Goal: Contribute content: Contribute content

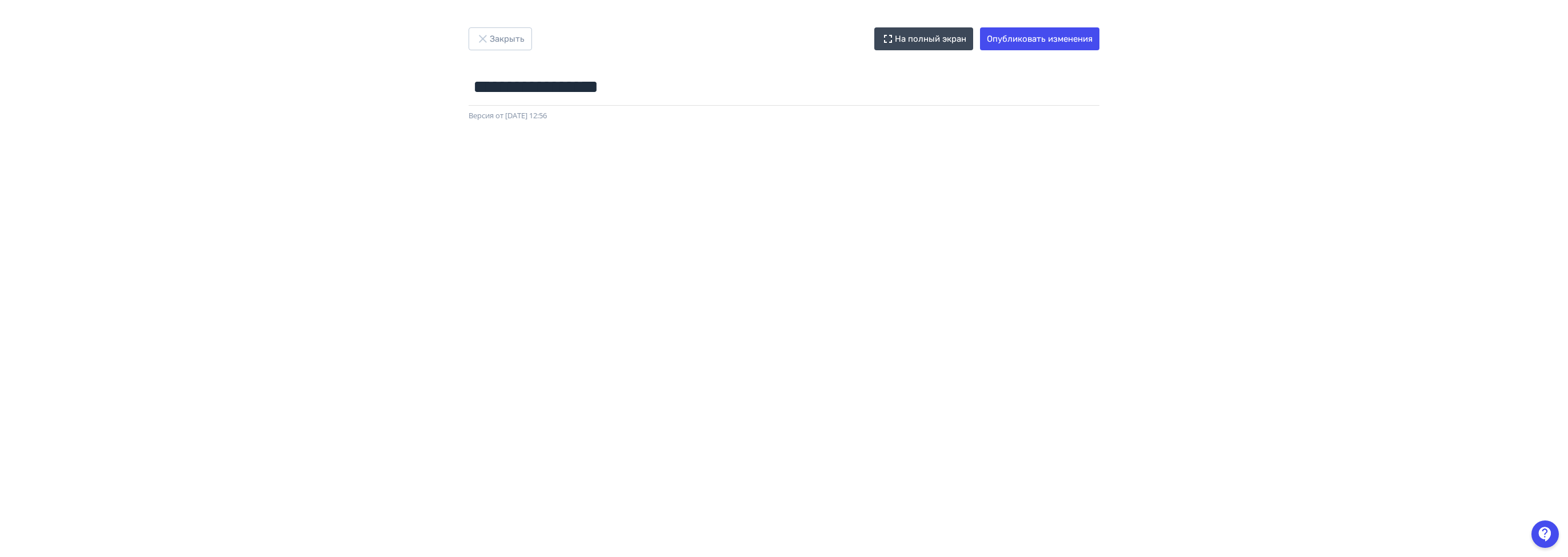
click at [531, 25] on div "**********" at bounding box center [784, 278] width 1568 height 557
click at [509, 39] on button "Закрыть" at bounding box center [500, 39] width 63 height 23
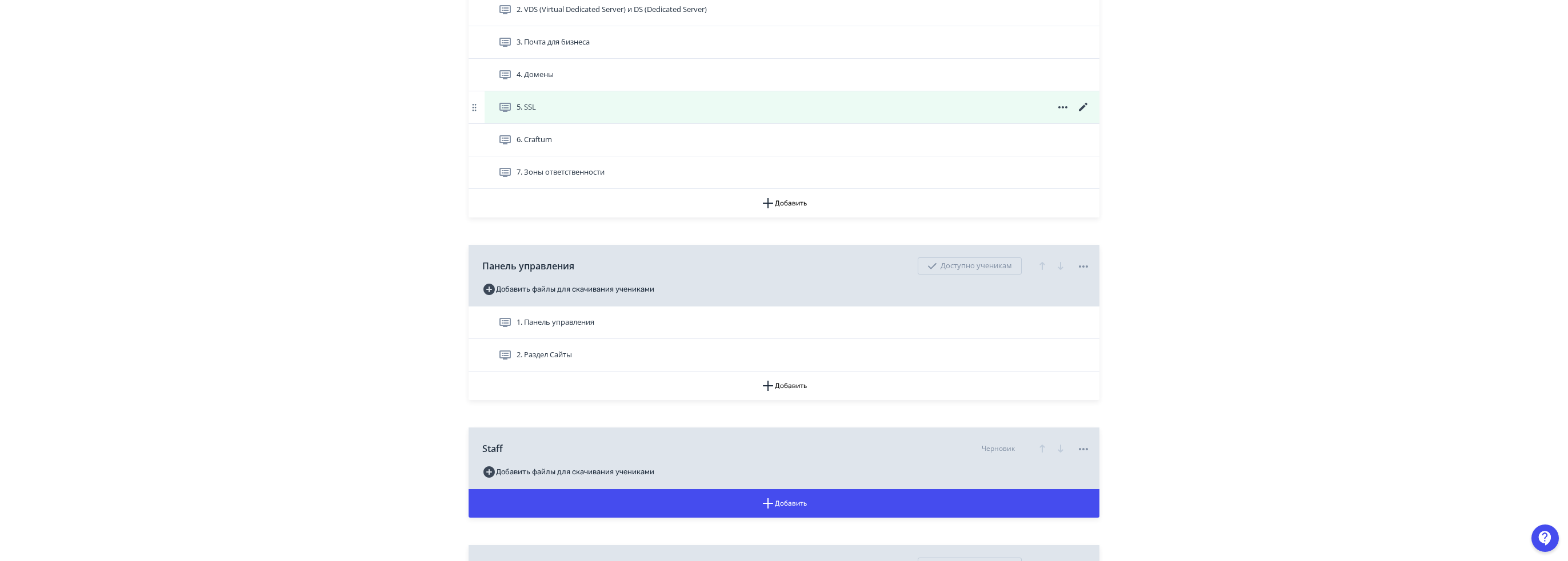
scroll to position [514, 0]
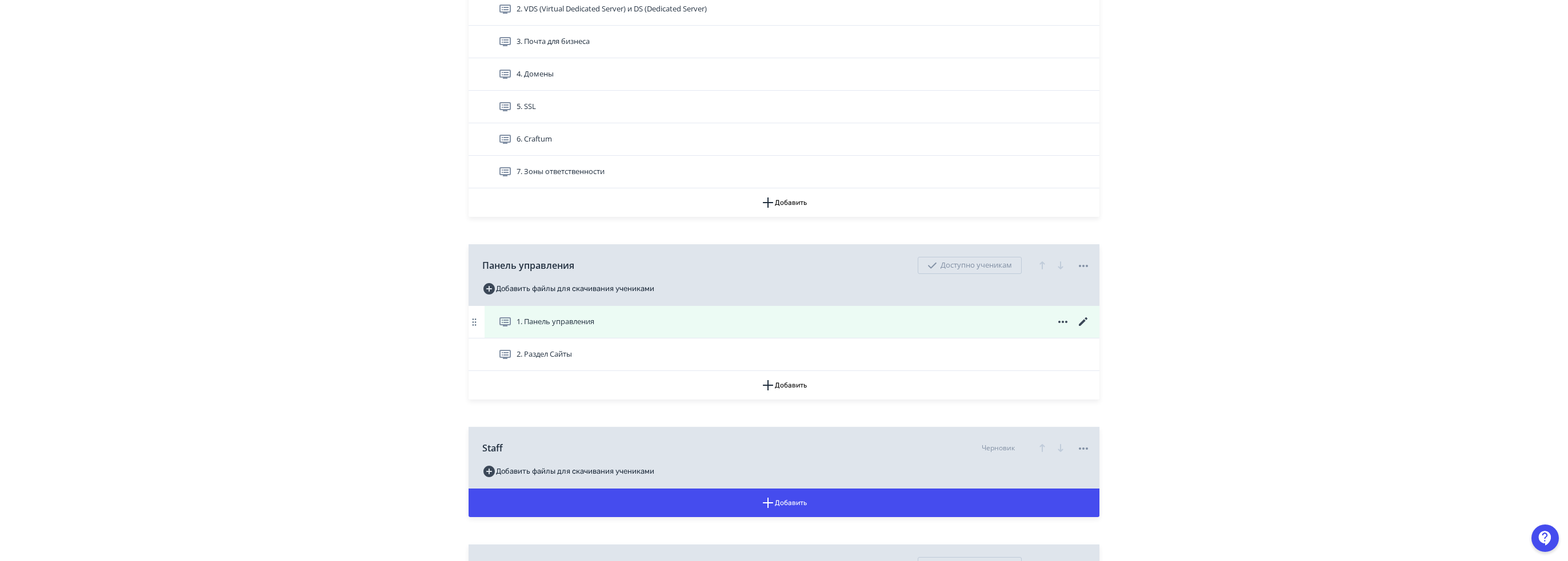
click at [639, 327] on div "1. Панель управления" at bounding box center [794, 322] width 592 height 14
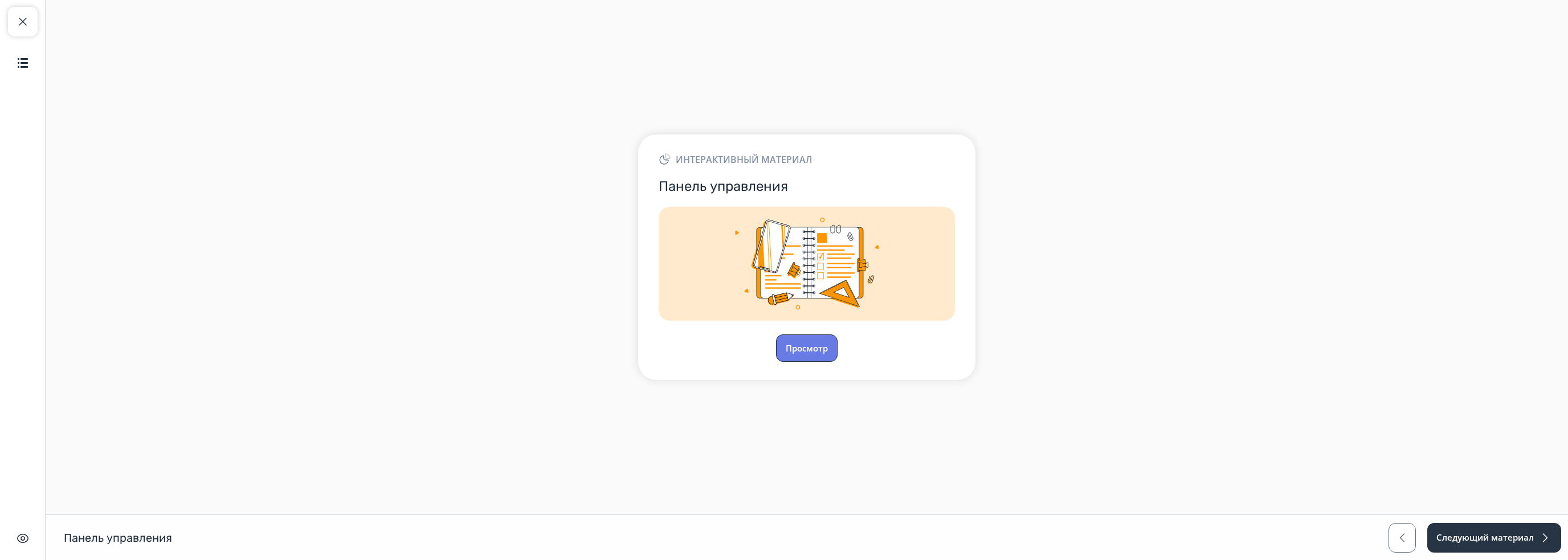
click at [811, 343] on button "Просмотр" at bounding box center [806, 348] width 62 height 28
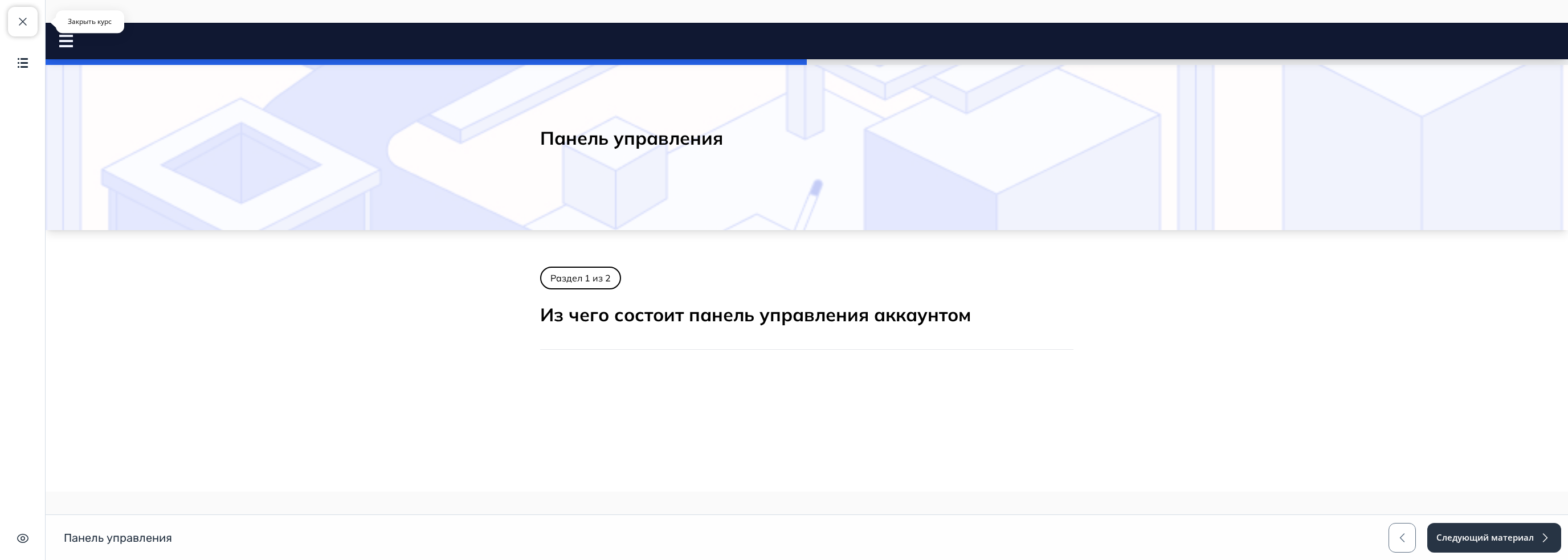
click at [35, 21] on button "Закрыть курс" at bounding box center [23, 22] width 29 height 29
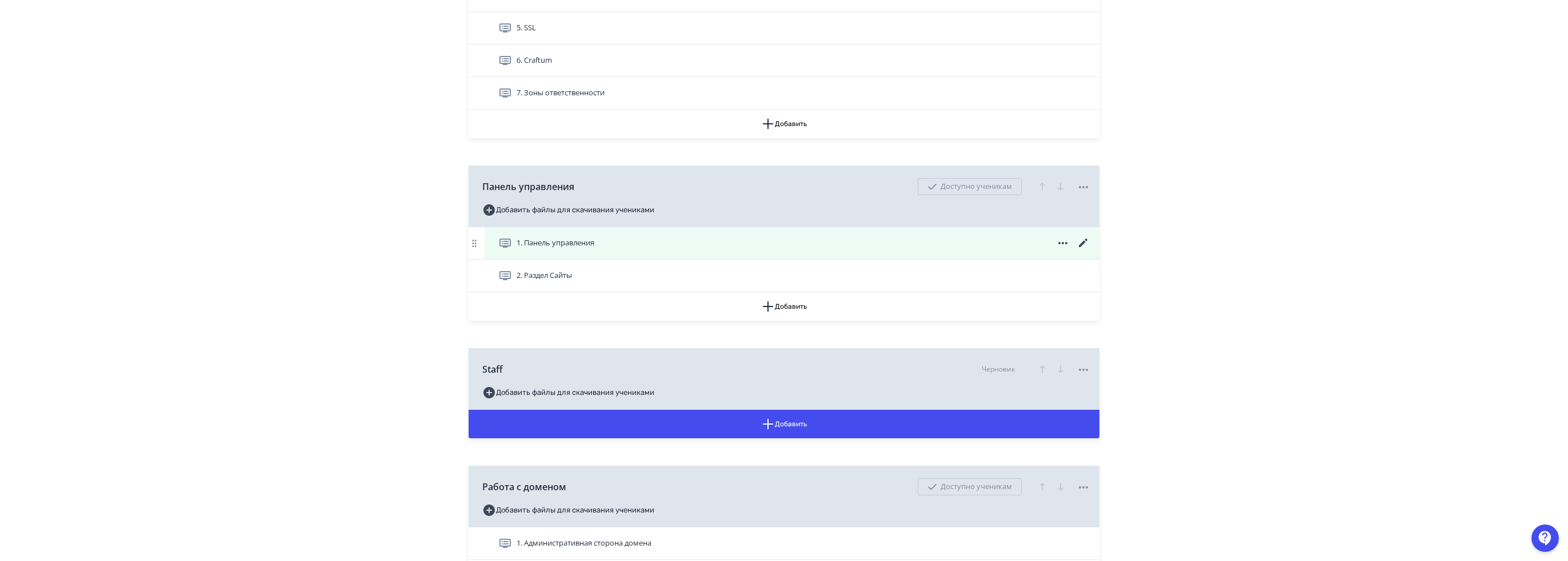
scroll to position [571, 0]
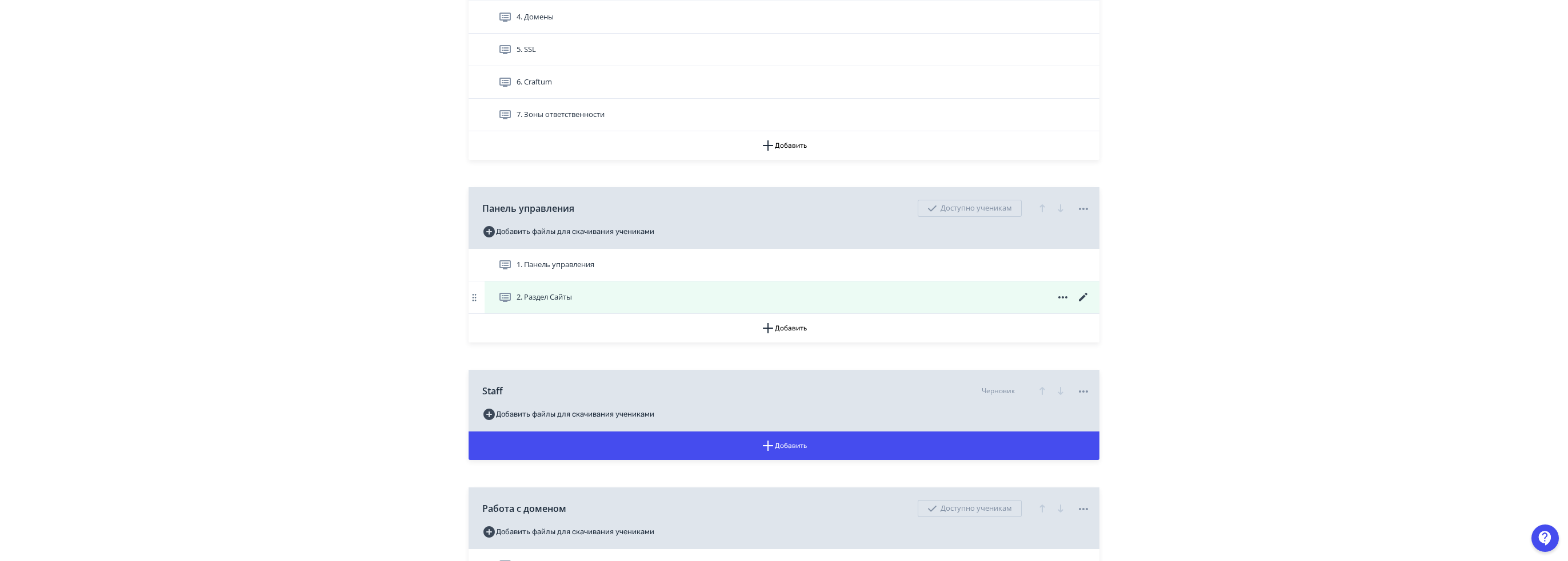
click at [1081, 300] on icon at bounding box center [1084, 298] width 14 height 14
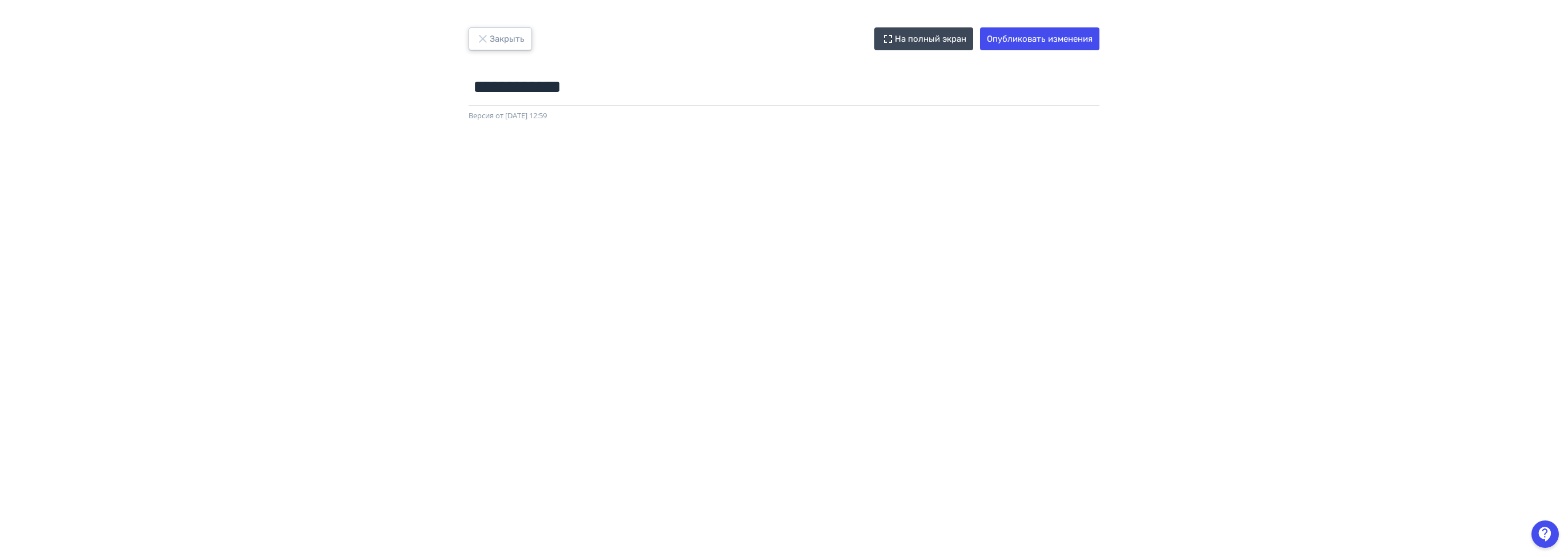
click at [516, 32] on button "Закрыть" at bounding box center [500, 39] width 63 height 23
drag, startPoint x: 516, startPoint y: 32, endPoint x: 572, endPoint y: 54, distance: 60.2
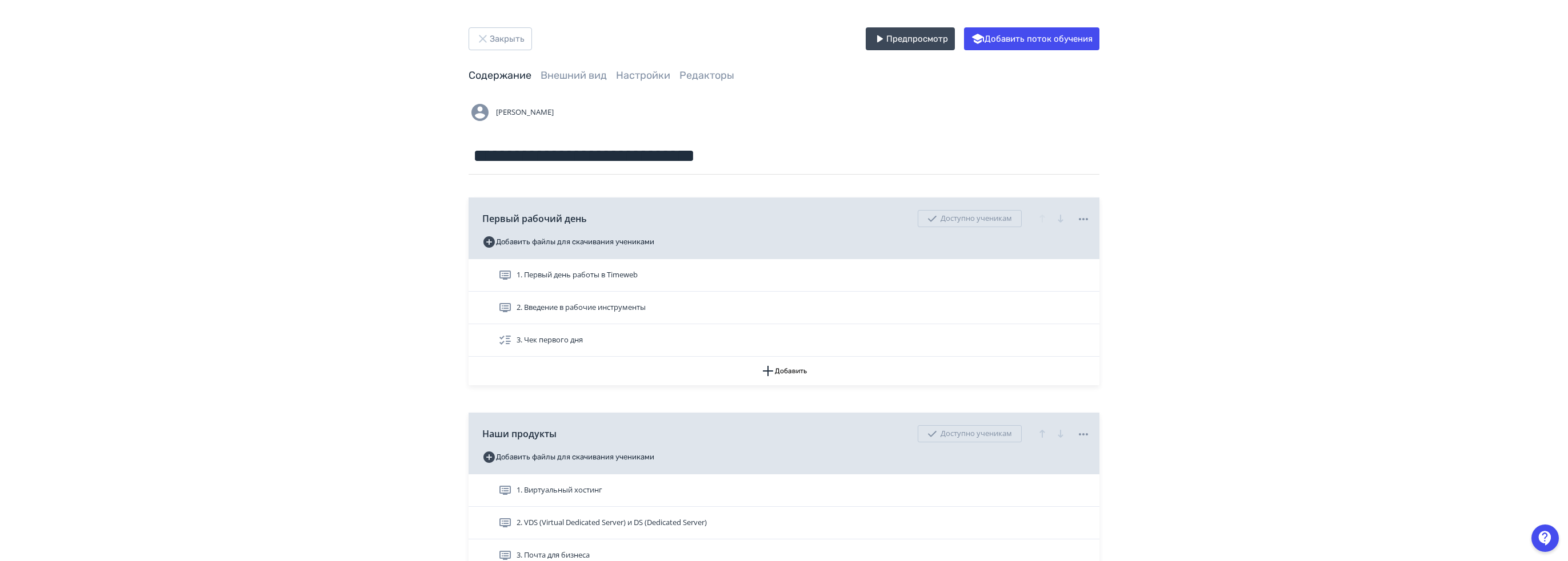
drag, startPoint x: 572, startPoint y: 54, endPoint x: 257, endPoint y: 379, distance: 452.6
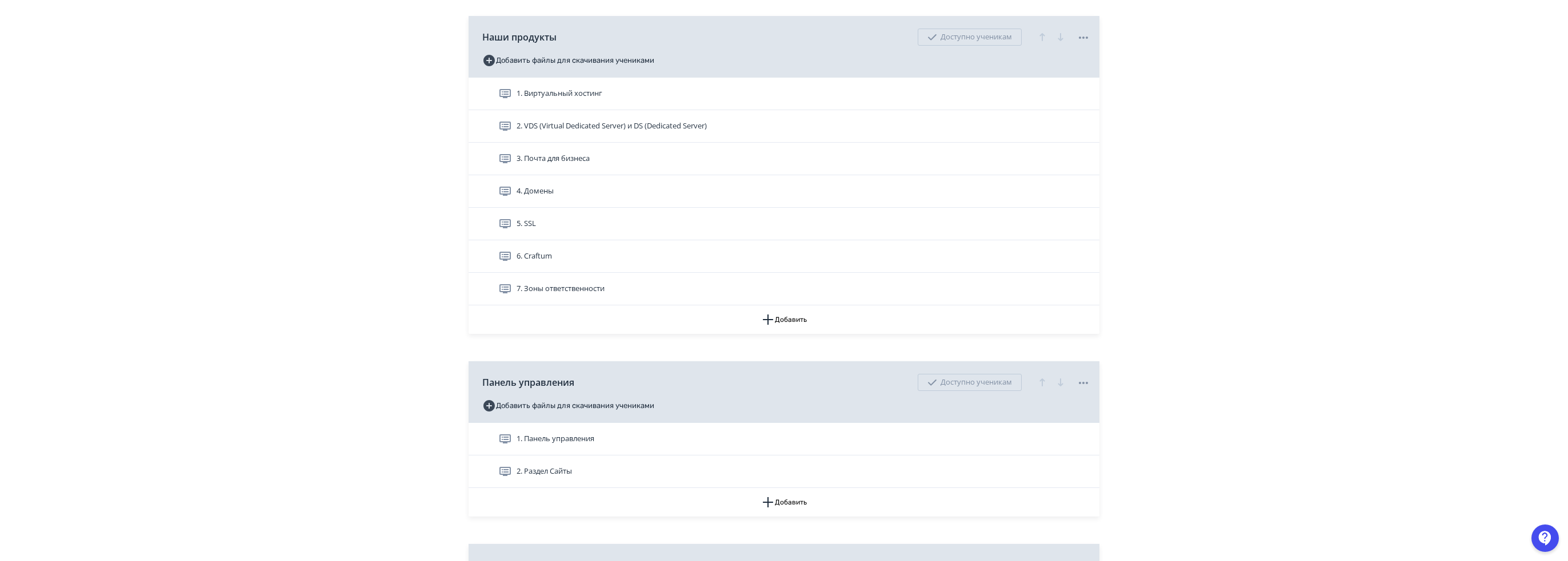
scroll to position [399, 0]
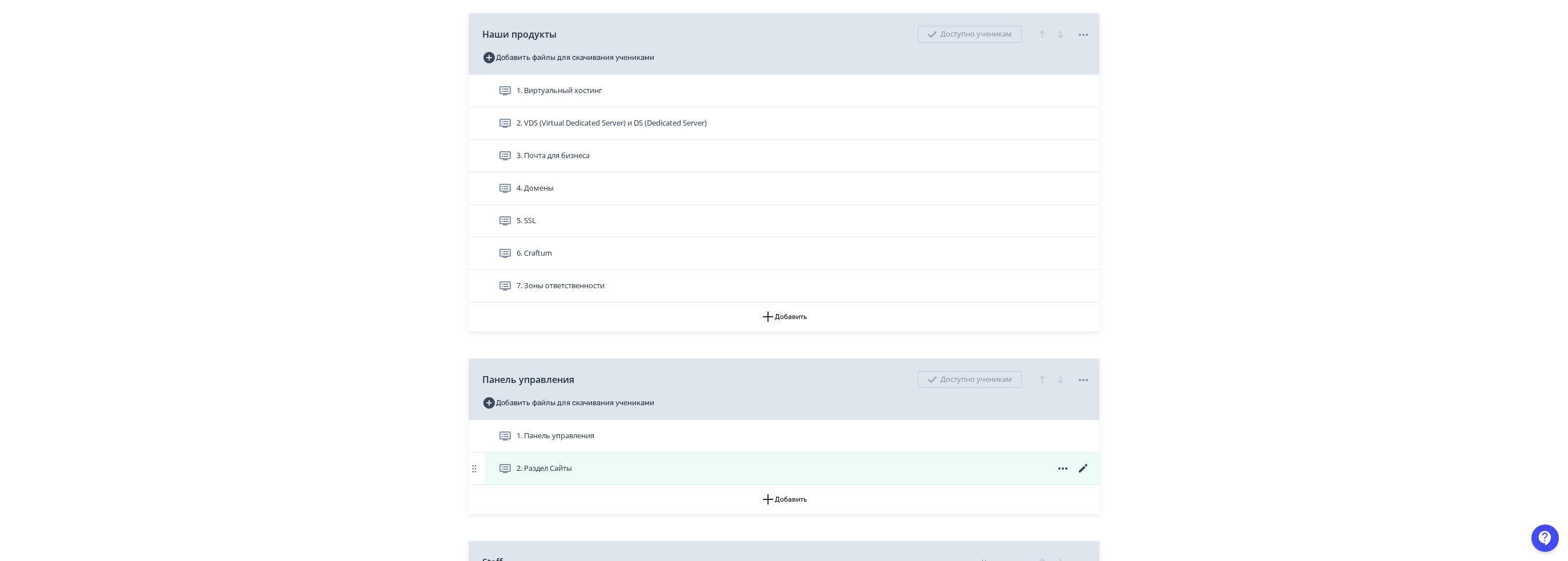
click at [1083, 465] on icon at bounding box center [1084, 469] width 14 height 14
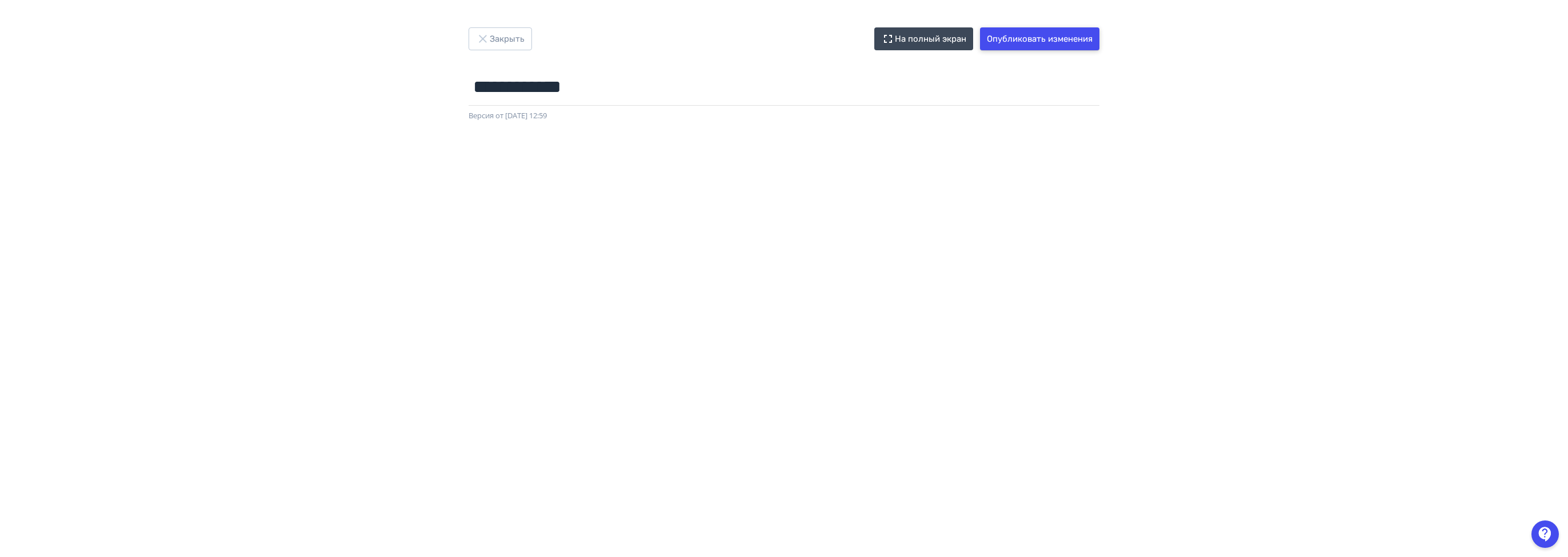
click at [1057, 28] on button "Опубликовать изменения" at bounding box center [1039, 39] width 119 height 23
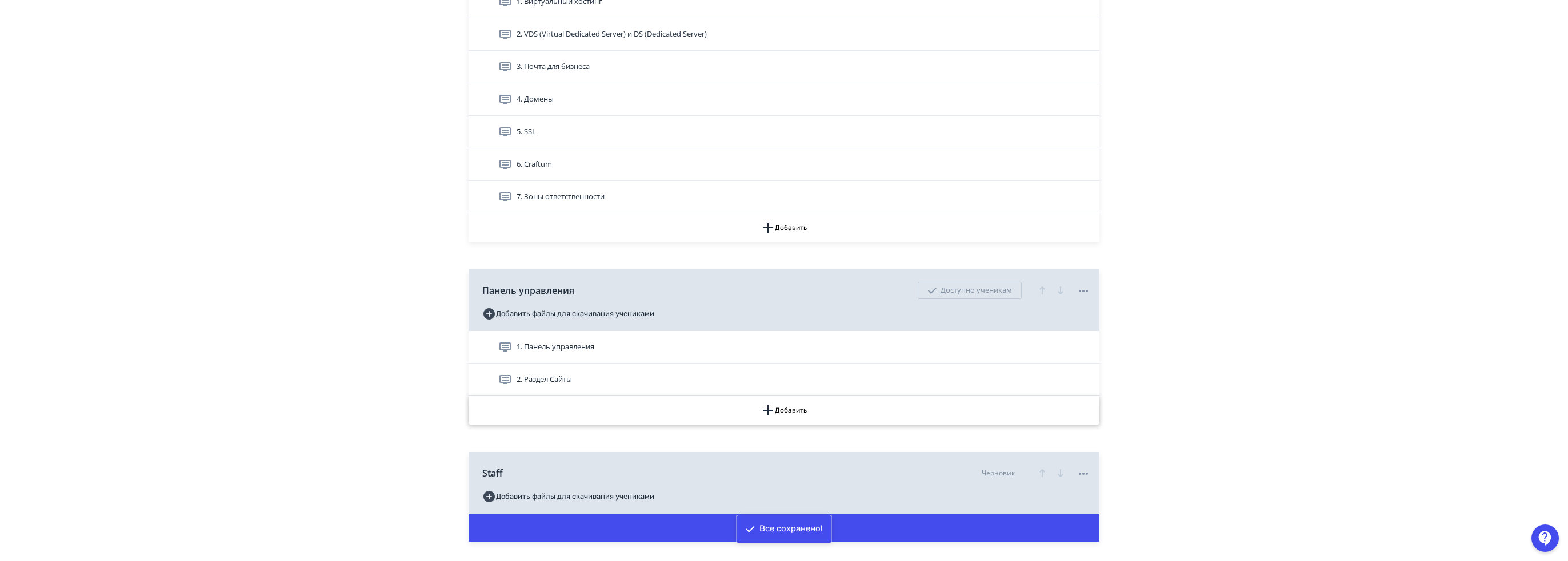
scroll to position [514, 0]
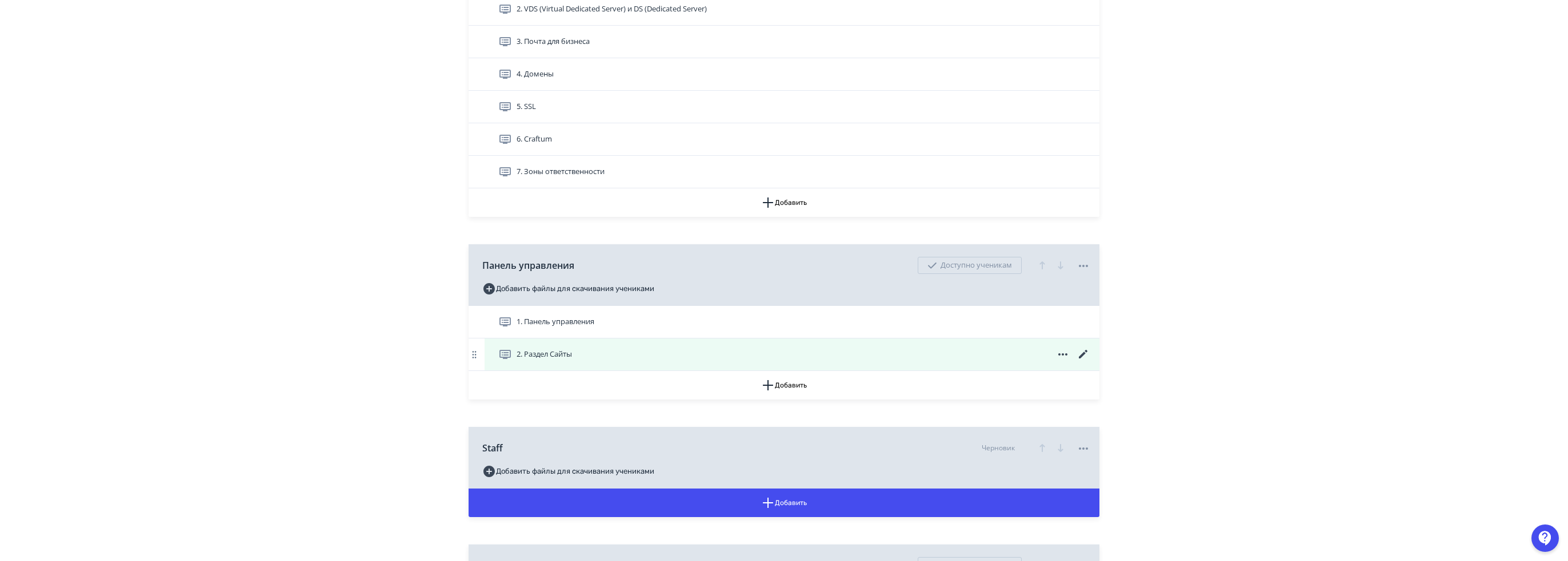
click at [1086, 353] on icon at bounding box center [1084, 354] width 14 height 14
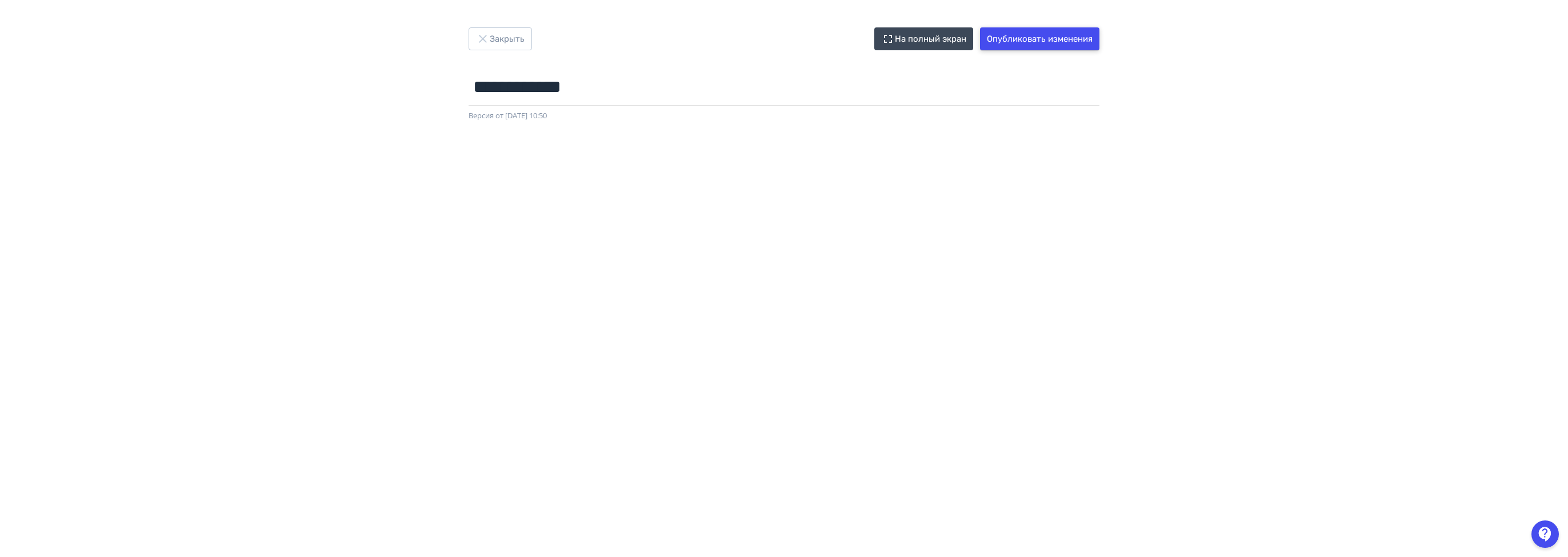
click at [1045, 38] on button "Опубликовать изменения" at bounding box center [1039, 39] width 119 height 23
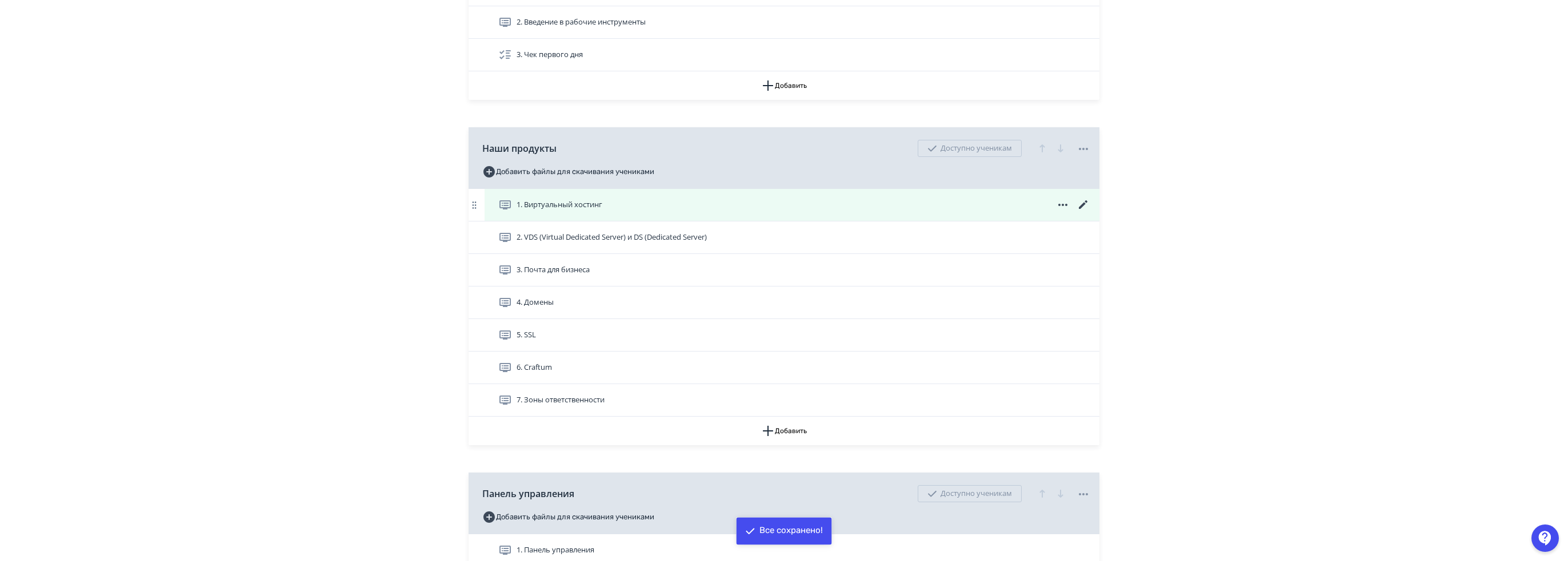
scroll to position [514, 0]
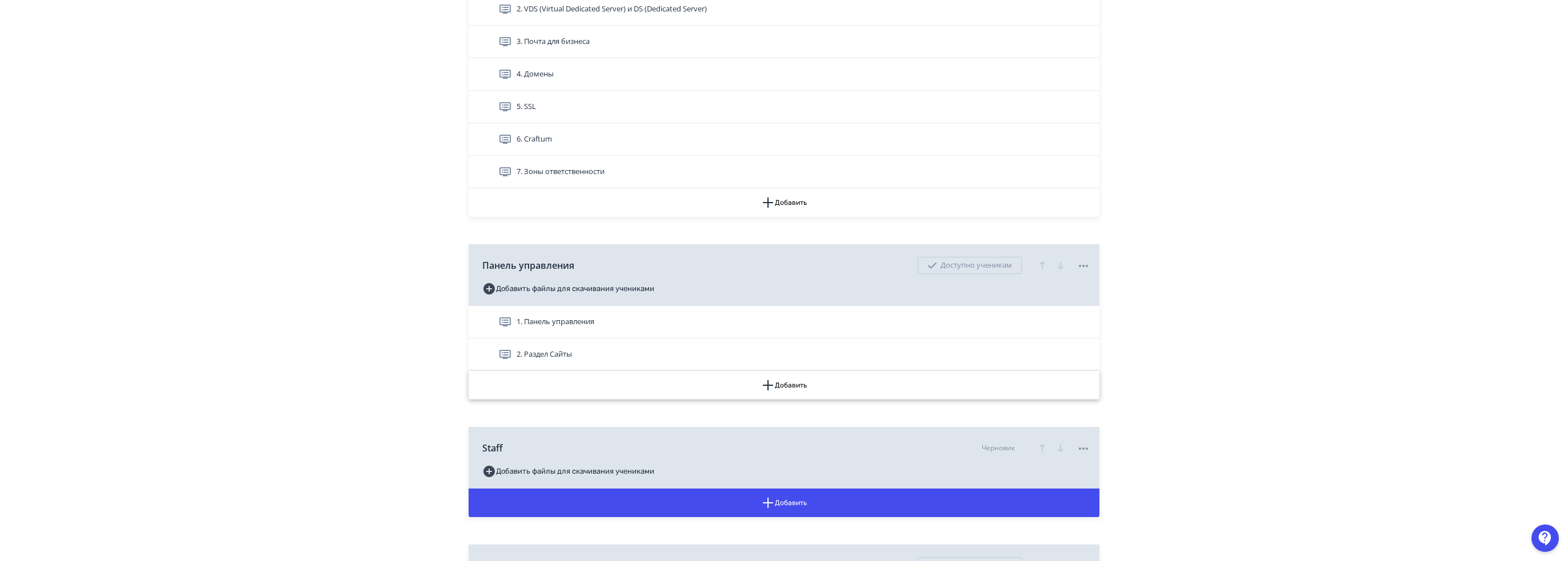
click at [800, 386] on button "Добавить" at bounding box center [784, 385] width 631 height 29
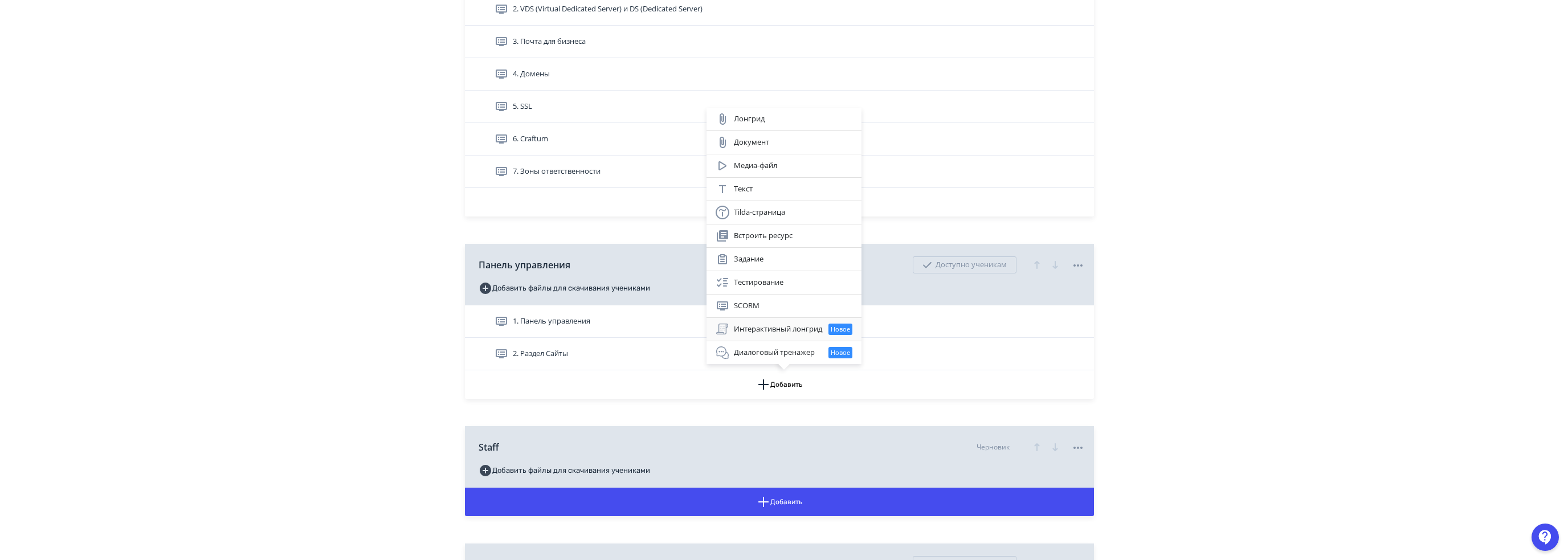
click at [761, 329] on div "Интерактивный лонгрид Новое" at bounding box center [784, 329] width 137 height 14
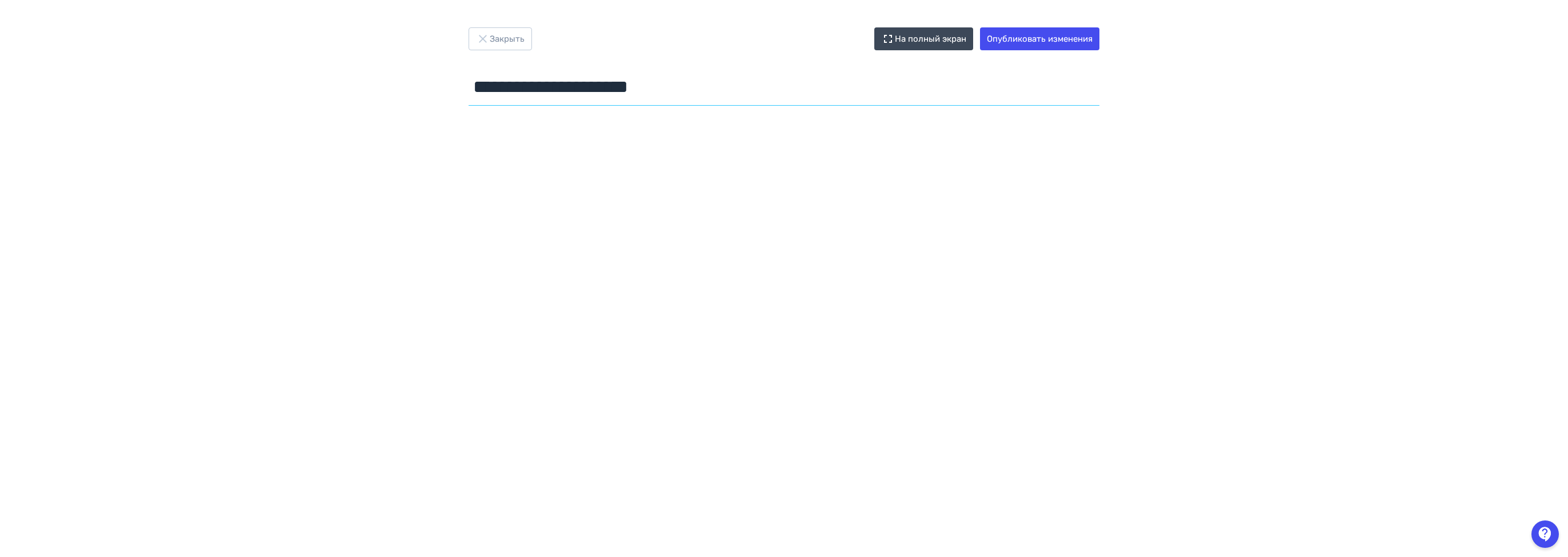
drag, startPoint x: 732, startPoint y: 96, endPoint x: 418, endPoint y: 90, distance: 314.1
click at [414, 84] on div "**********" at bounding box center [784, 279] width 1568 height 502
click at [605, 83] on input "**********" at bounding box center [784, 87] width 631 height 37
paste input "text"
type input "**********"
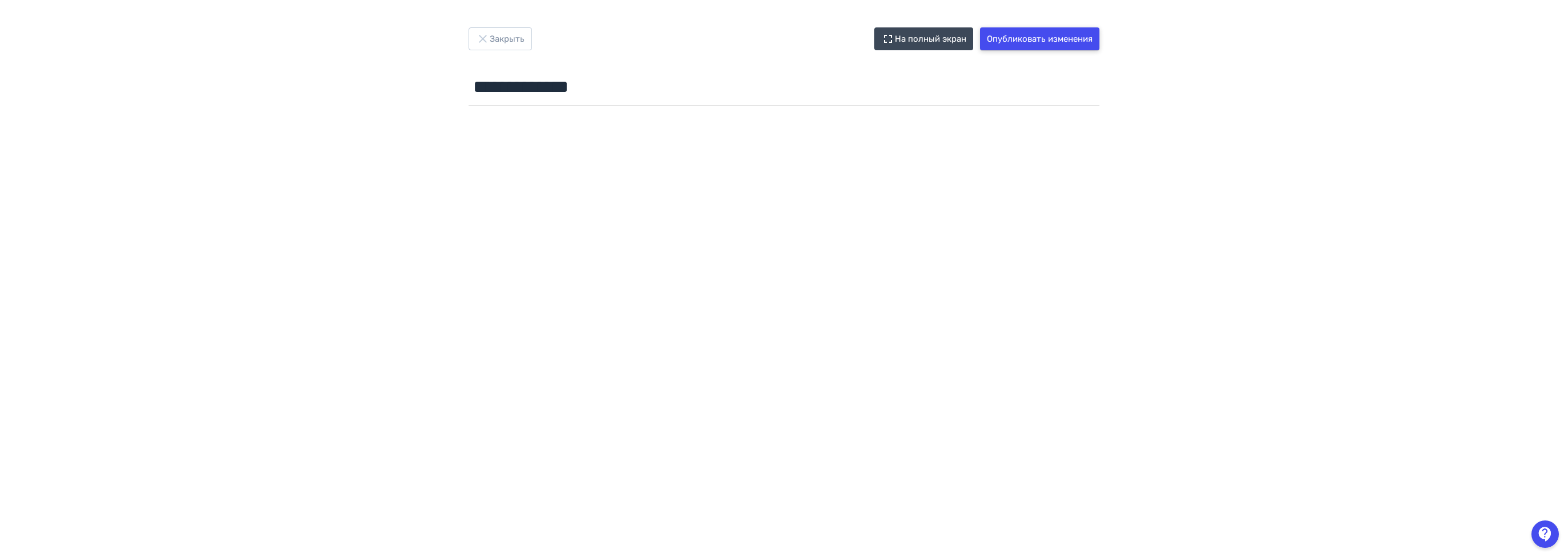
click at [1075, 36] on button "Опубликовать изменения" at bounding box center [1039, 39] width 119 height 23
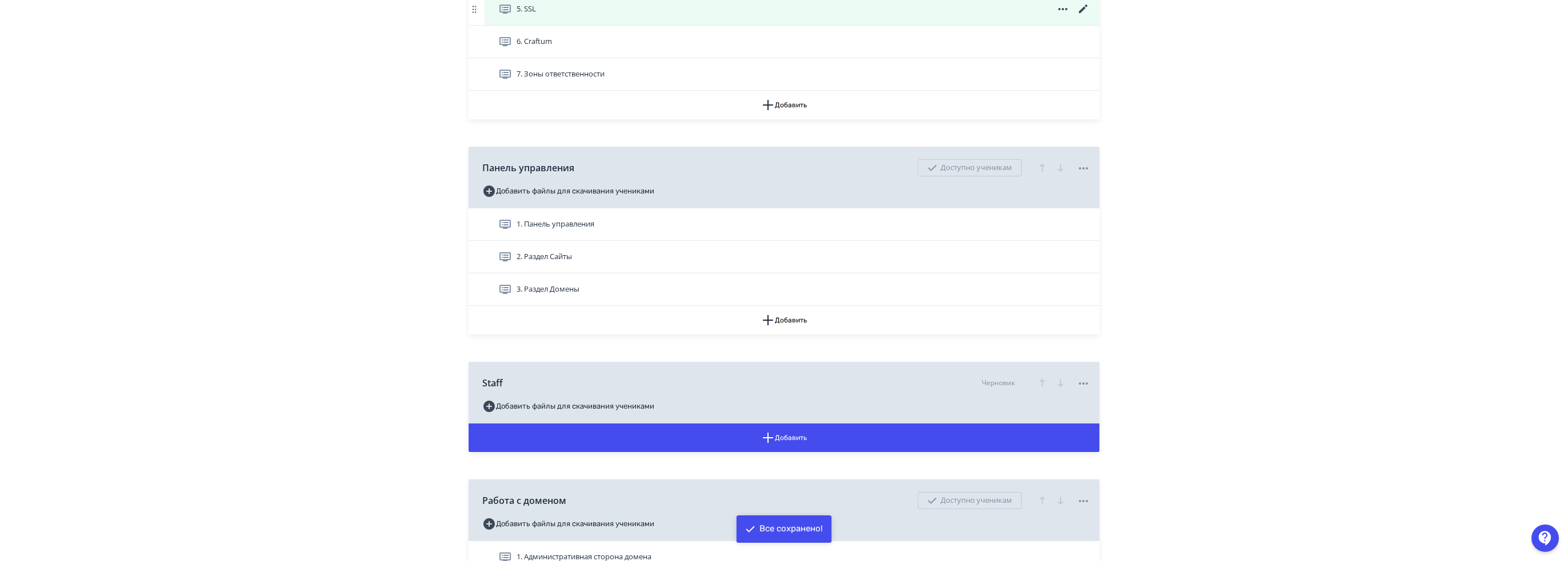
scroll to position [628, 0]
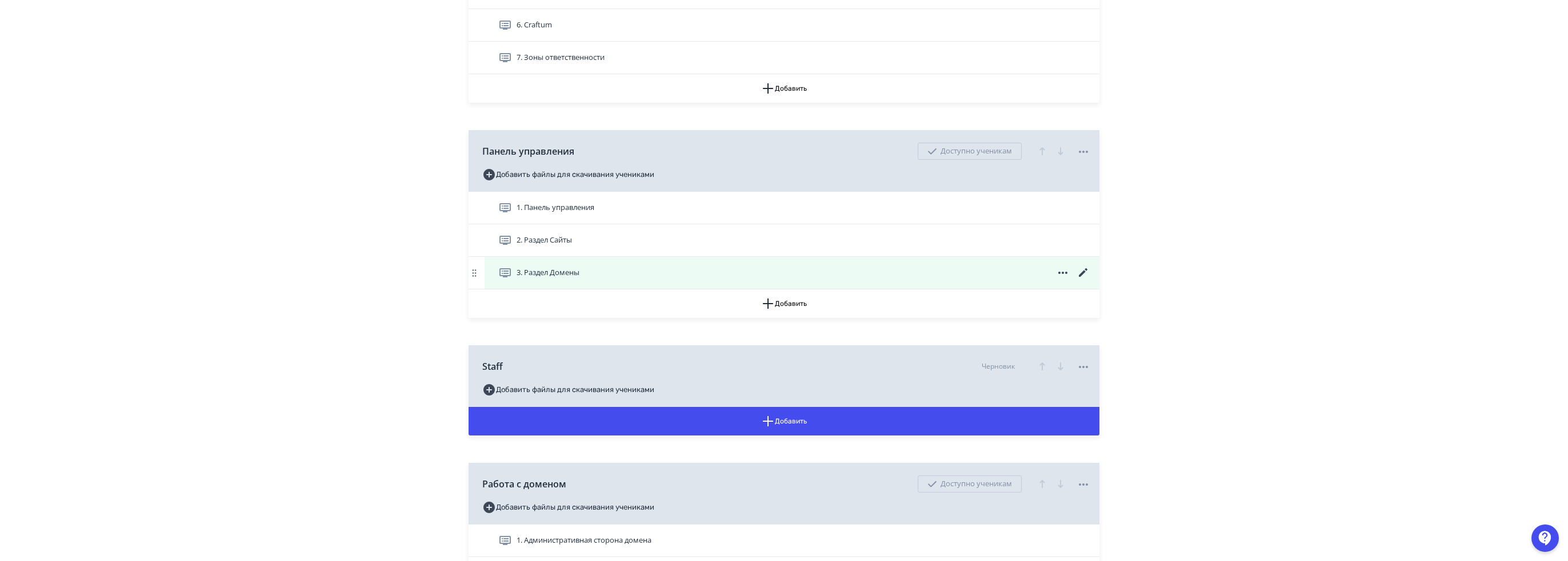
click at [1085, 271] on icon at bounding box center [1083, 273] width 9 height 9
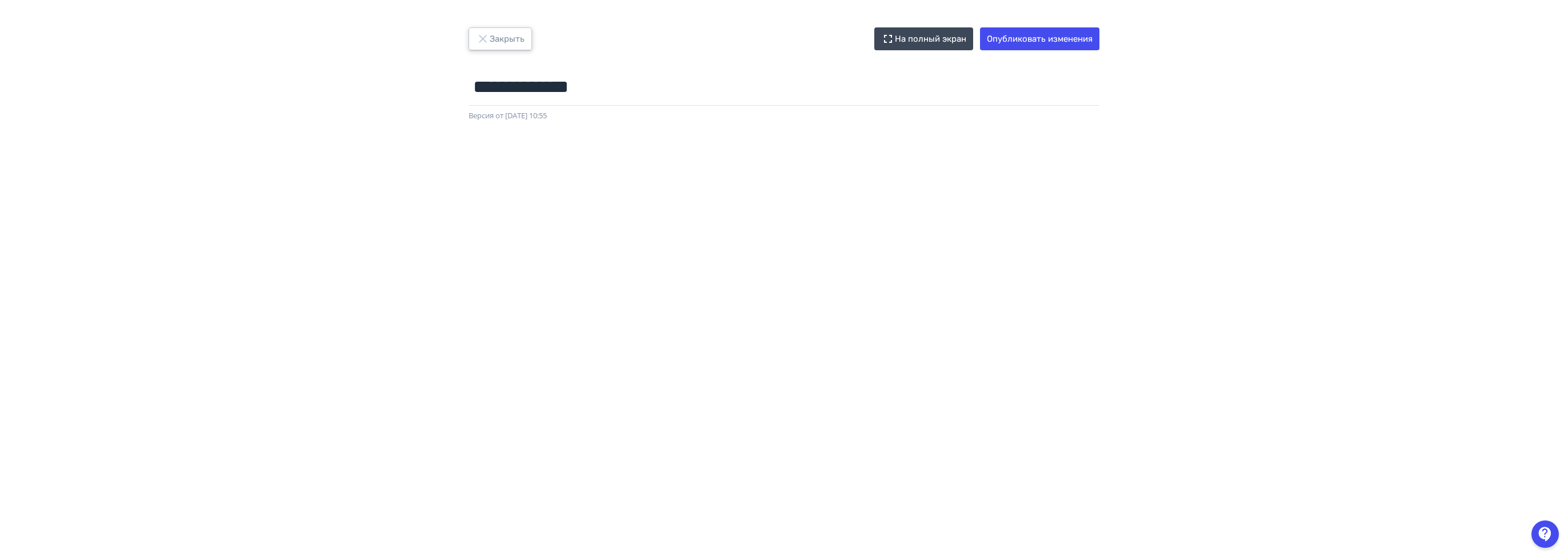
click at [482, 40] on icon "button" at bounding box center [483, 39] width 14 height 14
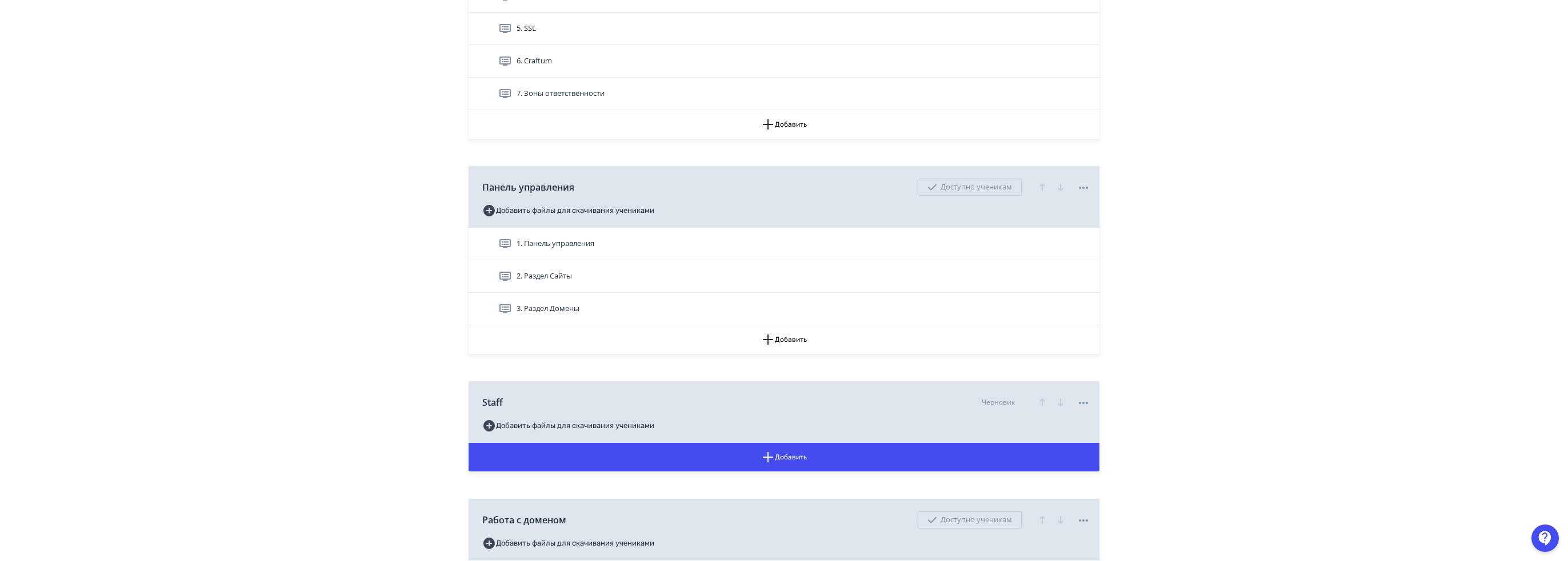
scroll to position [628, 0]
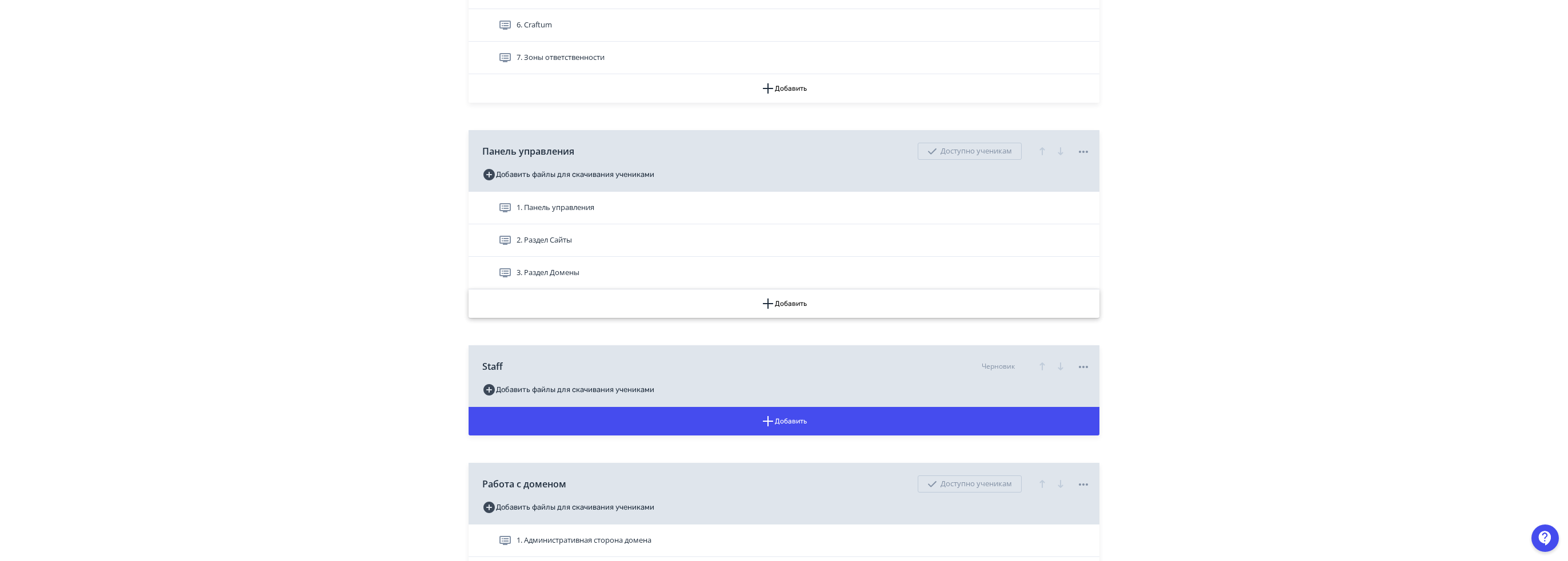
click at [808, 299] on button "Добавить" at bounding box center [784, 303] width 631 height 29
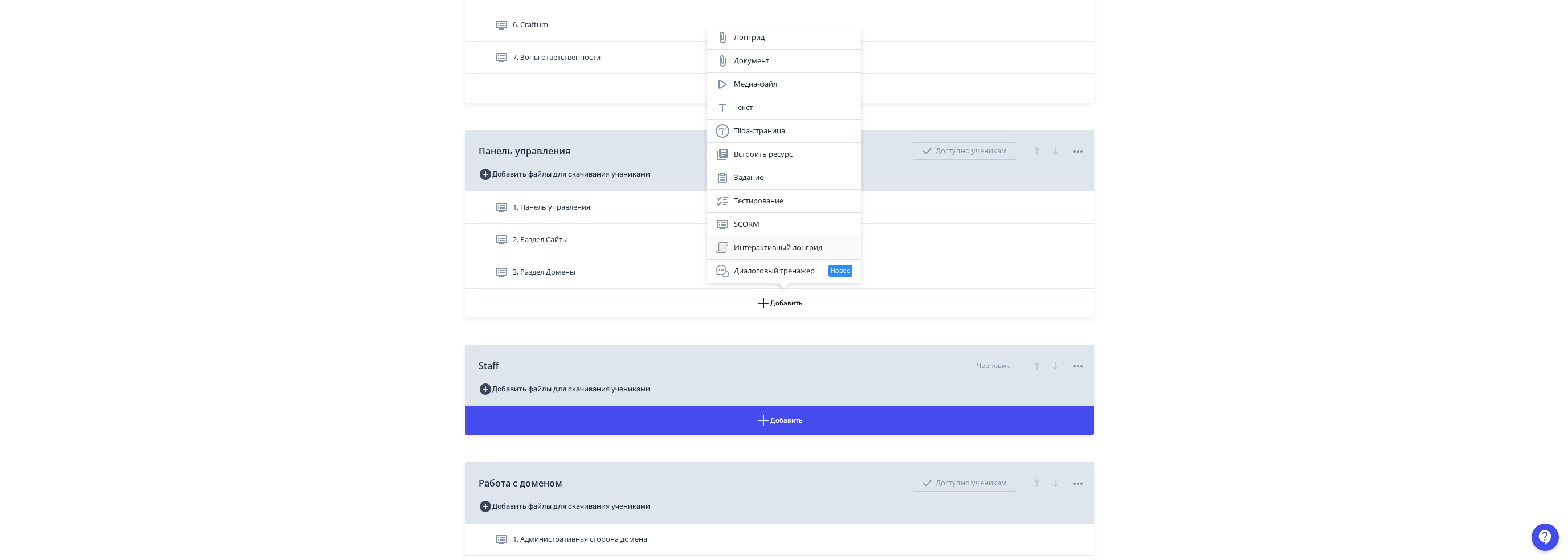
click at [794, 248] on div "Интерактивный лонгрид" at bounding box center [784, 248] width 137 height 14
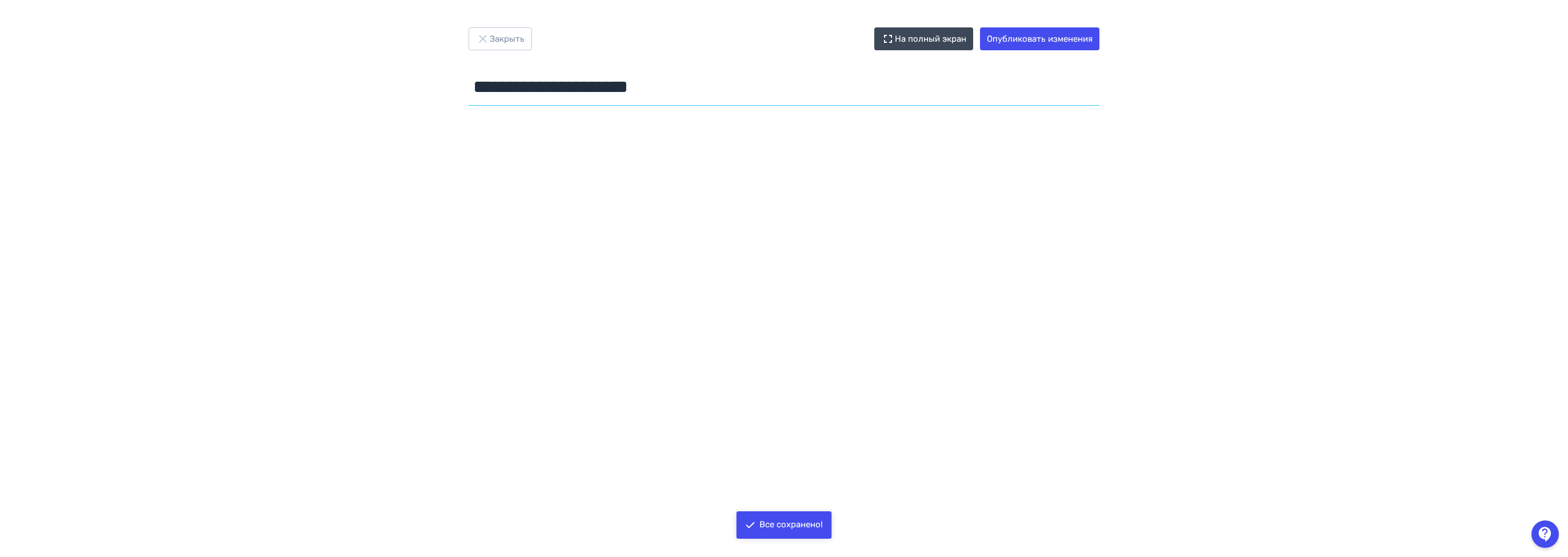
click at [519, 93] on input "**********" at bounding box center [784, 87] width 631 height 37
paste input "text"
type input "**********"
click at [1013, 32] on button "Опубликовать изменения" at bounding box center [1039, 39] width 119 height 23
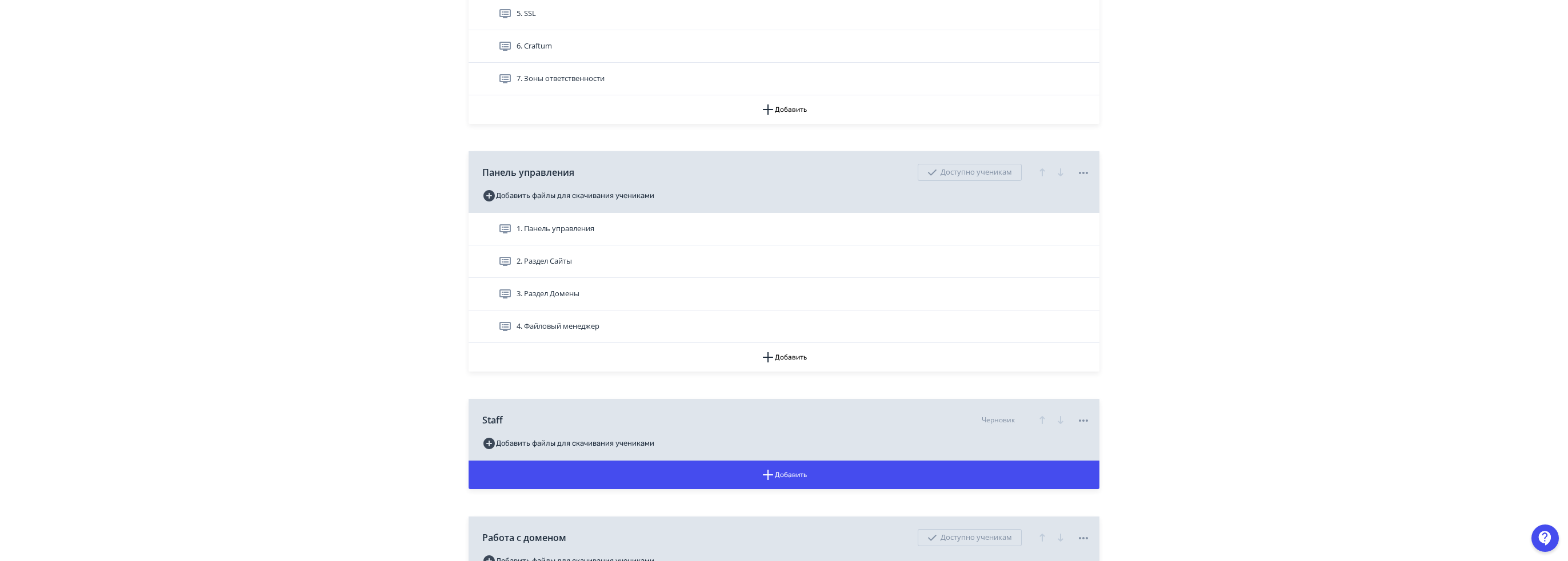
scroll to position [685, 0]
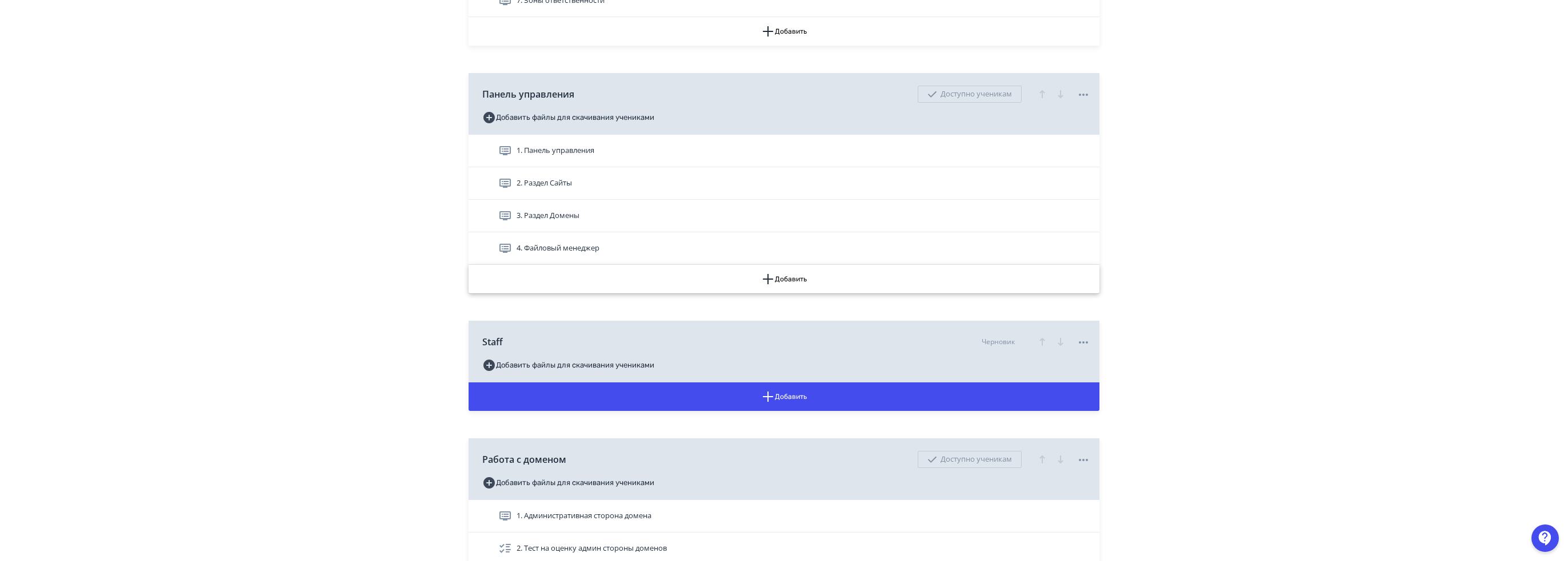
click at [773, 274] on icon "button" at bounding box center [768, 280] width 14 height 14
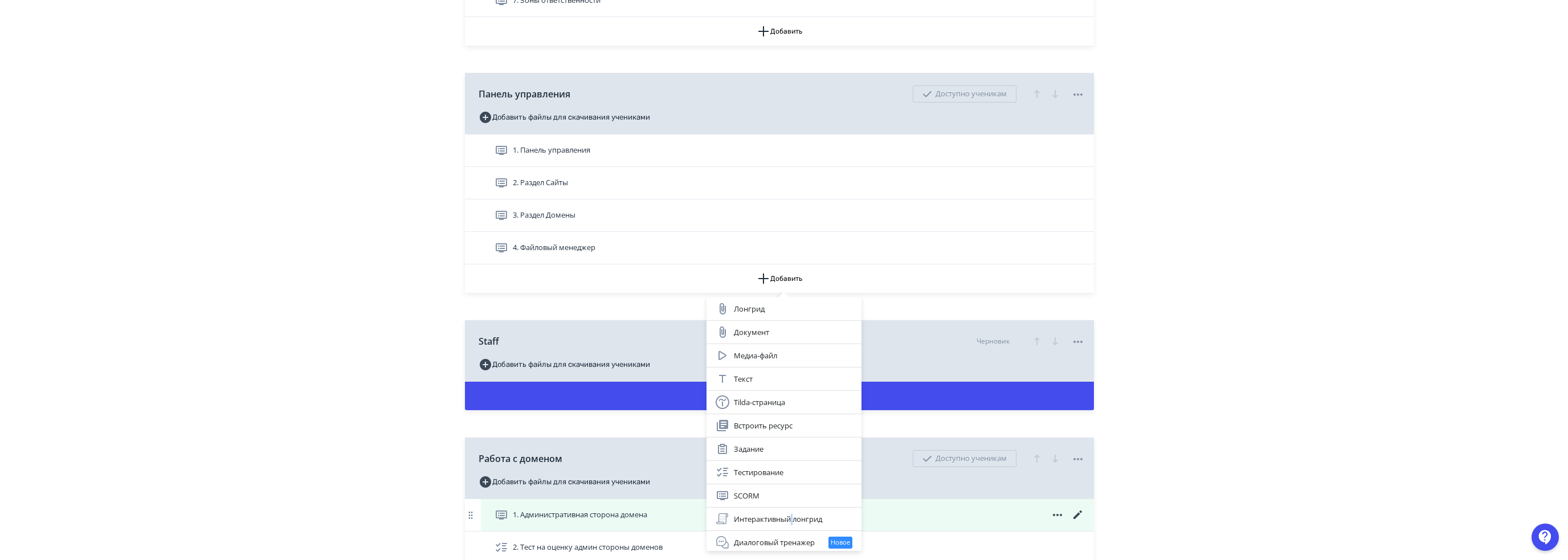
click at [791, 517] on div "Интерактивный лонгрид" at bounding box center [784, 519] width 137 height 14
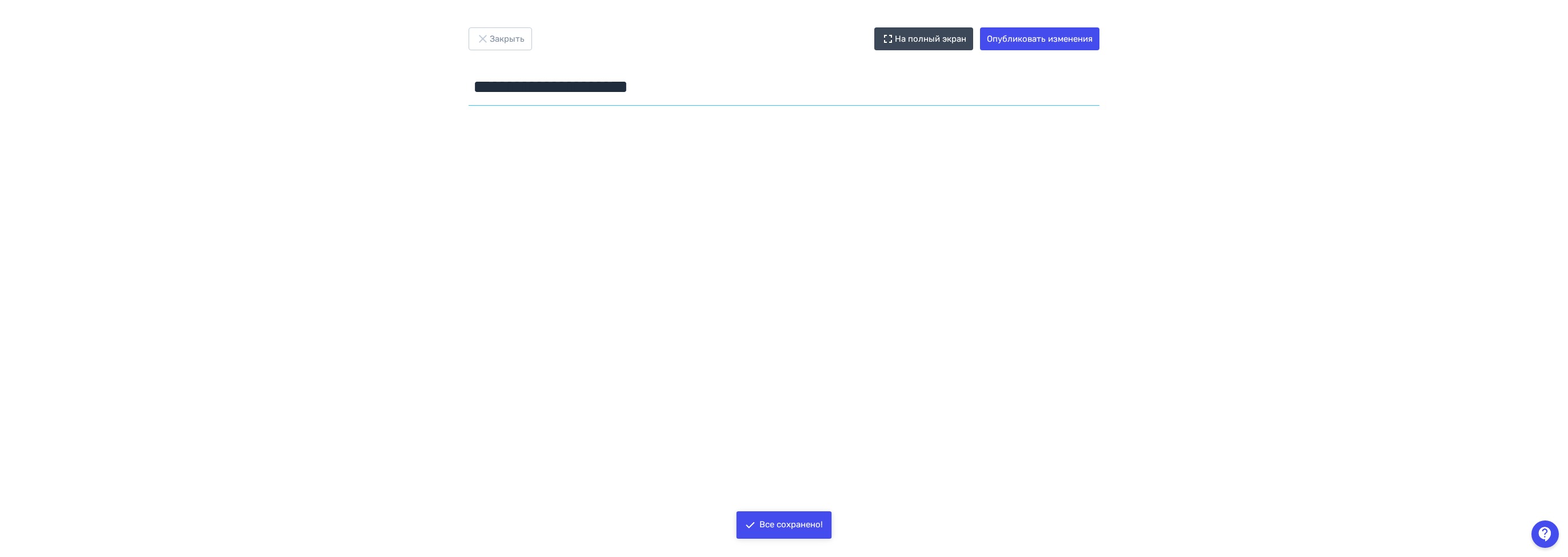
click at [560, 75] on input "**********" at bounding box center [784, 87] width 631 height 37
drag, startPoint x: 720, startPoint y: 84, endPoint x: 150, endPoint y: 103, distance: 570.3
click at [311, 91] on div "**********" at bounding box center [784, 279] width 1568 height 502
type input "*****"
click at [1085, 34] on button "Опубликовать изменения" at bounding box center [1039, 39] width 119 height 23
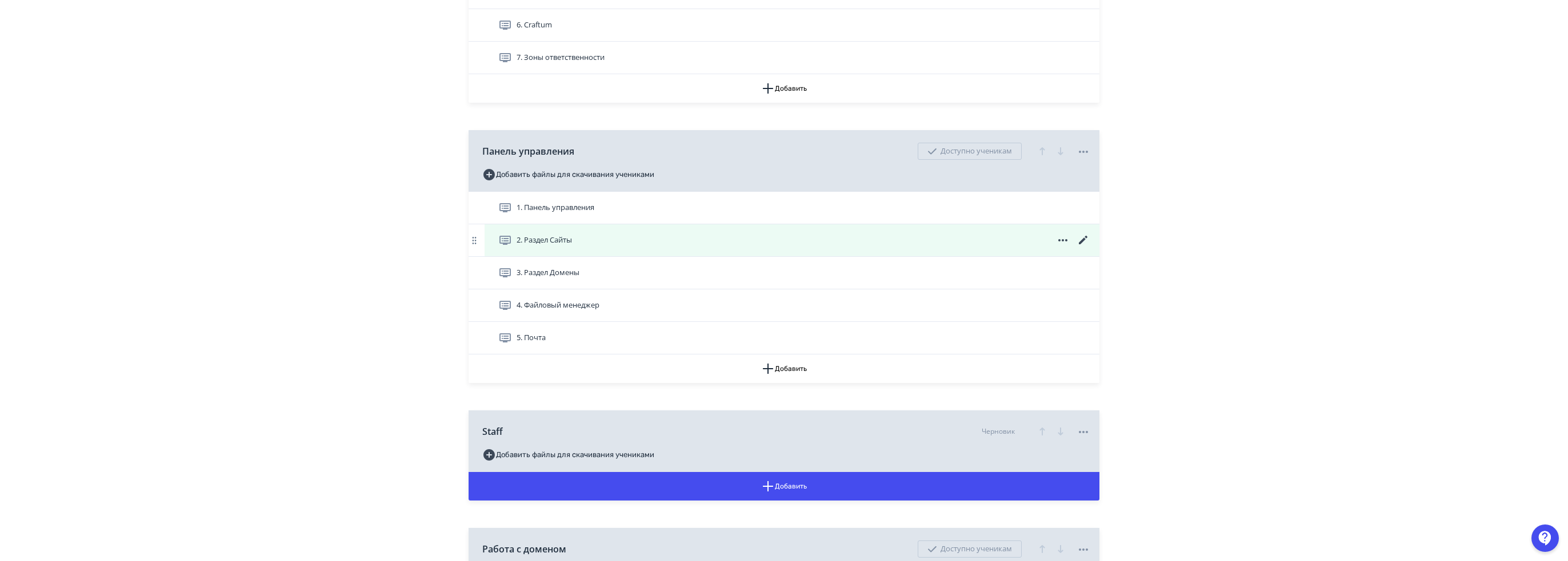
scroll to position [628, 0]
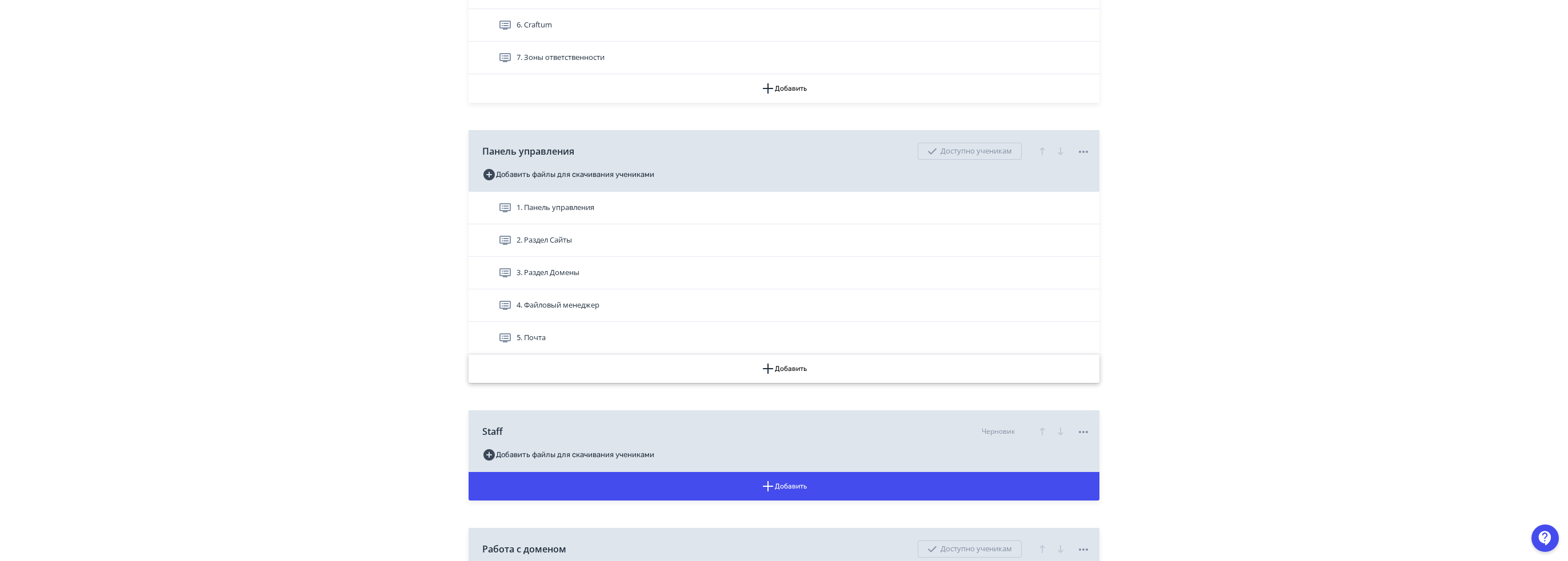
click at [777, 359] on button "Добавить" at bounding box center [784, 368] width 631 height 29
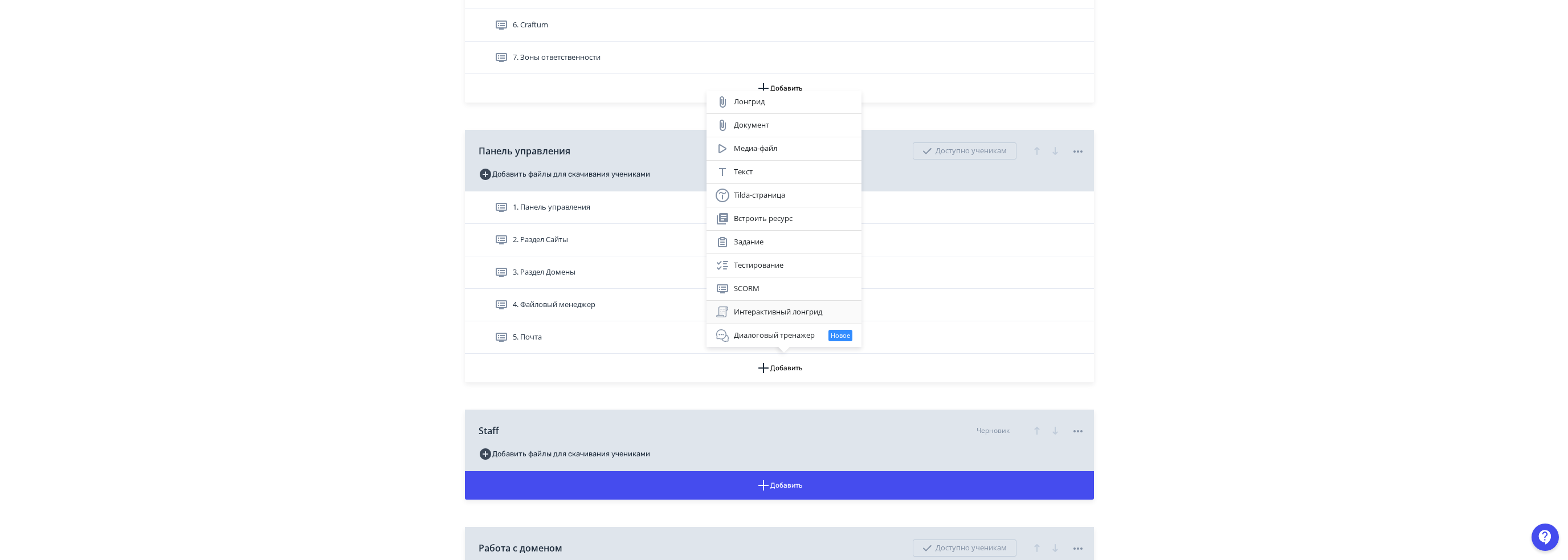
click at [784, 308] on div "Интерактивный лонгрид" at bounding box center [784, 312] width 137 height 14
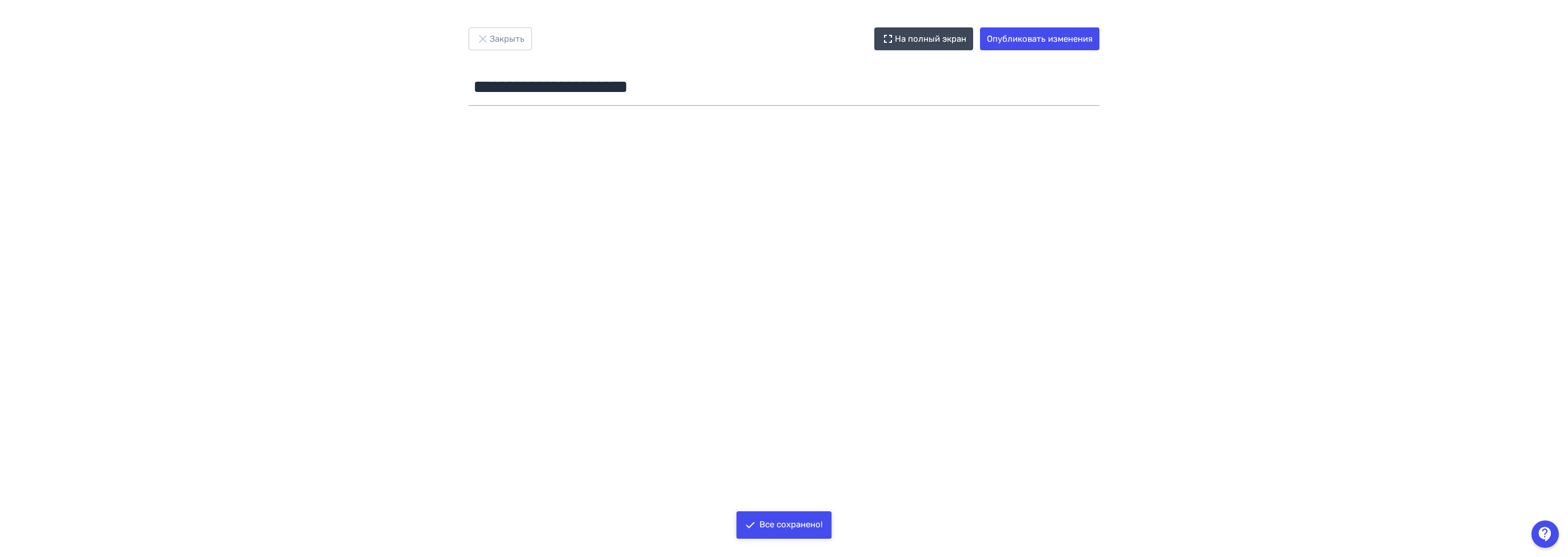
click at [587, 91] on input "**********" at bounding box center [784, 87] width 631 height 37
drag, startPoint x: 693, startPoint y: 82, endPoint x: 361, endPoint y: 89, distance: 332.1
click at [351, 89] on div "**********" at bounding box center [784, 279] width 1568 height 502
type input "**********"
click at [1070, 43] on button "Опубликовать изменения" at bounding box center [1039, 39] width 119 height 23
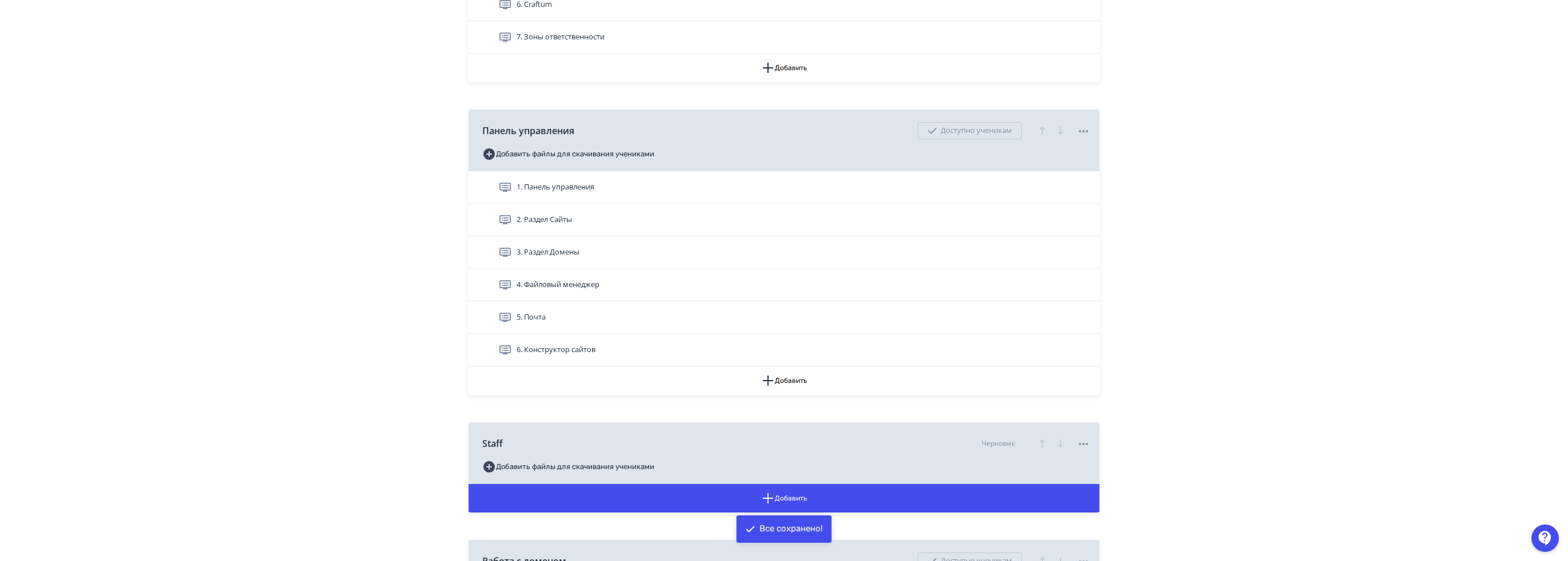
scroll to position [685, 0]
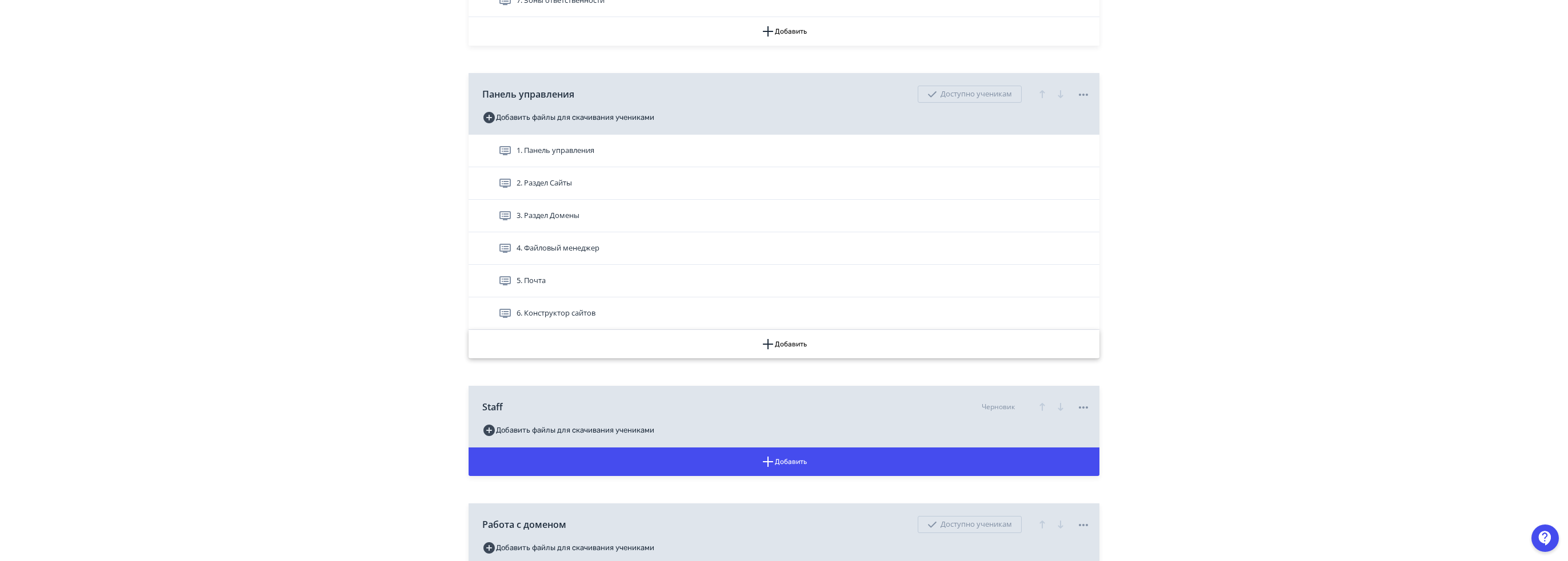
click at [791, 346] on button "Добавить" at bounding box center [784, 344] width 631 height 29
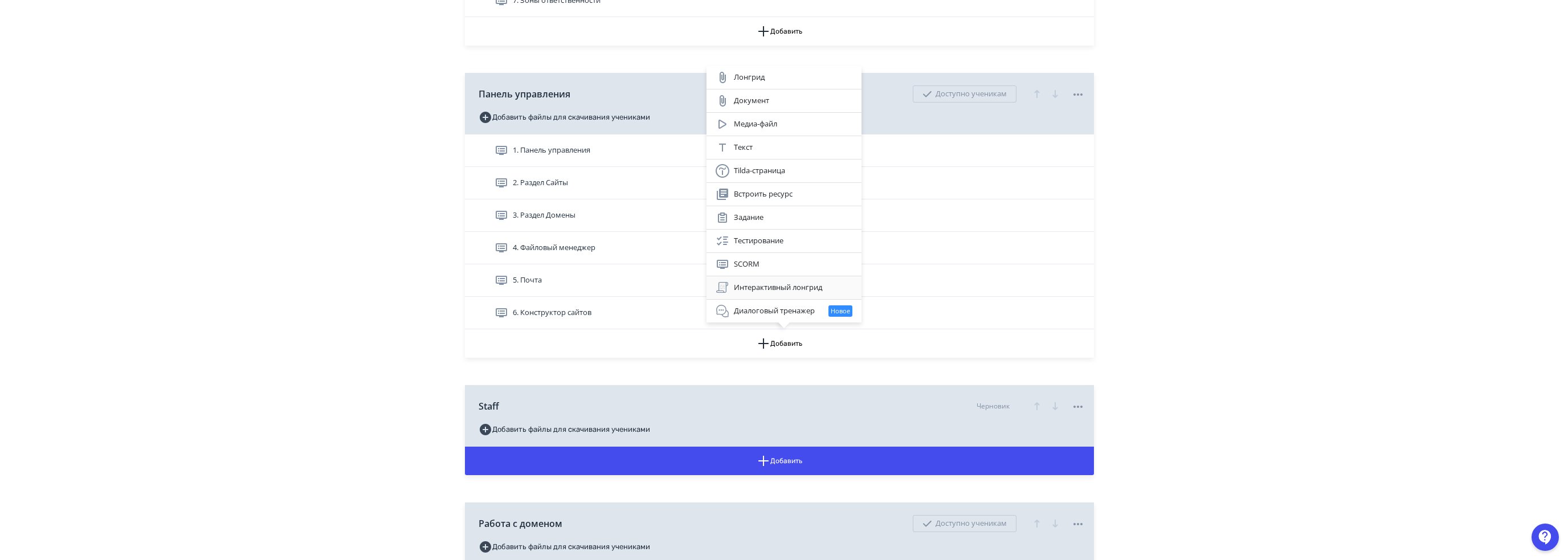
click at [796, 294] on div "Интерактивный лонгрид" at bounding box center [784, 288] width 137 height 14
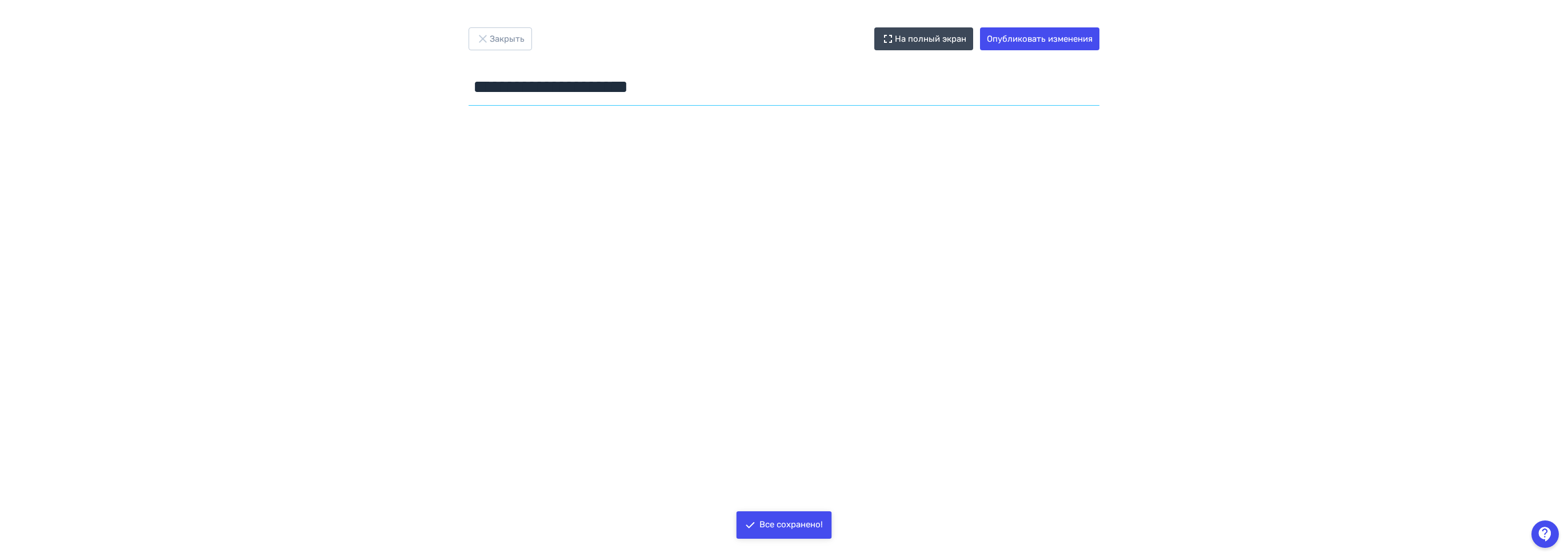
drag, startPoint x: 284, startPoint y: 79, endPoint x: 166, endPoint y: 85, distance: 118.2
click at [170, 84] on div "**********" at bounding box center [784, 279] width 1568 height 502
type input "**********"
click at [1082, 40] on button "Опубликовать изменения" at bounding box center [1039, 39] width 119 height 23
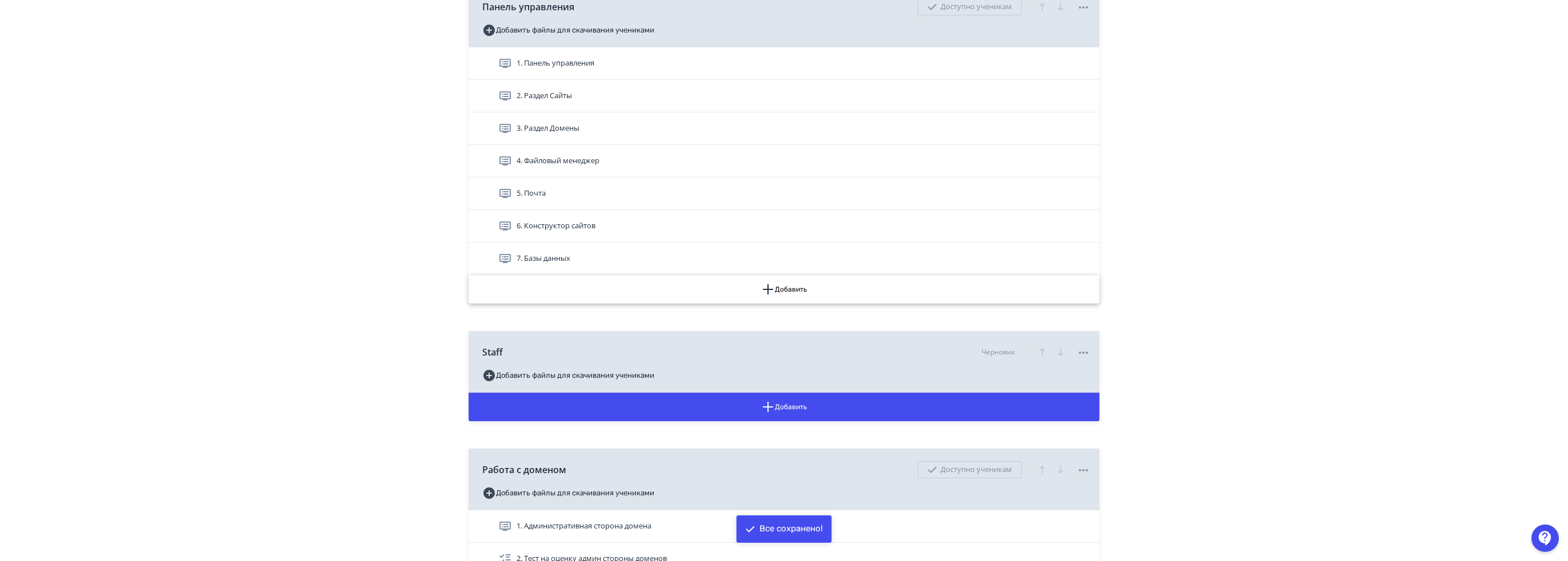
scroll to position [799, 0]
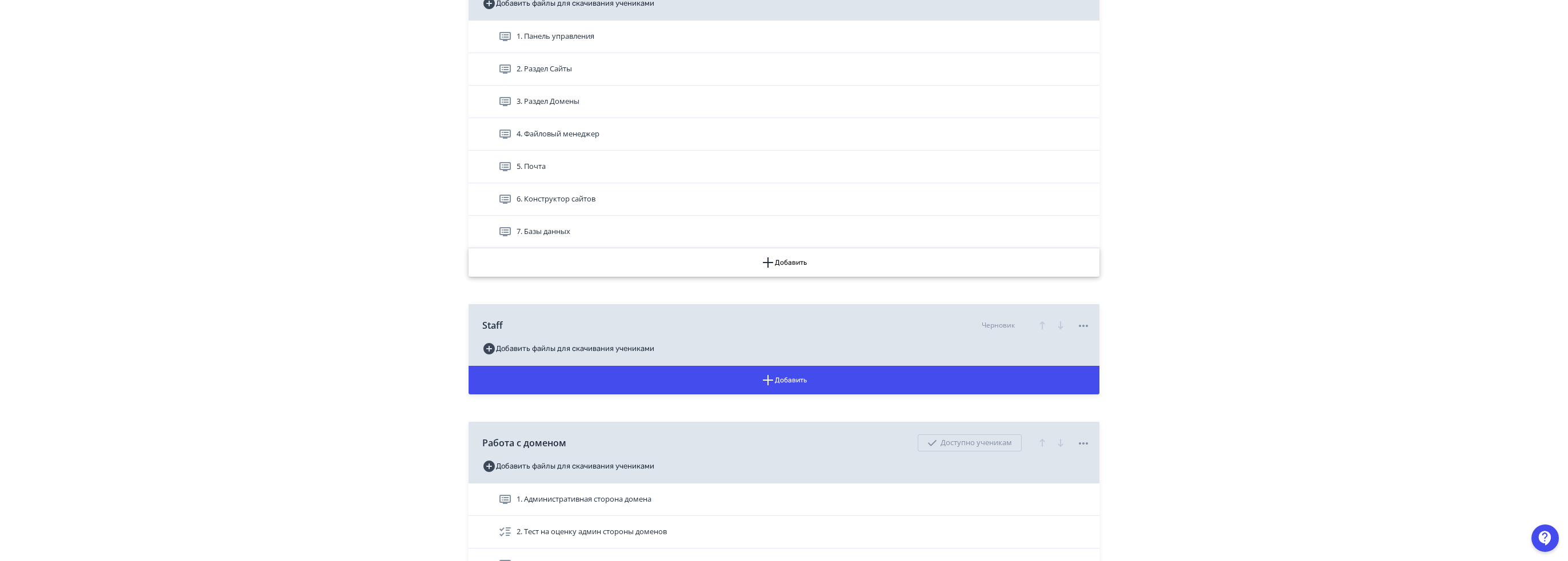
click at [783, 257] on button "Добавить" at bounding box center [784, 262] width 631 height 29
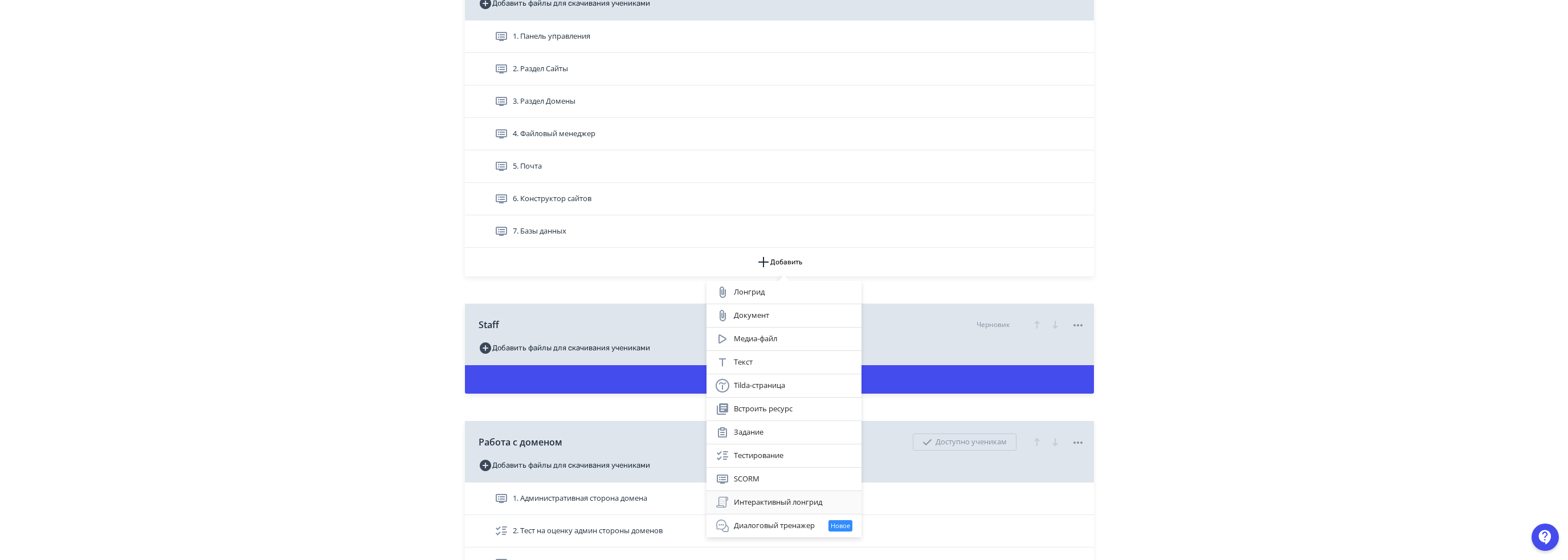
click at [769, 504] on div "Интерактивный лонгрид" at bounding box center [784, 503] width 137 height 14
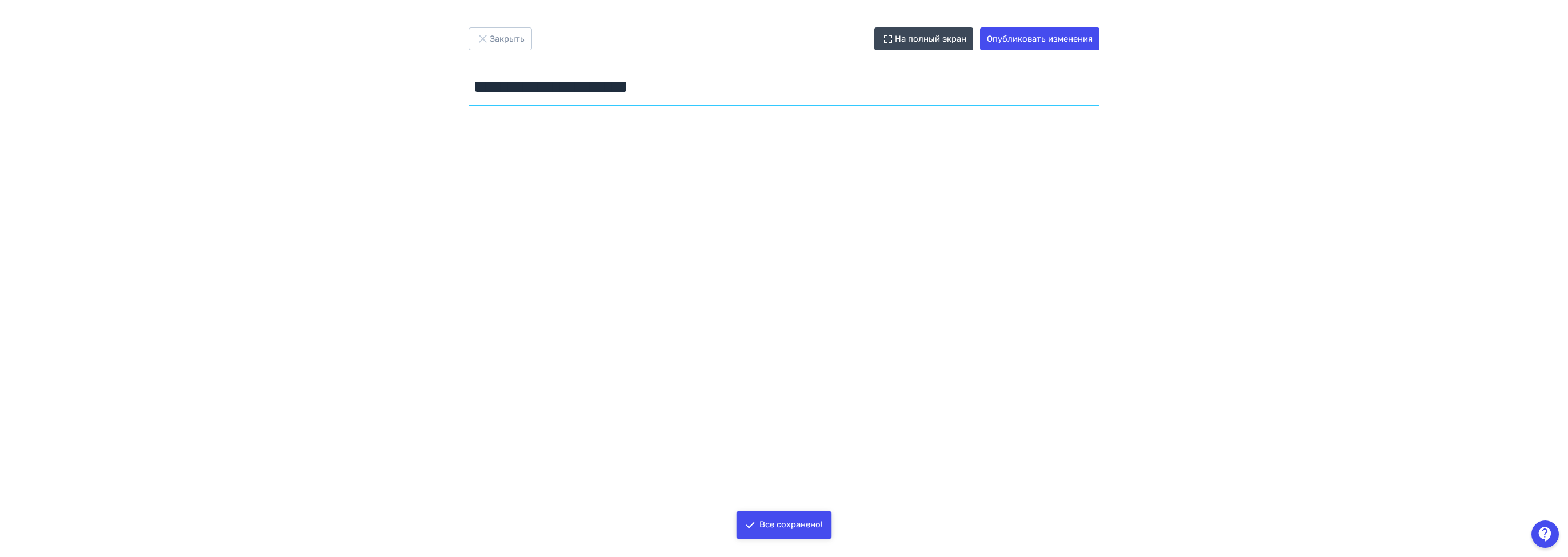
drag, startPoint x: 693, startPoint y: 83, endPoint x: 316, endPoint y: 88, distance: 377.0
click at [304, 92] on div "**********" at bounding box center [784, 279] width 1568 height 502
type input "**********"
click at [1059, 32] on button "Опубликовать изменения" at bounding box center [1039, 39] width 119 height 23
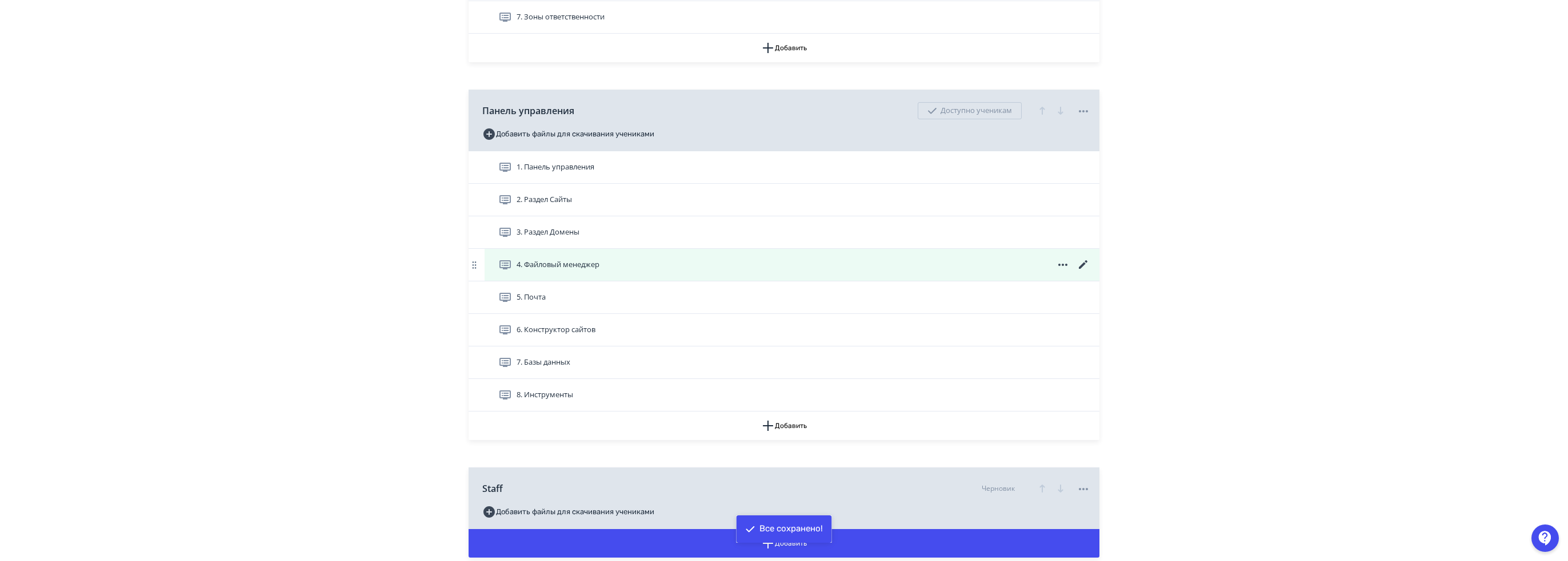
scroll to position [685, 0]
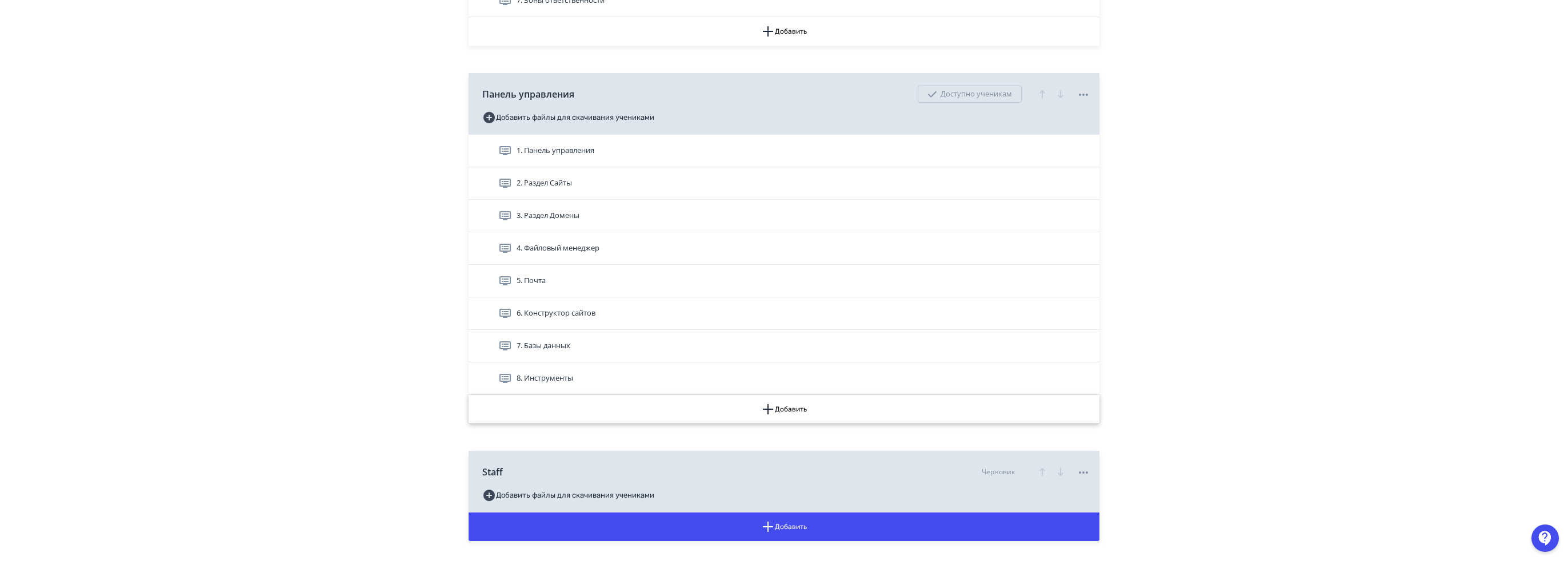
click at [794, 410] on button "Добавить" at bounding box center [784, 409] width 631 height 29
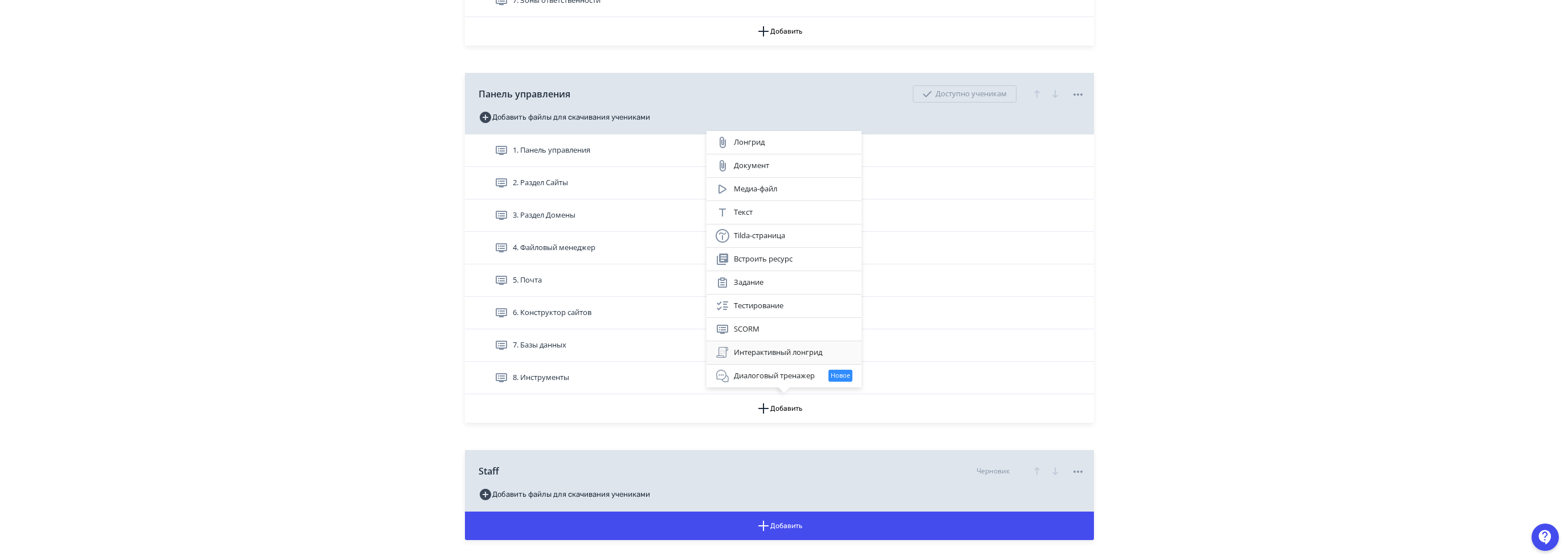
click at [777, 343] on div "Интерактивный лонгрид" at bounding box center [784, 353] width 155 height 23
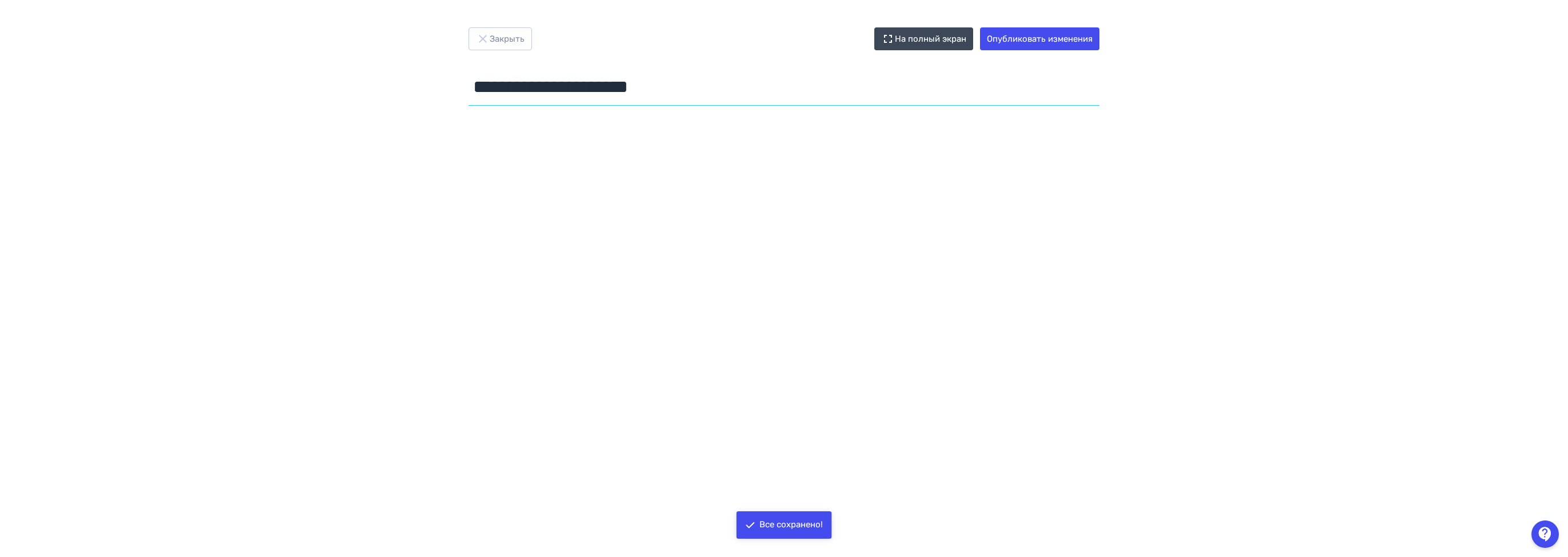
drag, startPoint x: 703, startPoint y: 90, endPoint x: 256, endPoint y: 82, distance: 447.1
click at [370, 86] on div "**********" at bounding box center [784, 279] width 1568 height 502
type input "*******"
click at [1025, 32] on button "Опубликовать изменения" at bounding box center [1039, 39] width 119 height 23
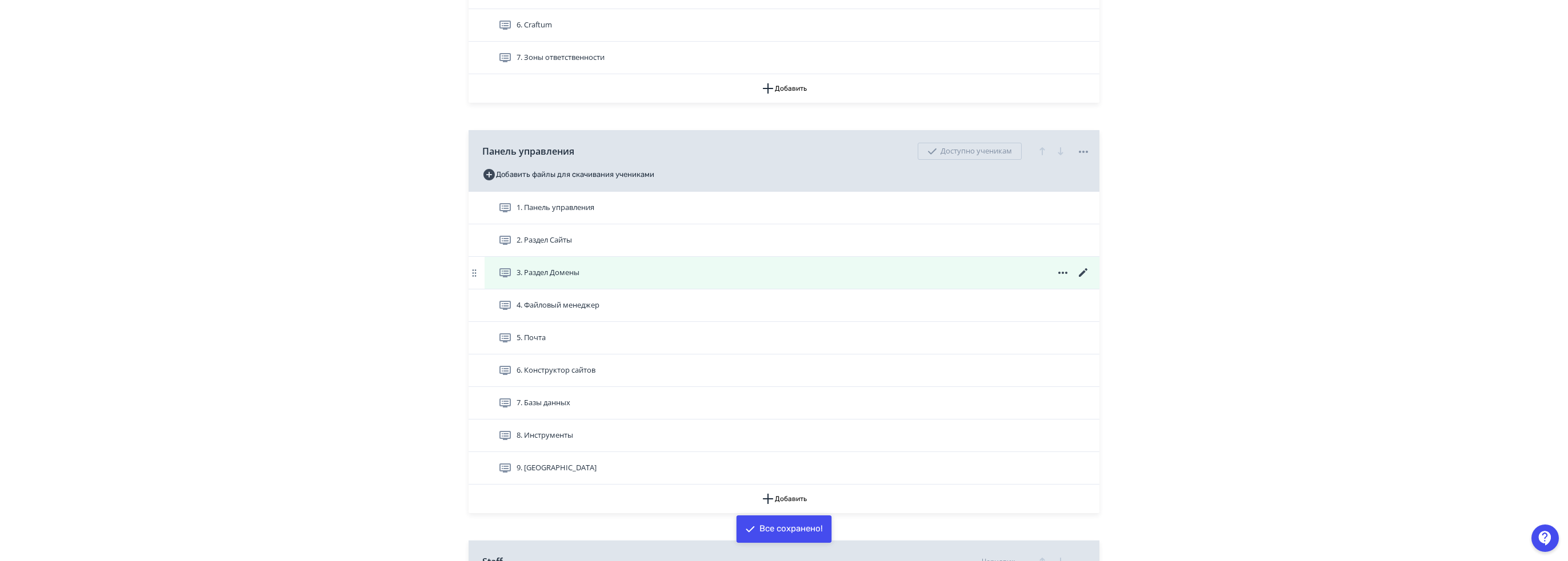
scroll to position [914, 0]
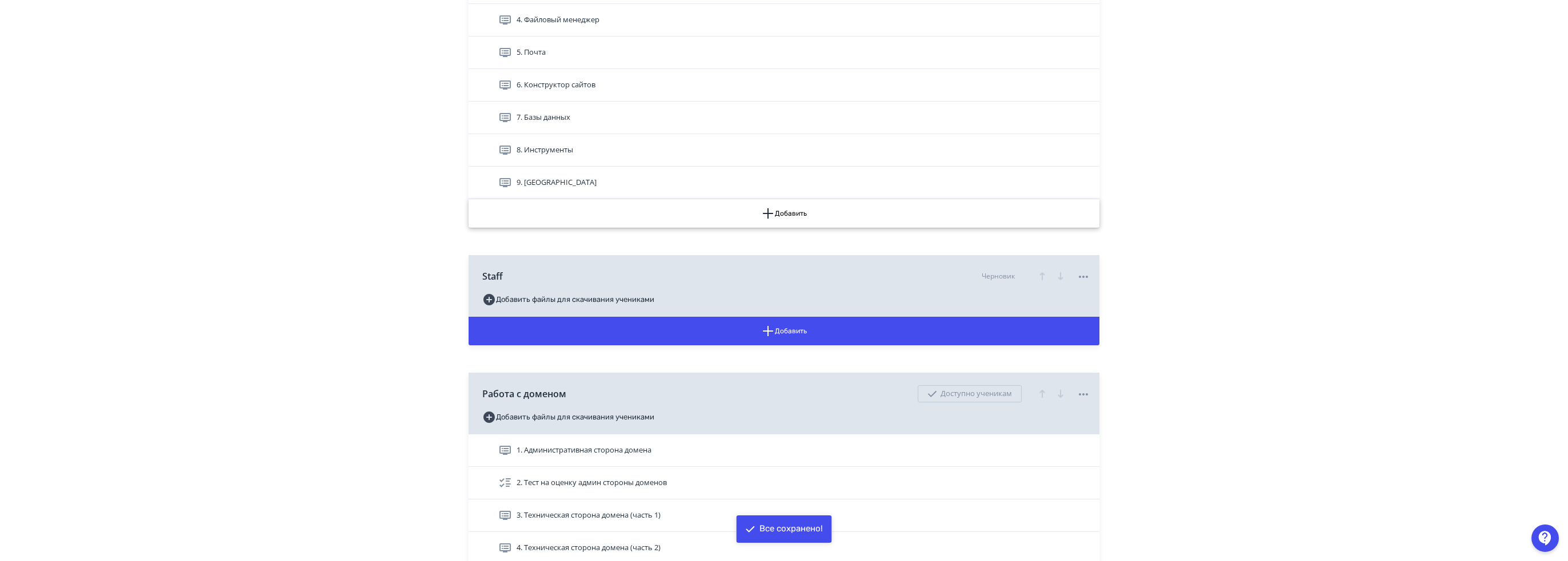
click at [788, 207] on button "Добавить" at bounding box center [784, 213] width 631 height 29
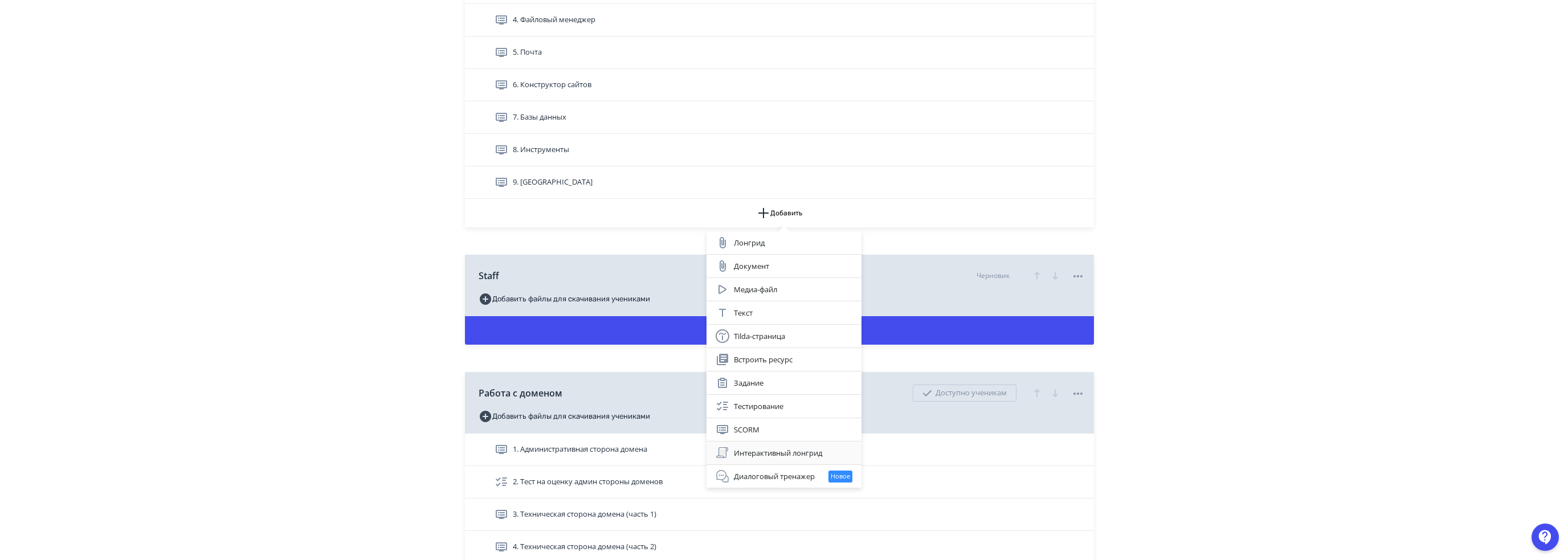
click at [796, 451] on div "Интерактивный лонгрид" at bounding box center [784, 453] width 137 height 14
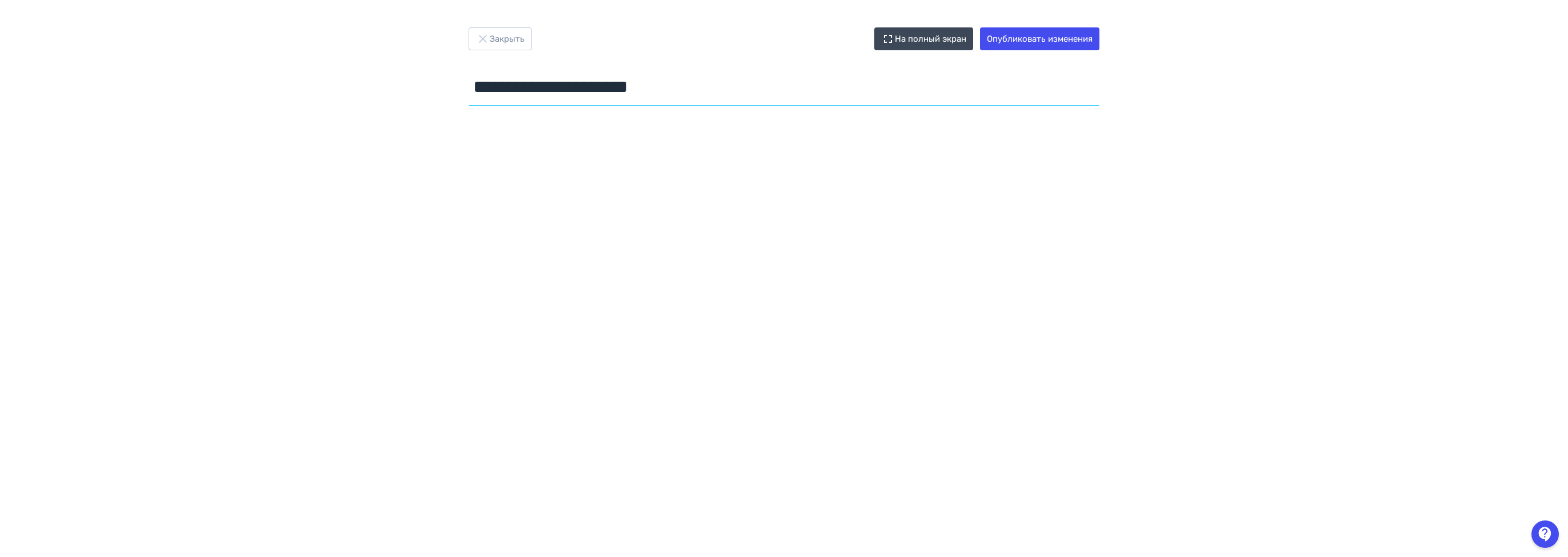
drag, startPoint x: 729, startPoint y: 93, endPoint x: 299, endPoint y: 94, distance: 430.0
click at [249, 79] on div "**********" at bounding box center [784, 279] width 1568 height 502
paste input "text"
type input "******"
click at [1028, 43] on button "Опубликовать изменения" at bounding box center [1039, 39] width 119 height 23
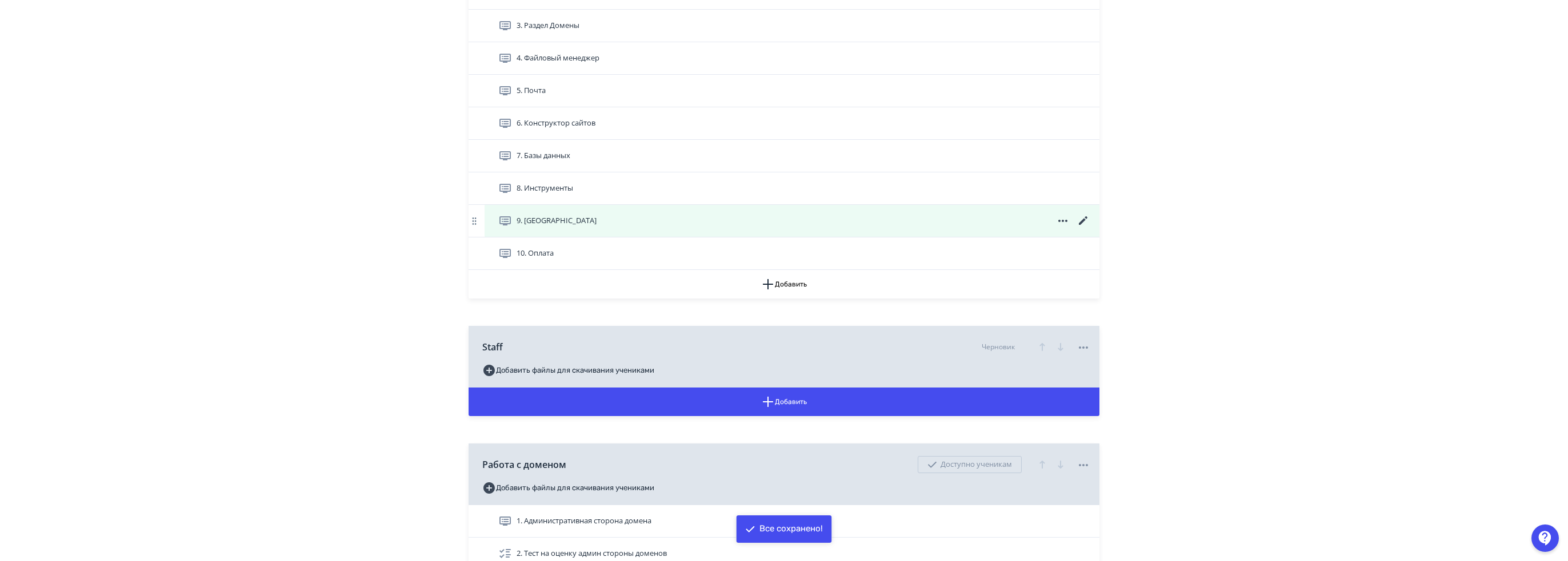
scroll to position [914, 0]
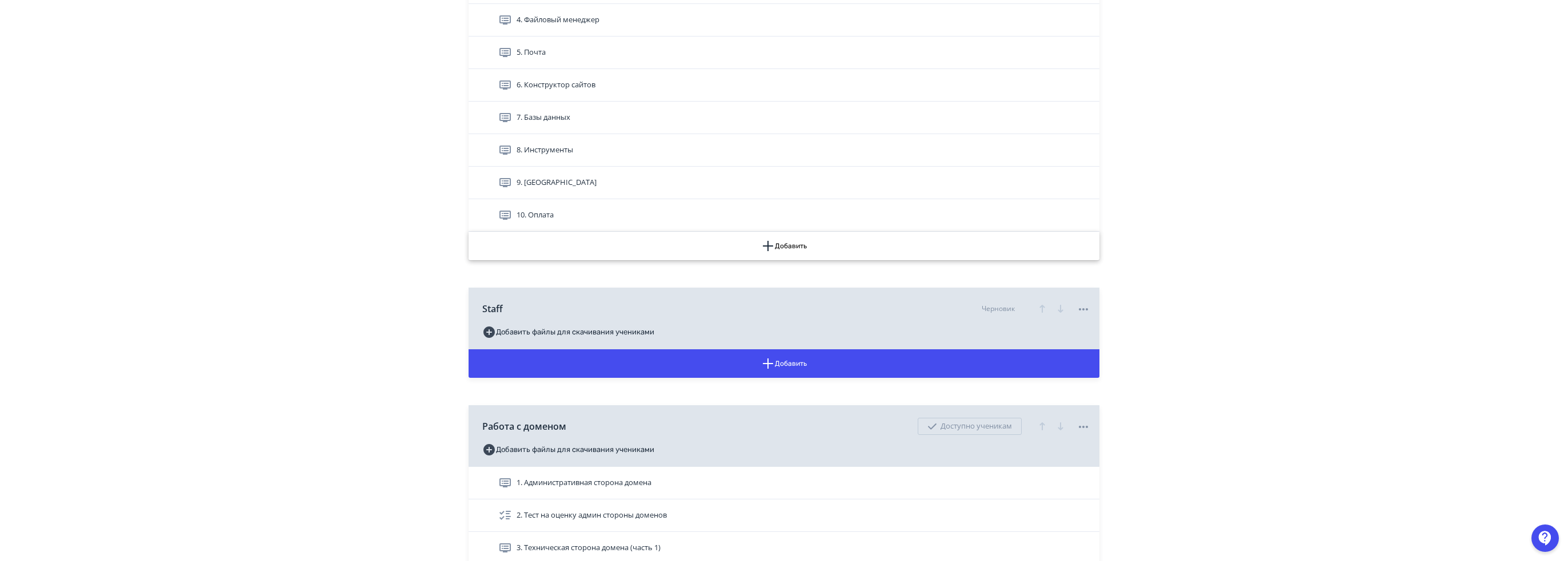
click at [829, 244] on button "Добавить" at bounding box center [784, 246] width 631 height 29
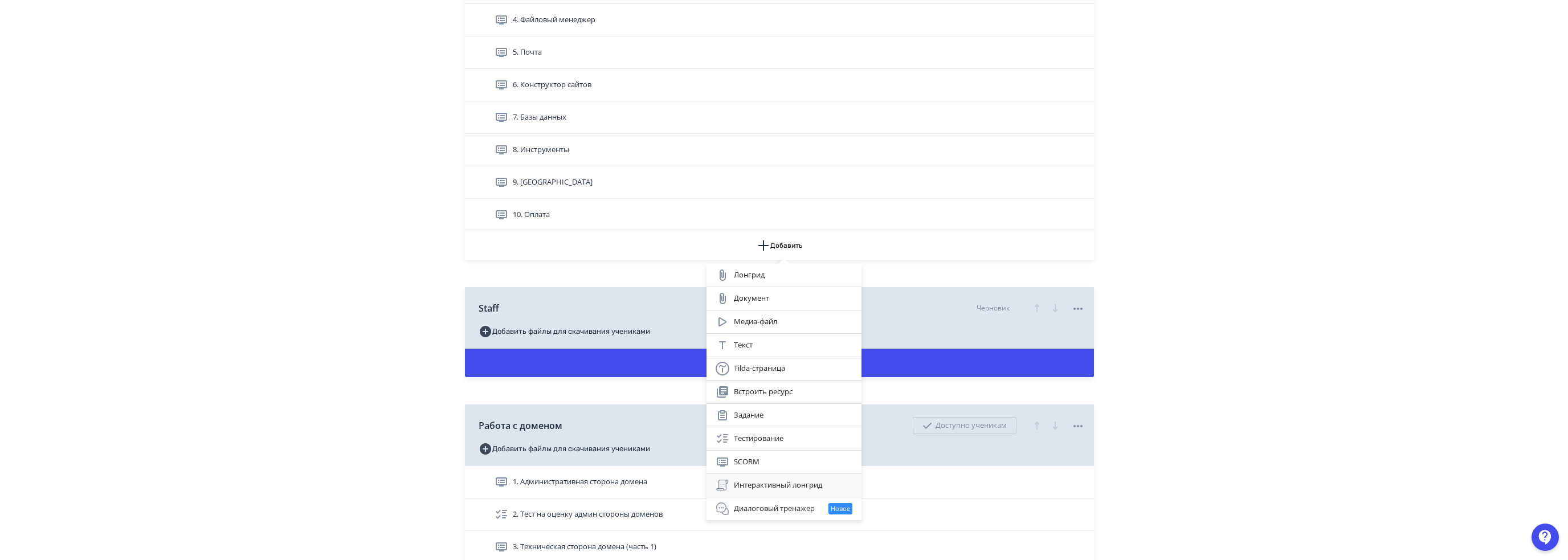
click at [754, 479] on div "Интерактивный лонгрид" at bounding box center [784, 485] width 137 height 14
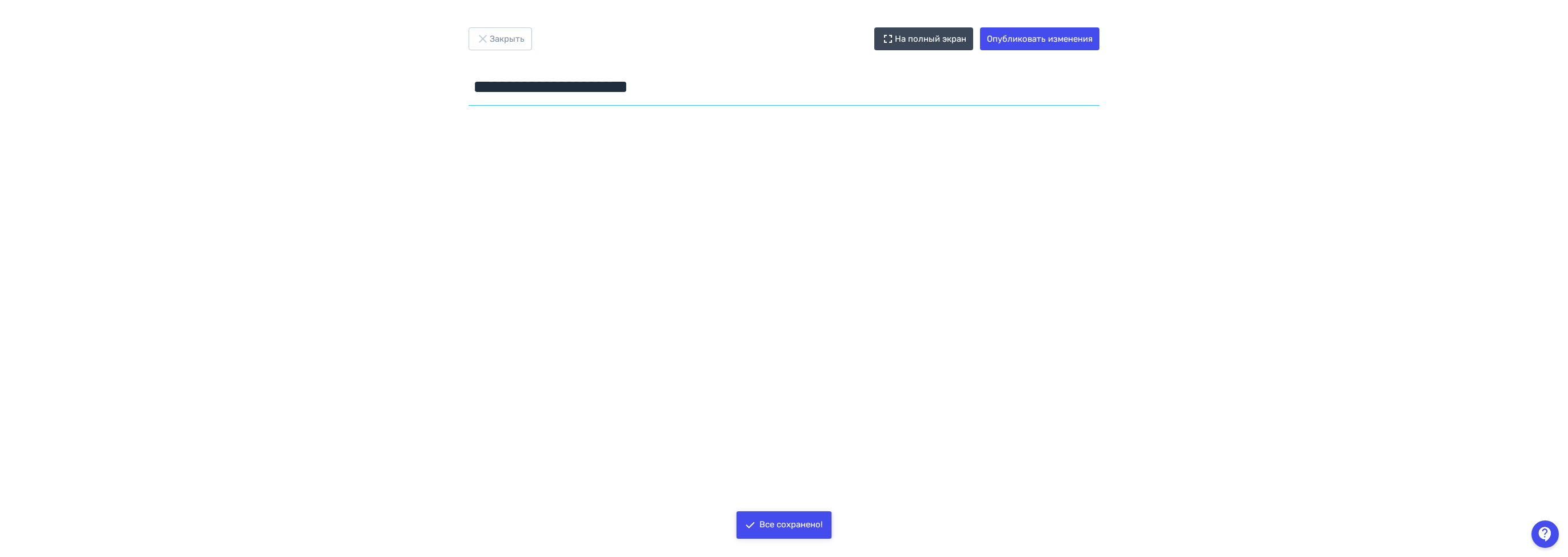
drag, startPoint x: 728, startPoint y: 86, endPoint x: 211, endPoint y: 58, distance: 517.8
click at [236, 61] on div "**********" at bounding box center [784, 279] width 1568 height 502
type input "**********"
drag, startPoint x: 660, startPoint y: 77, endPoint x: 231, endPoint y: 67, distance: 429.1
click at [259, 69] on div "**********" at bounding box center [784, 279] width 1568 height 502
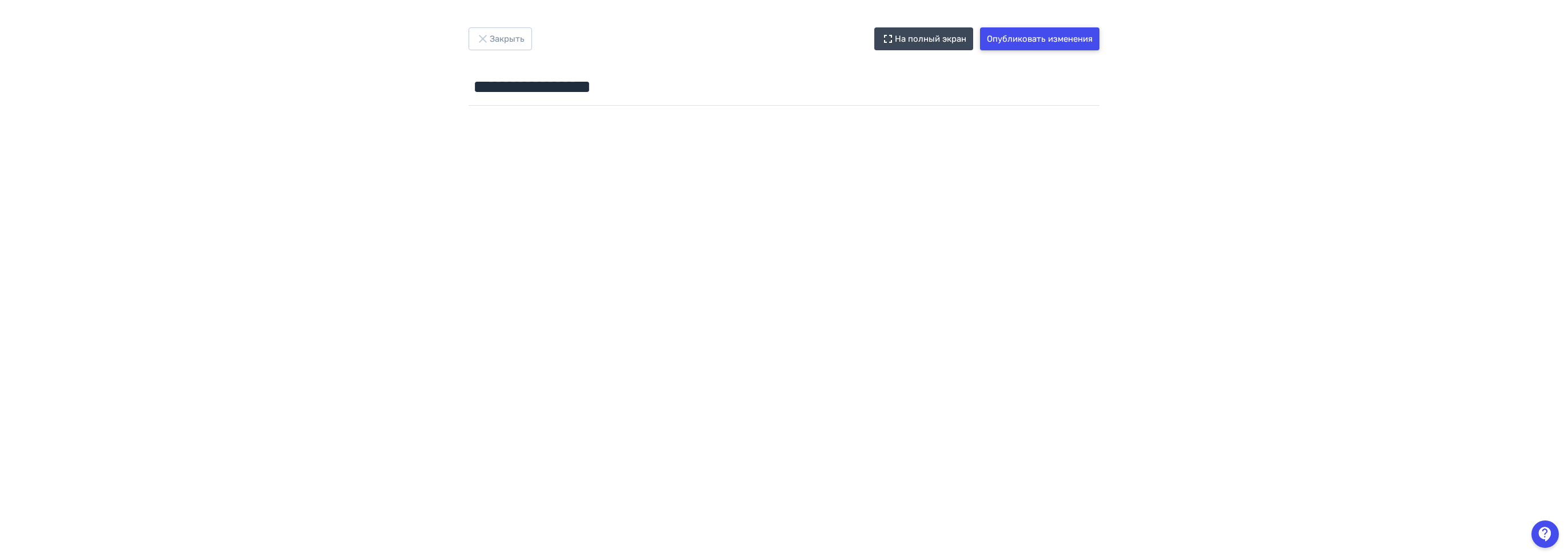
click at [1072, 32] on button "Опубликовать изменения" at bounding box center [1039, 39] width 119 height 23
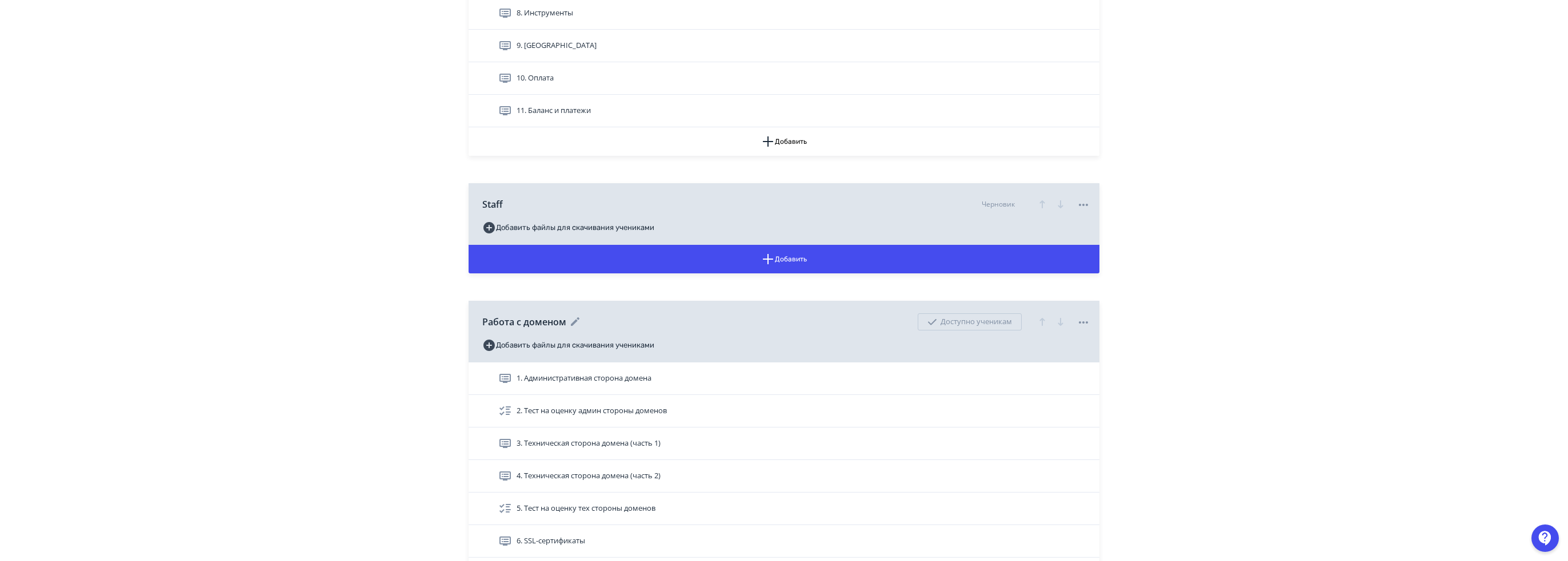
scroll to position [1027, 0]
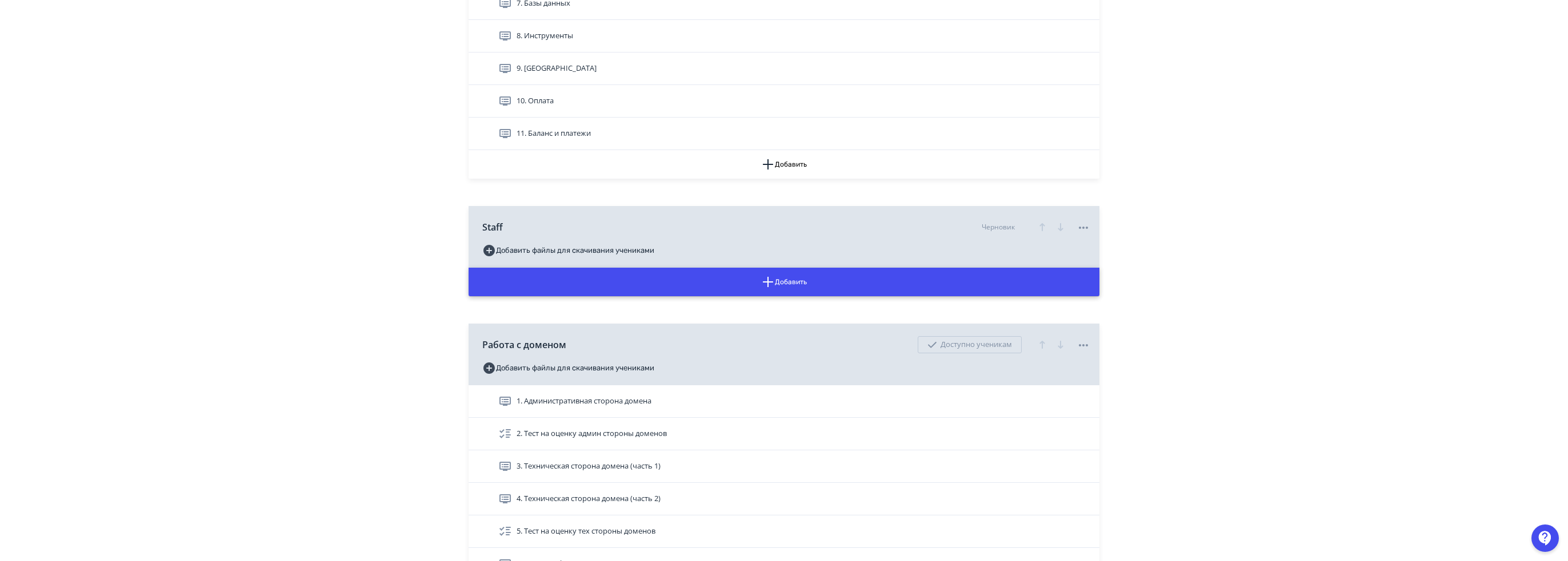
click at [734, 281] on button "Добавить" at bounding box center [784, 281] width 631 height 29
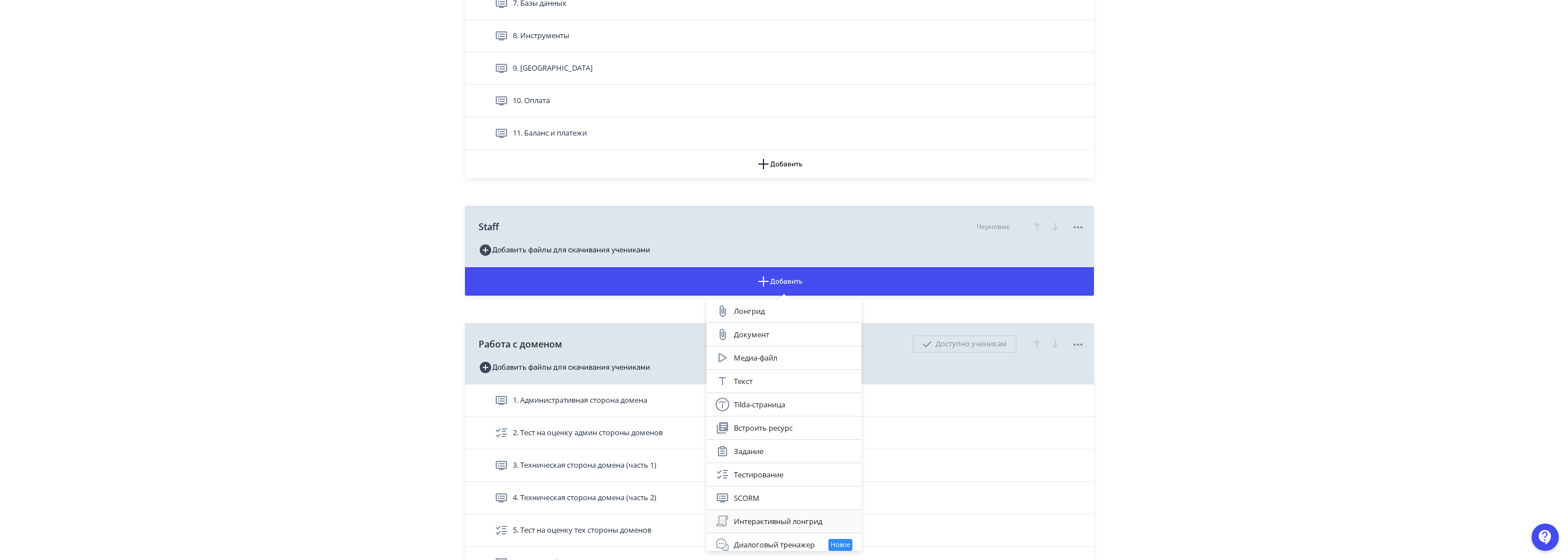
click at [774, 516] on div "Интерактивный лонгрид" at bounding box center [784, 522] width 137 height 14
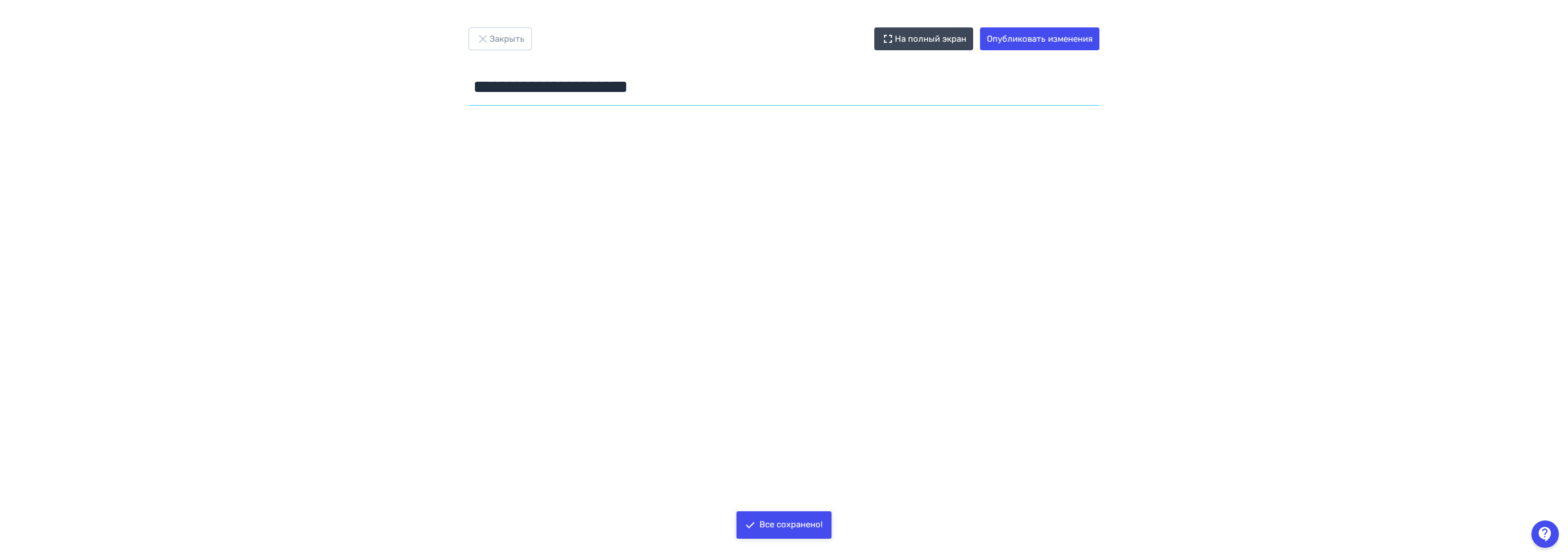
drag, startPoint x: 734, startPoint y: 96, endPoint x: 0, endPoint y: 61, distance: 734.8
click at [94, 71] on div "**********" at bounding box center [784, 279] width 1568 height 502
type input "*****"
click at [1030, 36] on button "Опубликовать изменения" at bounding box center [1039, 39] width 119 height 23
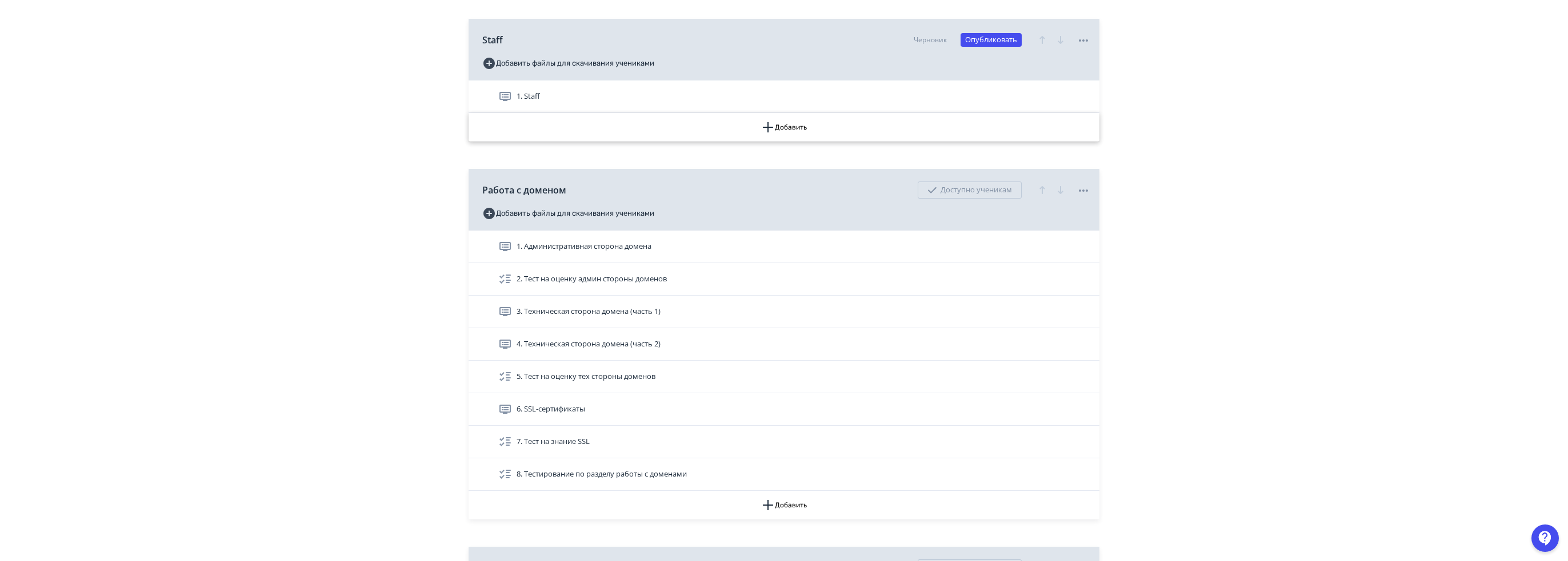
scroll to position [1085, 0]
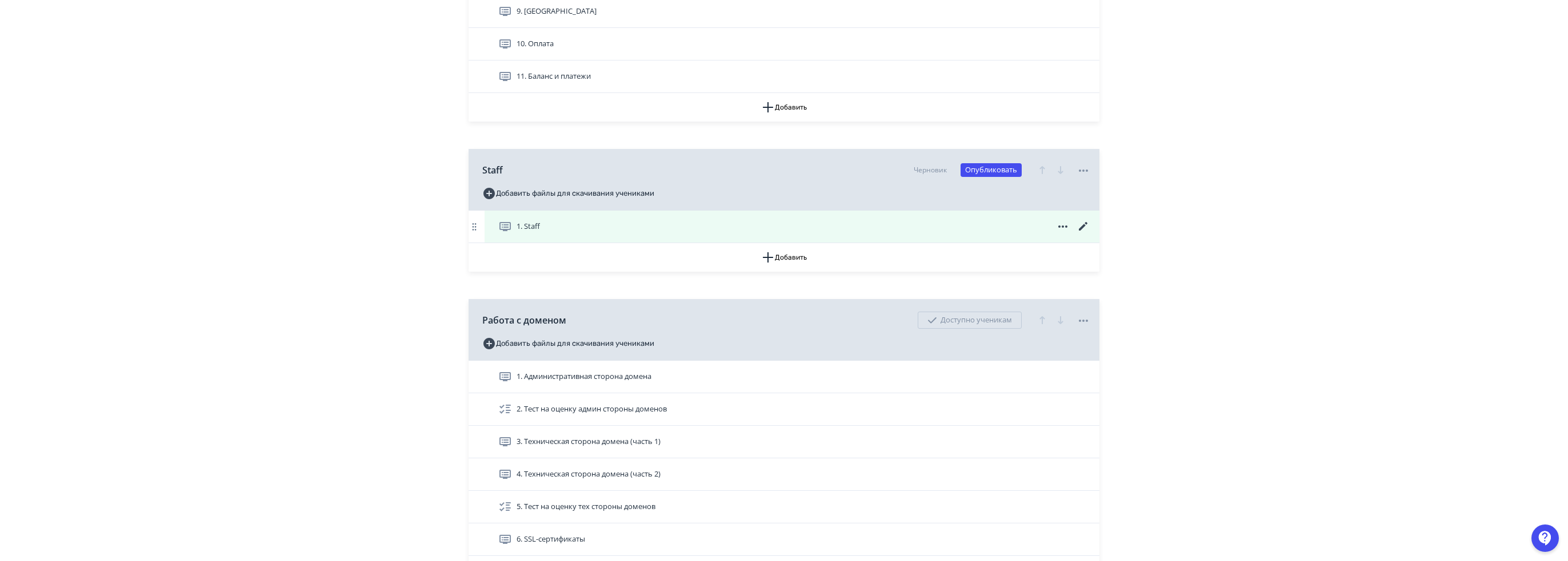
click at [605, 223] on div "1. Staff" at bounding box center [794, 227] width 592 height 14
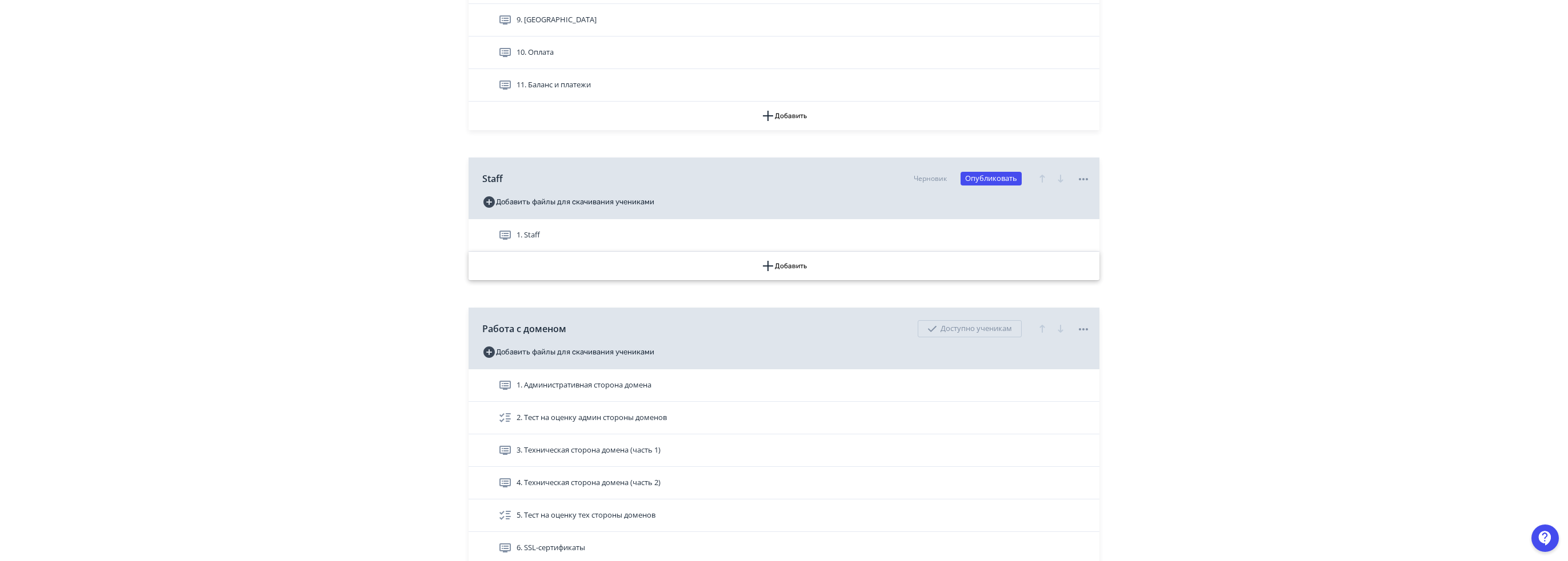
scroll to position [1085, 0]
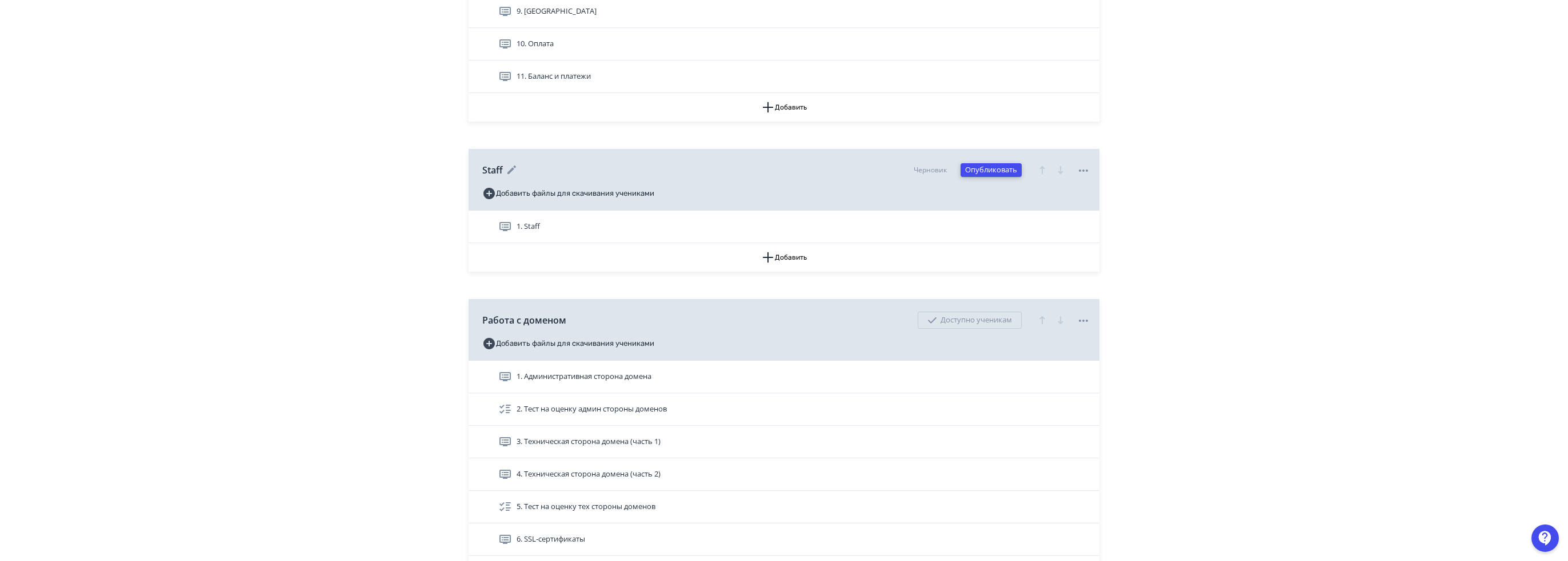
click at [1007, 167] on button "Опубликовать" at bounding box center [991, 170] width 61 height 14
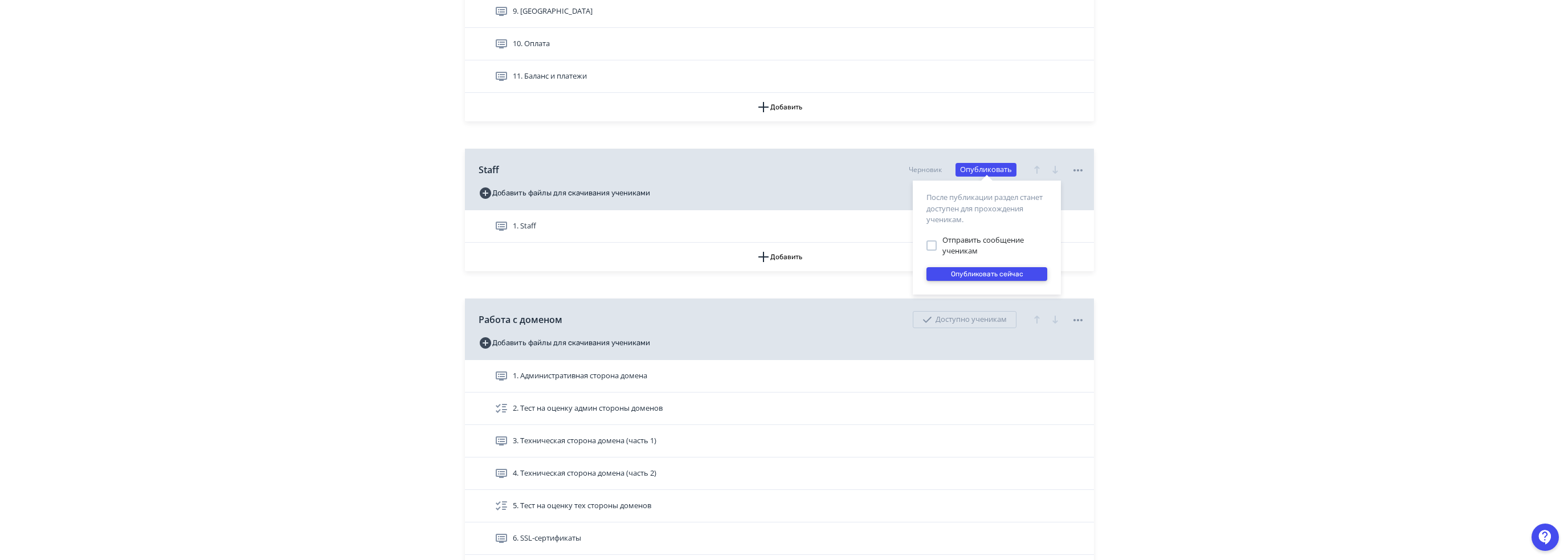
click at [978, 270] on button "Опубликовать сейчас" at bounding box center [986, 274] width 120 height 14
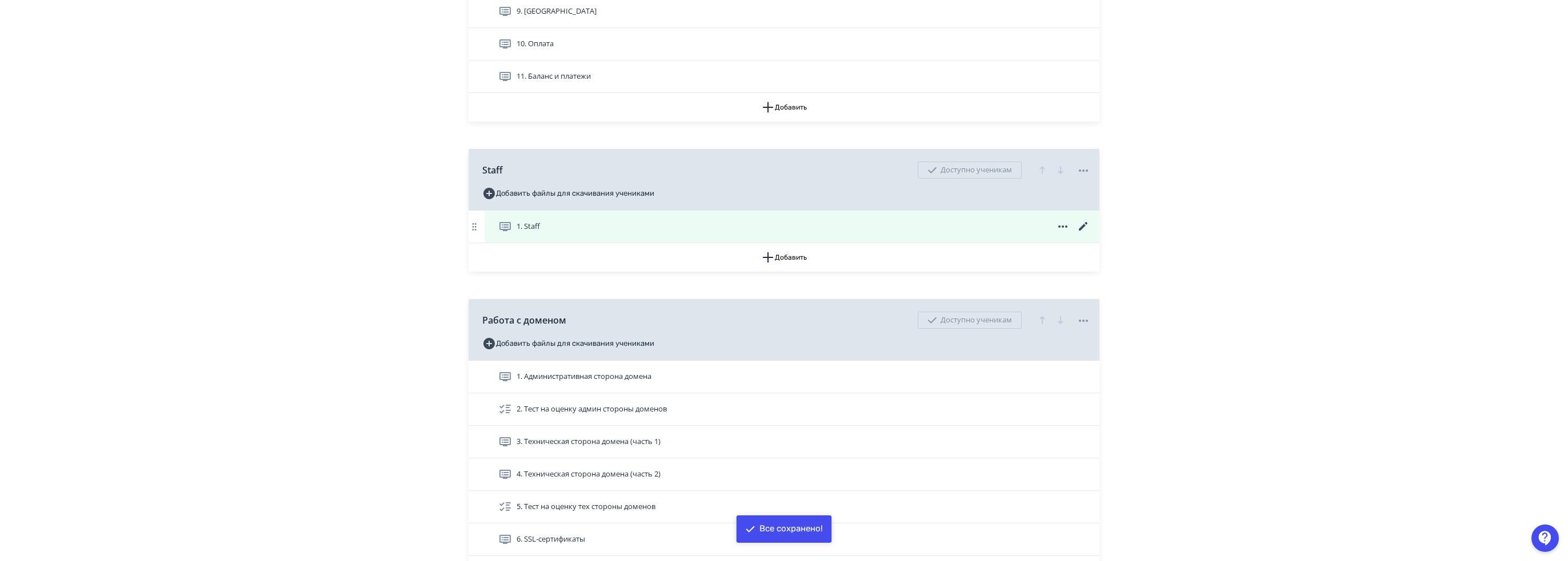
click at [597, 221] on div "1. Staff" at bounding box center [794, 227] width 592 height 14
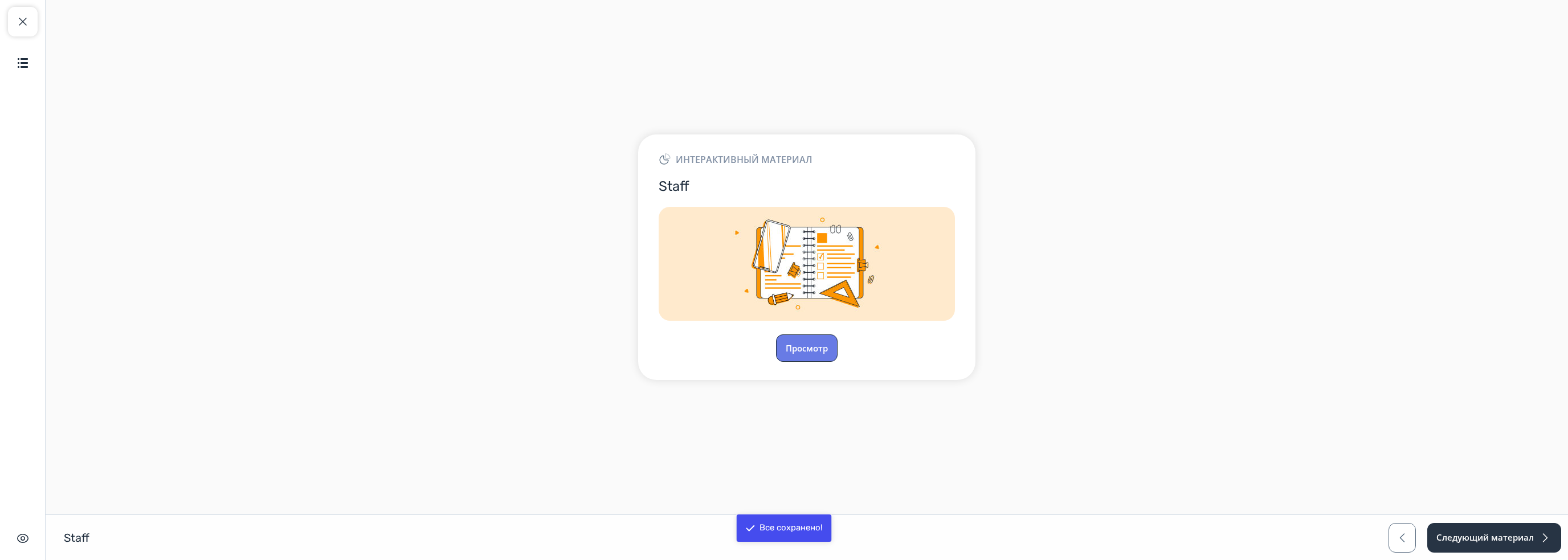
click at [788, 350] on button "Просмотр" at bounding box center [806, 348] width 62 height 28
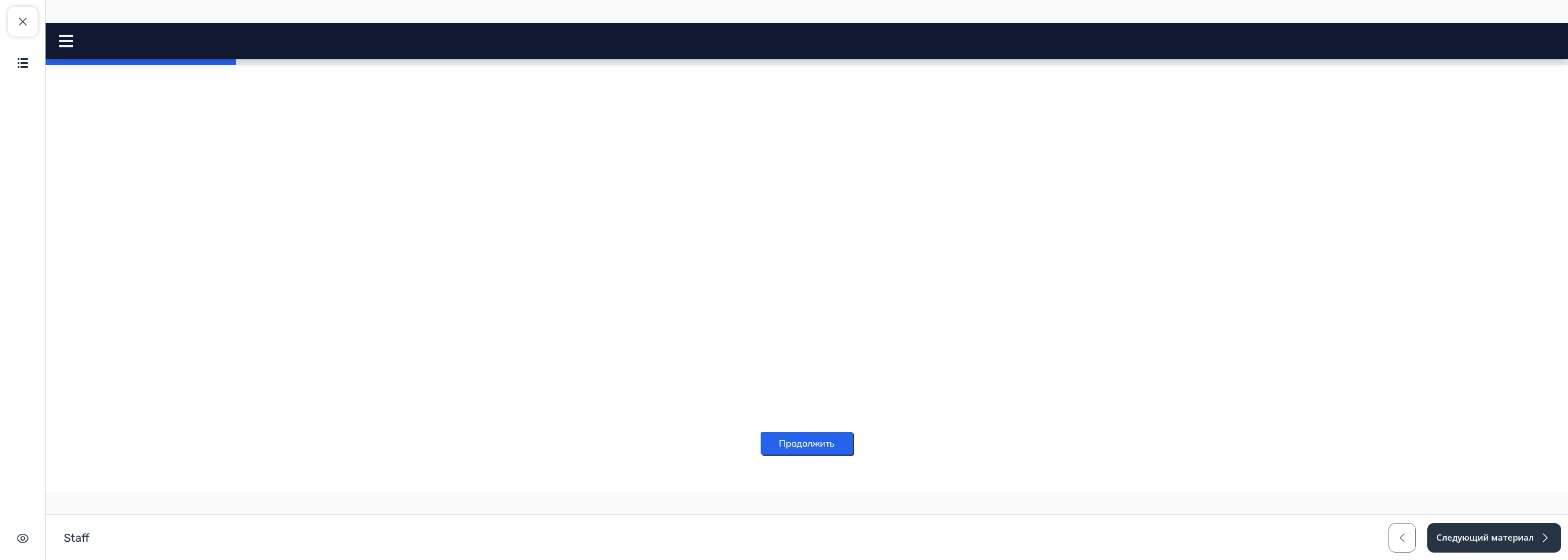
scroll to position [316, 0]
click at [782, 435] on button "Продолжить" at bounding box center [807, 432] width 93 height 23
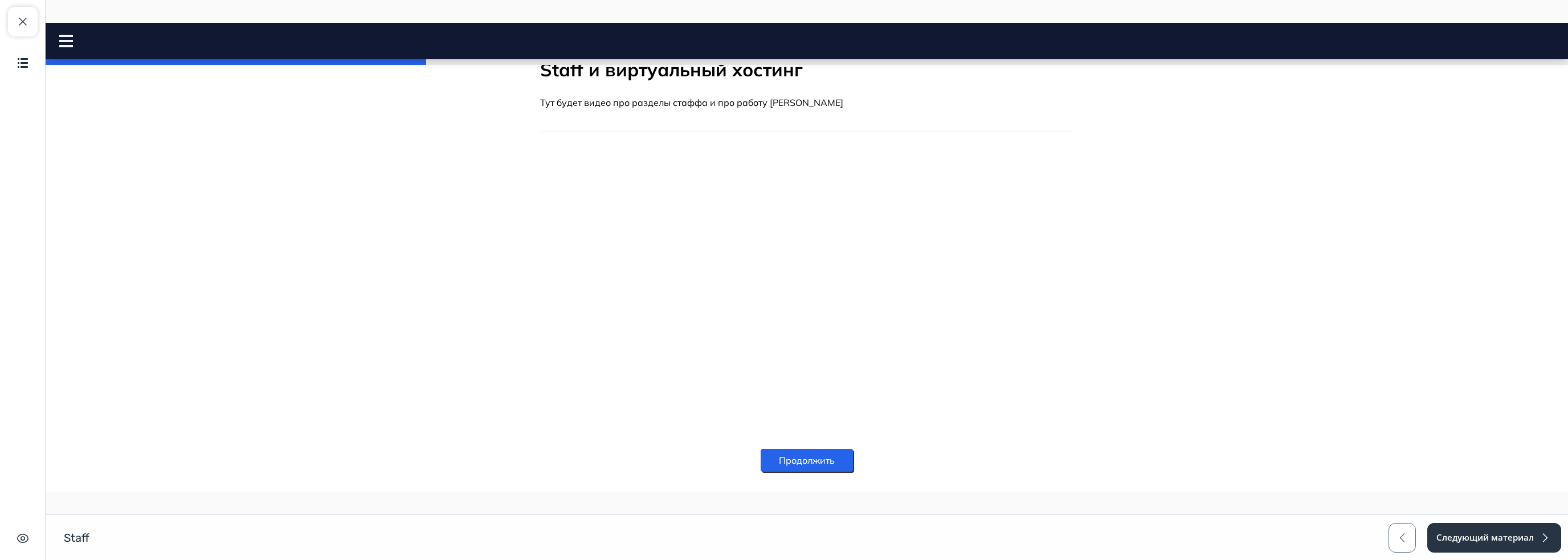
scroll to position [0, 0]
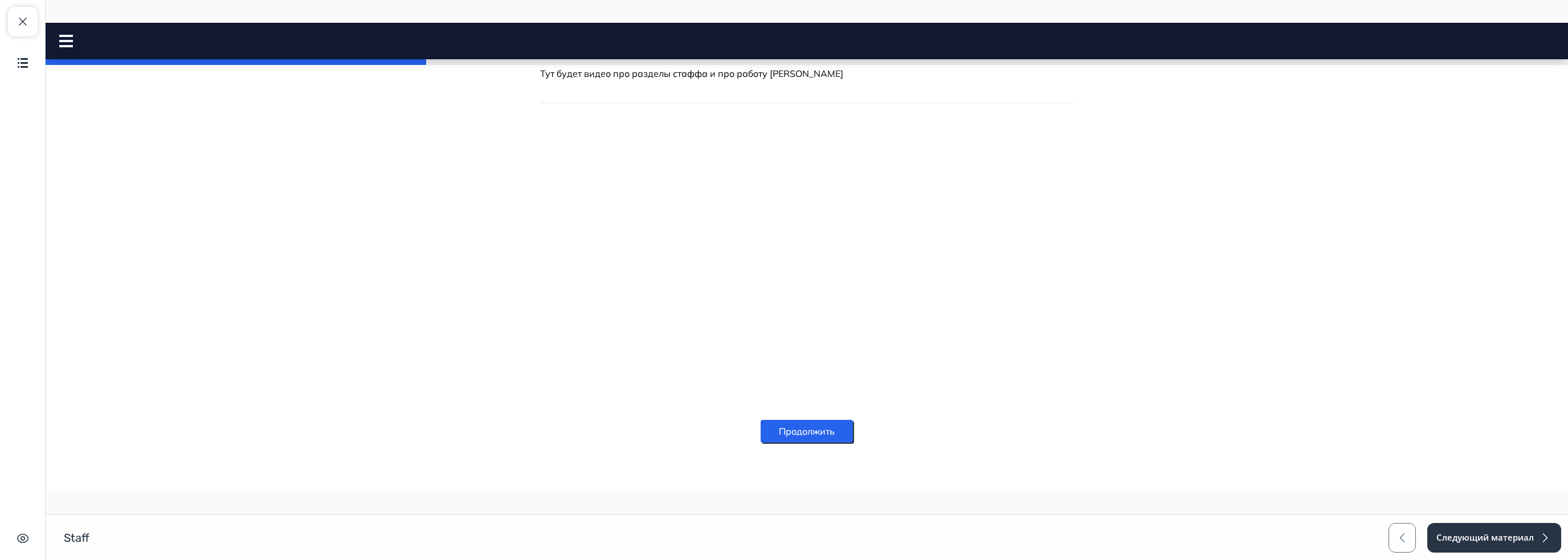
click at [843, 433] on button "Продолжить" at bounding box center [807, 432] width 93 height 23
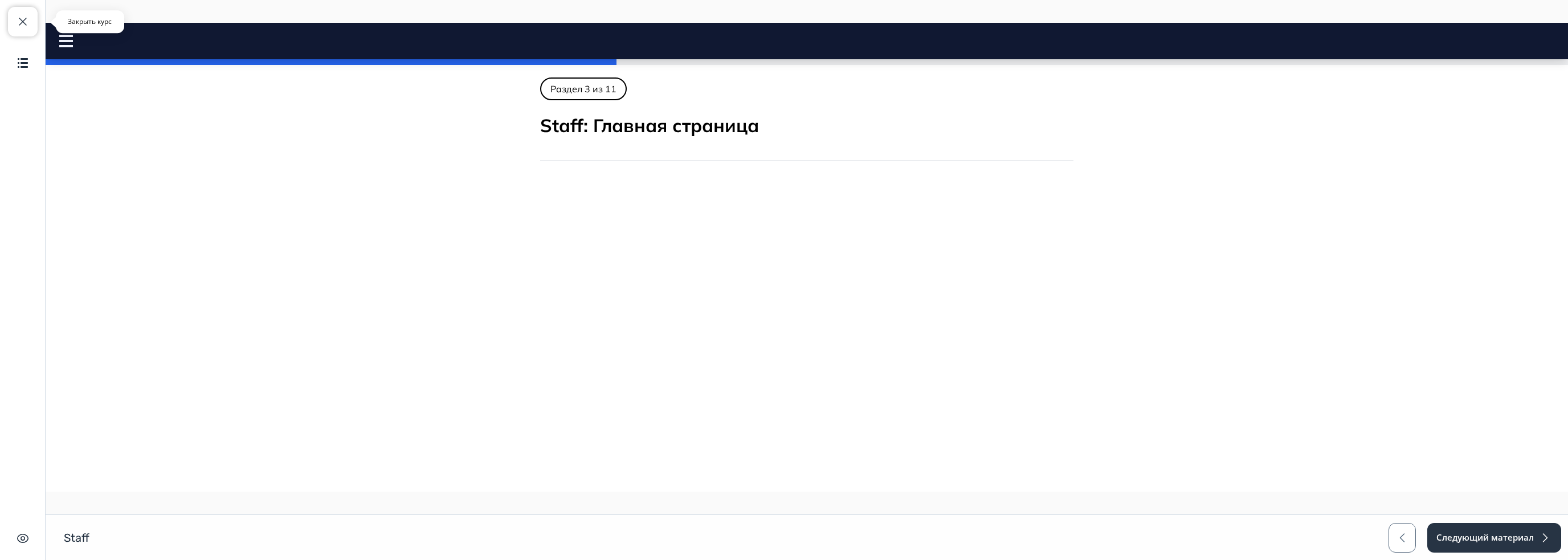
click at [14, 16] on button "Закрыть курс" at bounding box center [23, 22] width 29 height 29
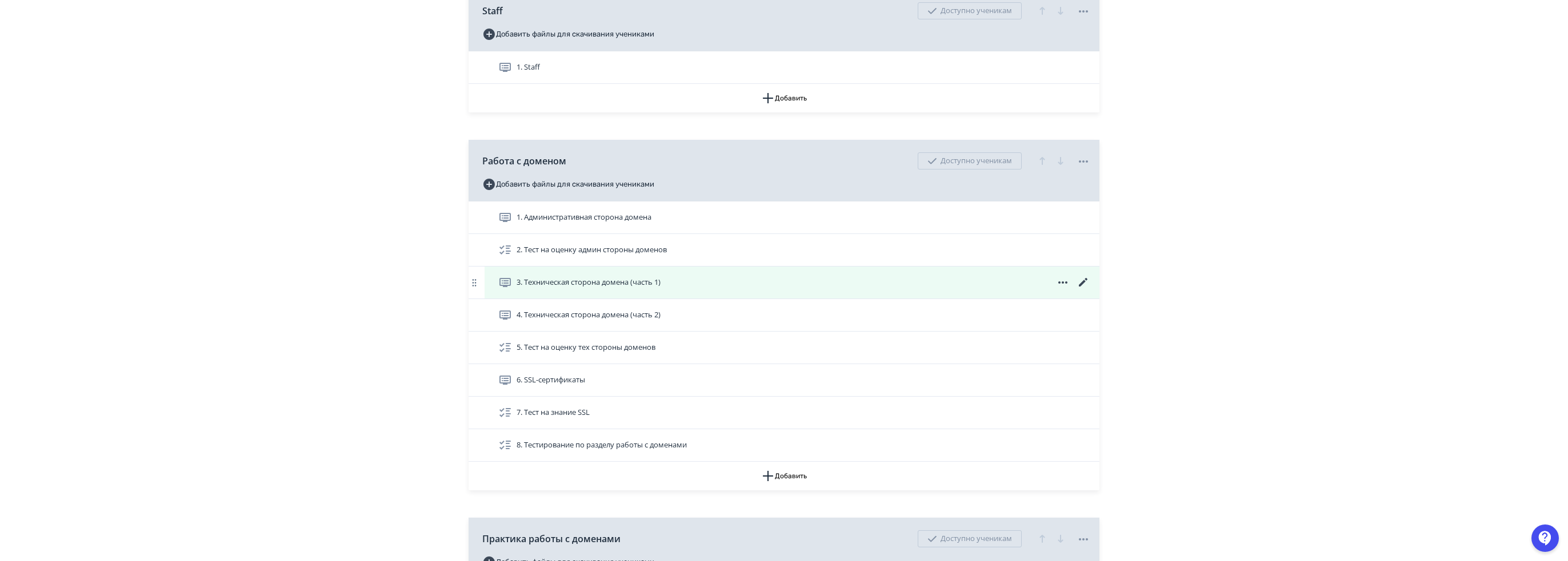
scroll to position [1256, 0]
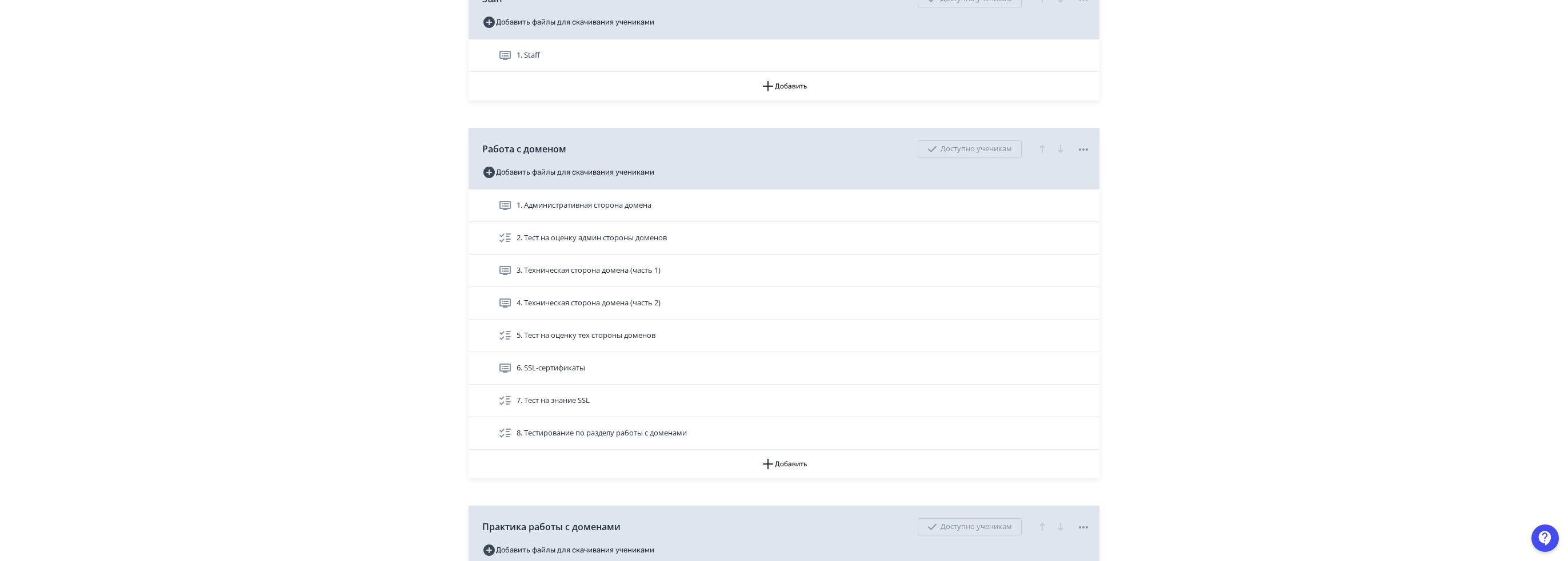
drag, startPoint x: 654, startPoint y: 201, endPoint x: 795, endPoint y: 192, distance: 141.3
click at [738, 201] on div "1. Административная сторона домена 2. Тест на оценку админ стороны доменов 3. Т…" at bounding box center [784, 320] width 631 height 261
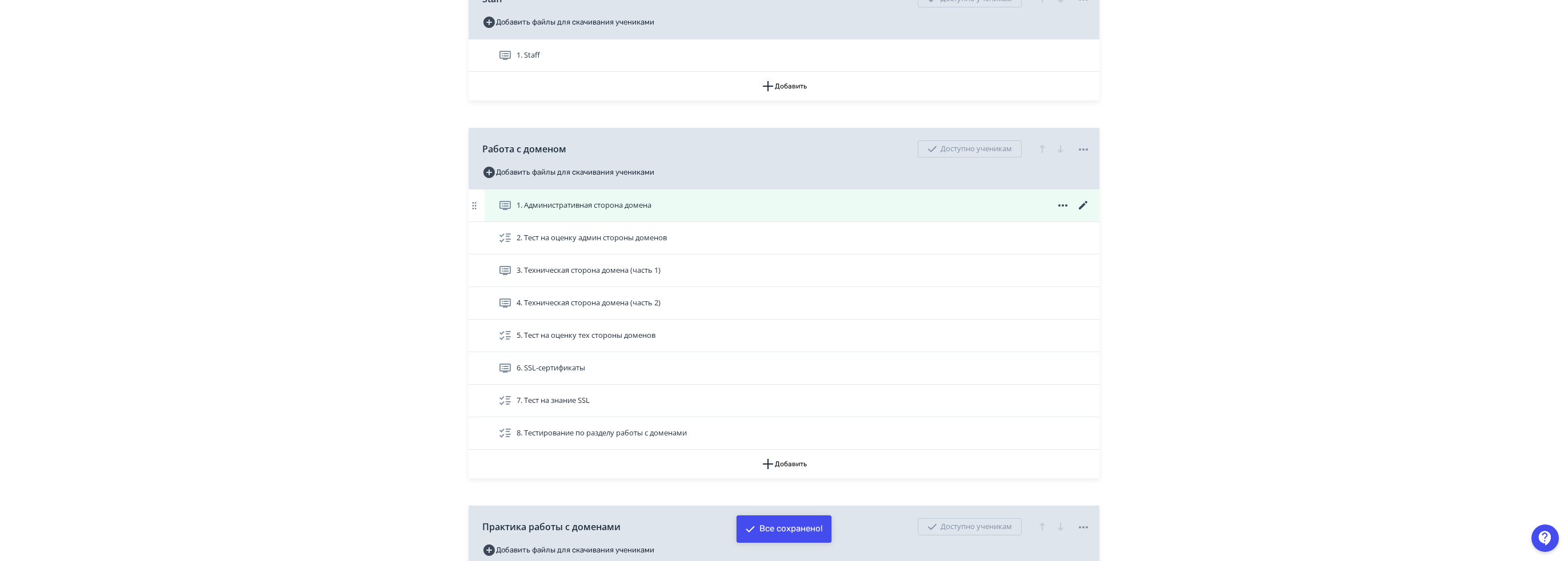
click at [1086, 201] on icon at bounding box center [1083, 205] width 9 height 9
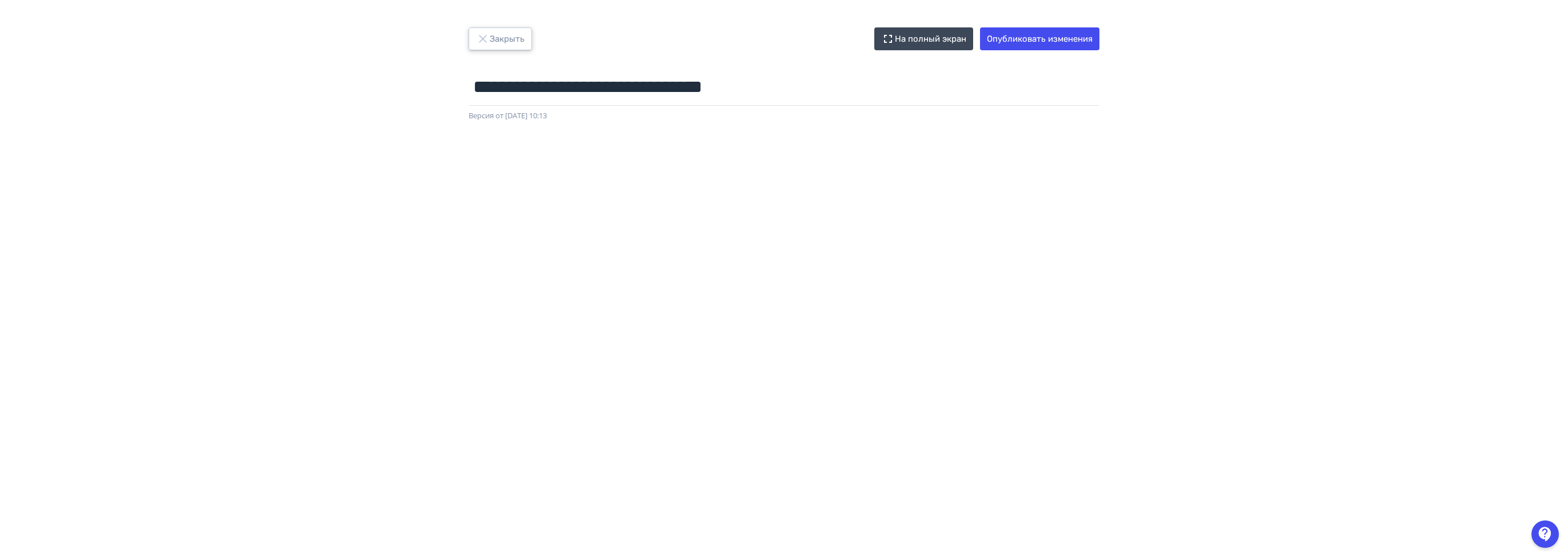
click at [517, 37] on button "Закрыть" at bounding box center [500, 39] width 63 height 23
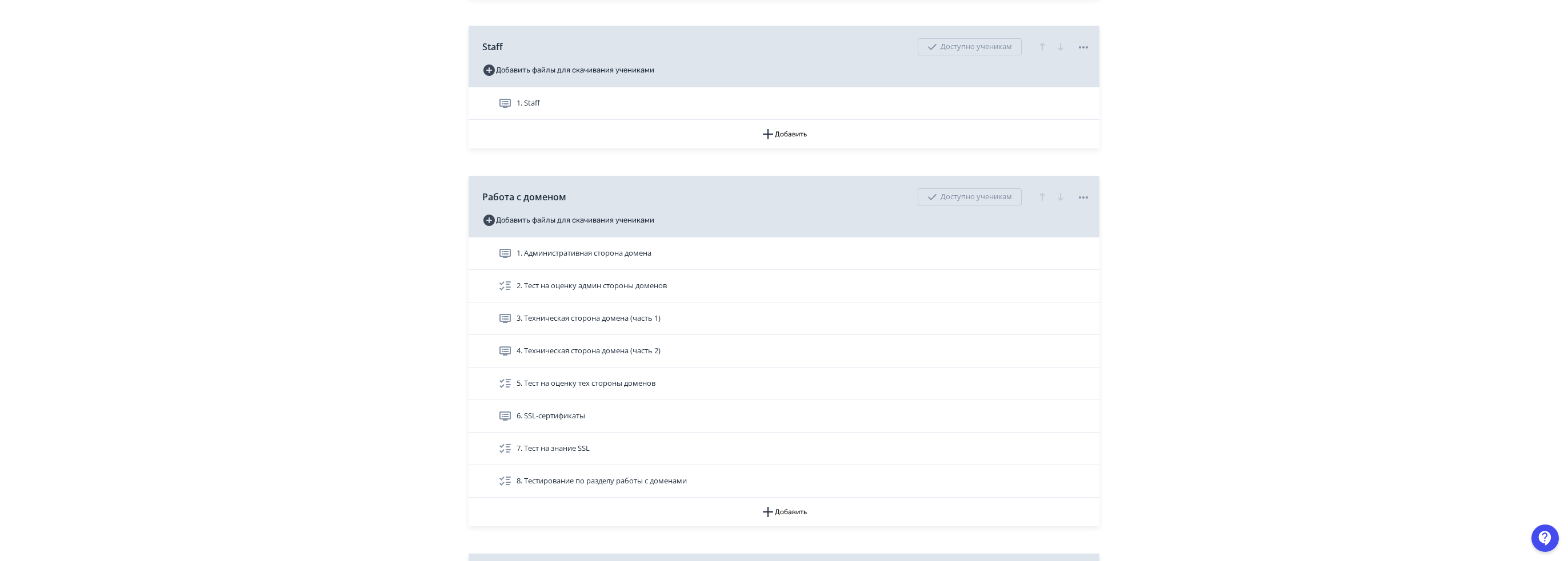
scroll to position [1199, 0]
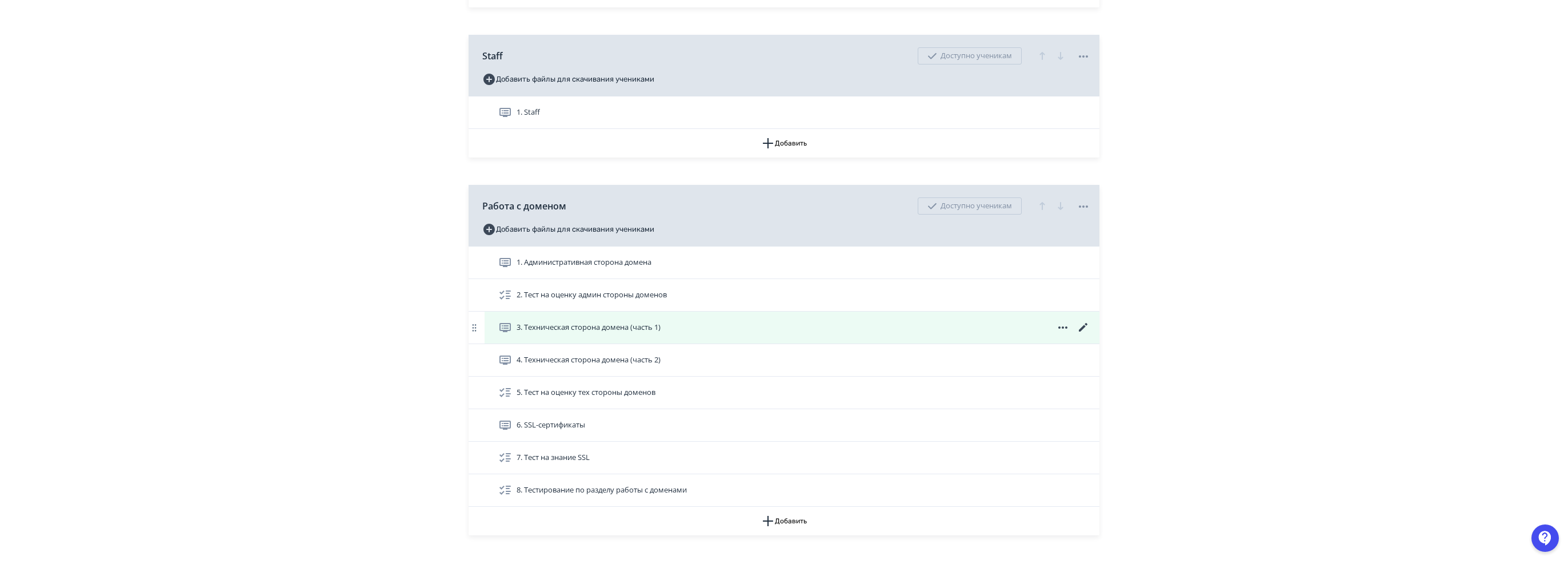
click at [1066, 327] on icon at bounding box center [1063, 327] width 10 height 3
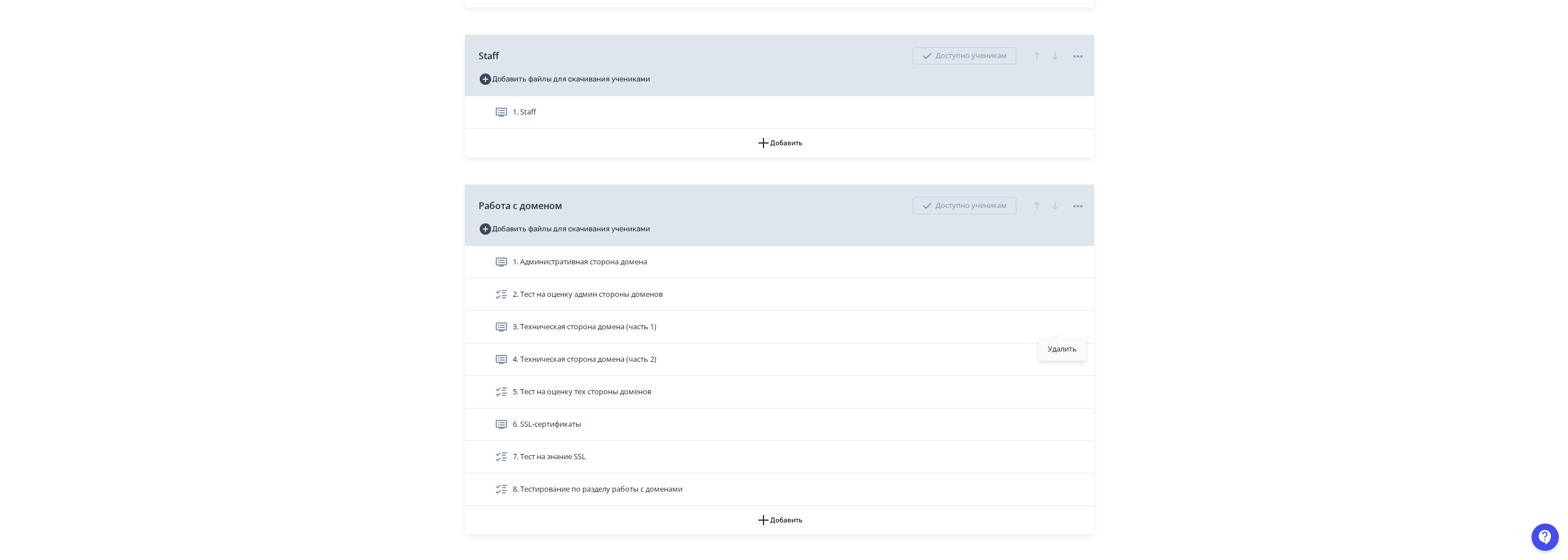
click at [1069, 353] on div "Удалить" at bounding box center [1062, 349] width 48 height 23
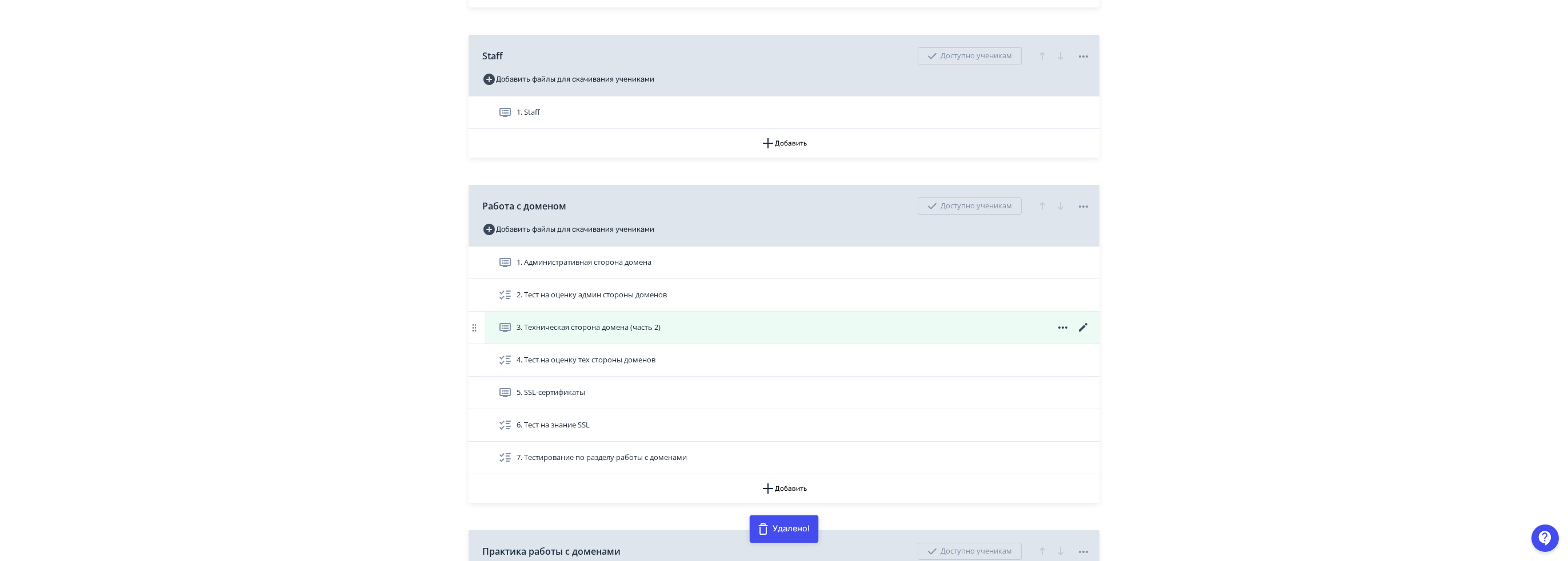
click at [1063, 327] on icon at bounding box center [1063, 327] width 10 height 3
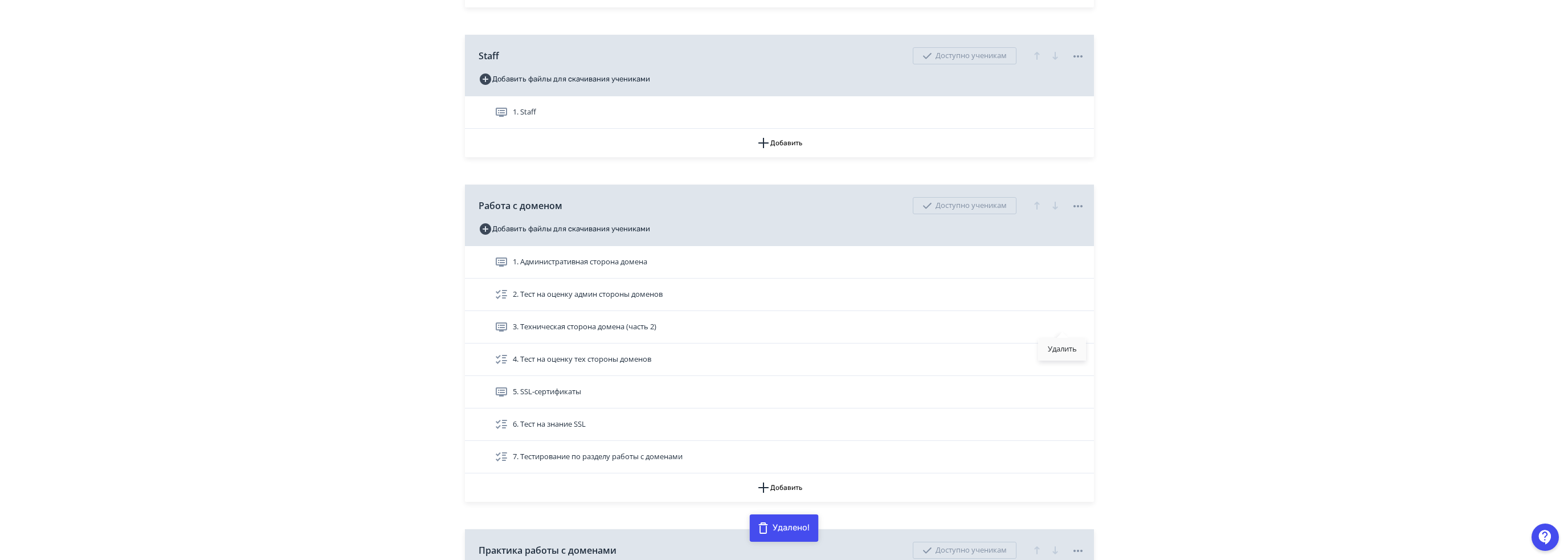
click at [1057, 348] on div "Удалить" at bounding box center [1062, 349] width 48 height 23
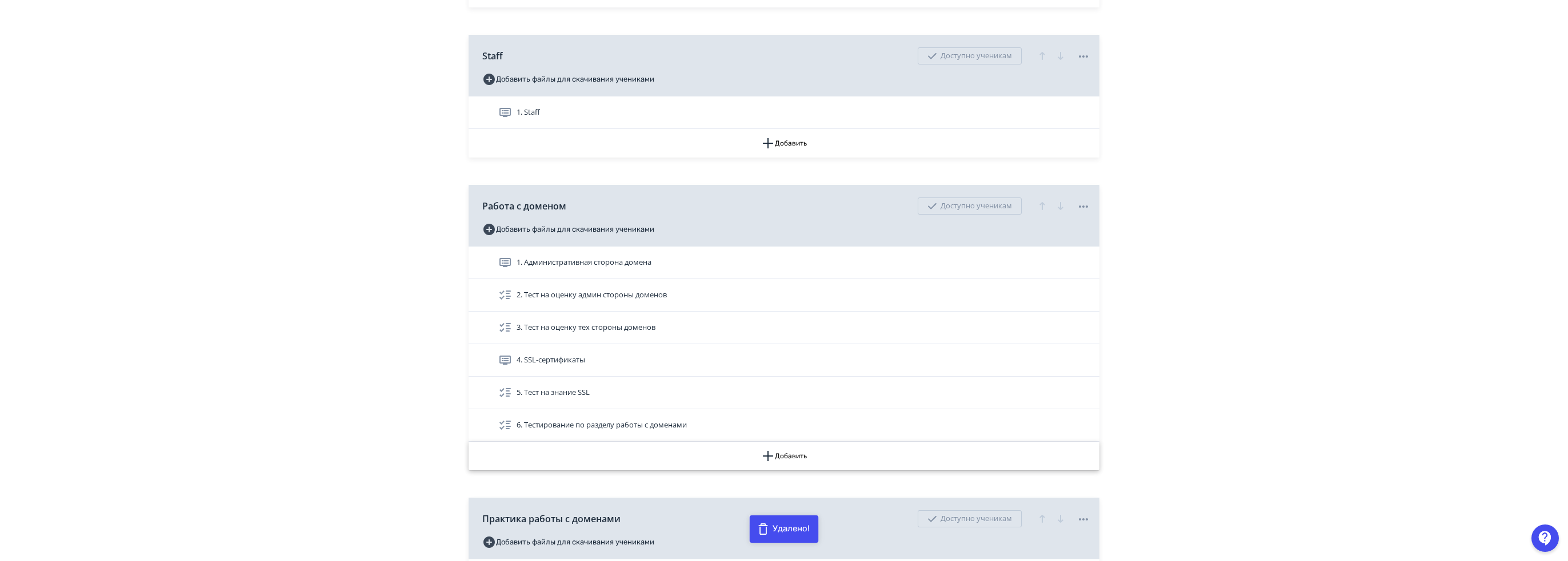
click at [794, 454] on button "Добавить" at bounding box center [784, 456] width 631 height 29
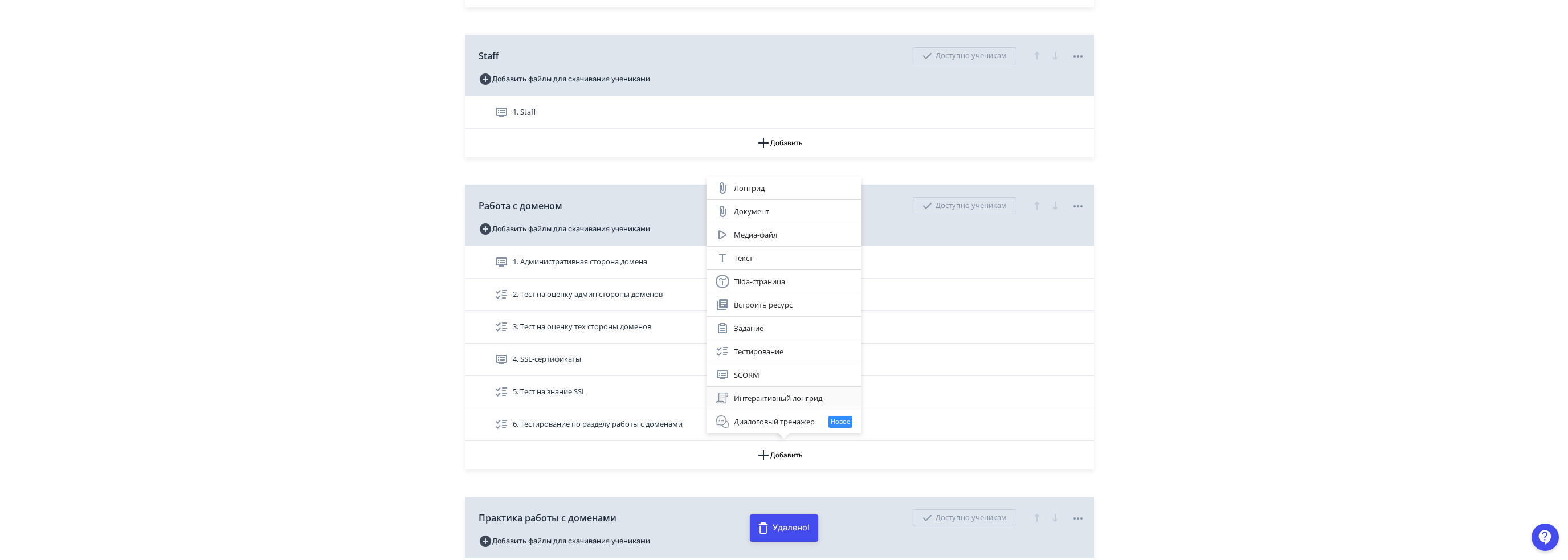
click at [748, 397] on div "Интерактивный лонгрид" at bounding box center [784, 399] width 137 height 14
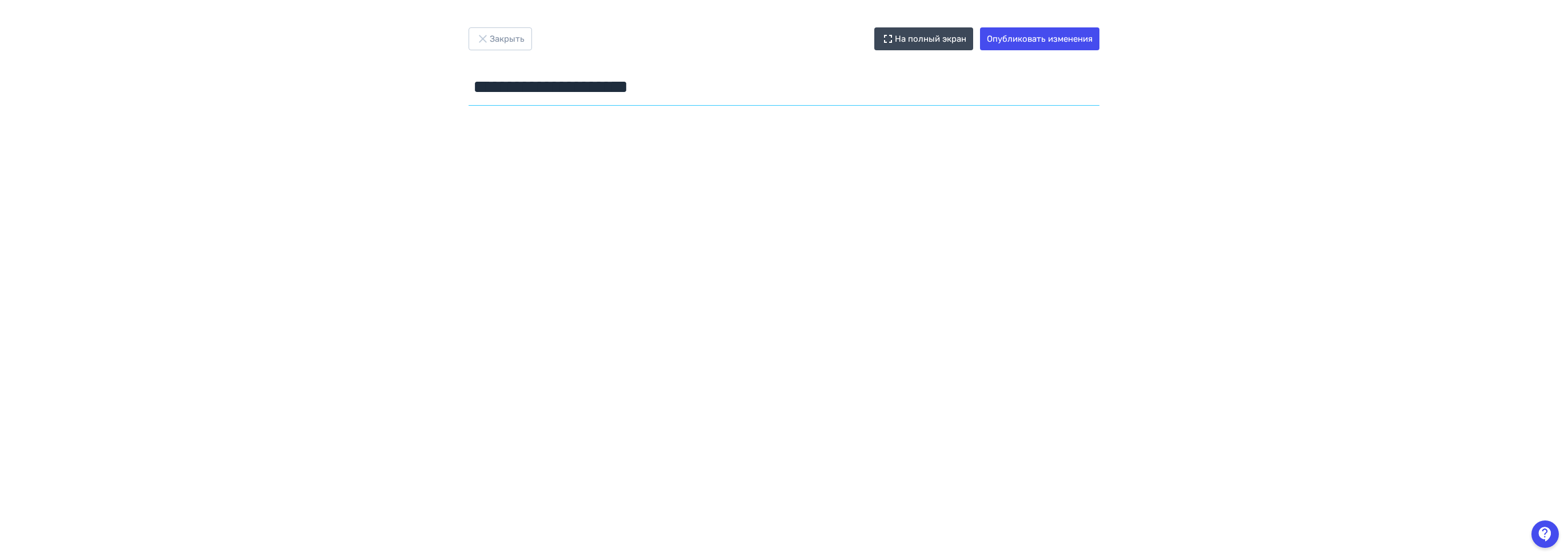
drag, startPoint x: 746, startPoint y: 92, endPoint x: 34, endPoint y: 56, distance: 712.9
click at [62, 59] on div "**********" at bounding box center [784, 279] width 1568 height 502
type input "**********"
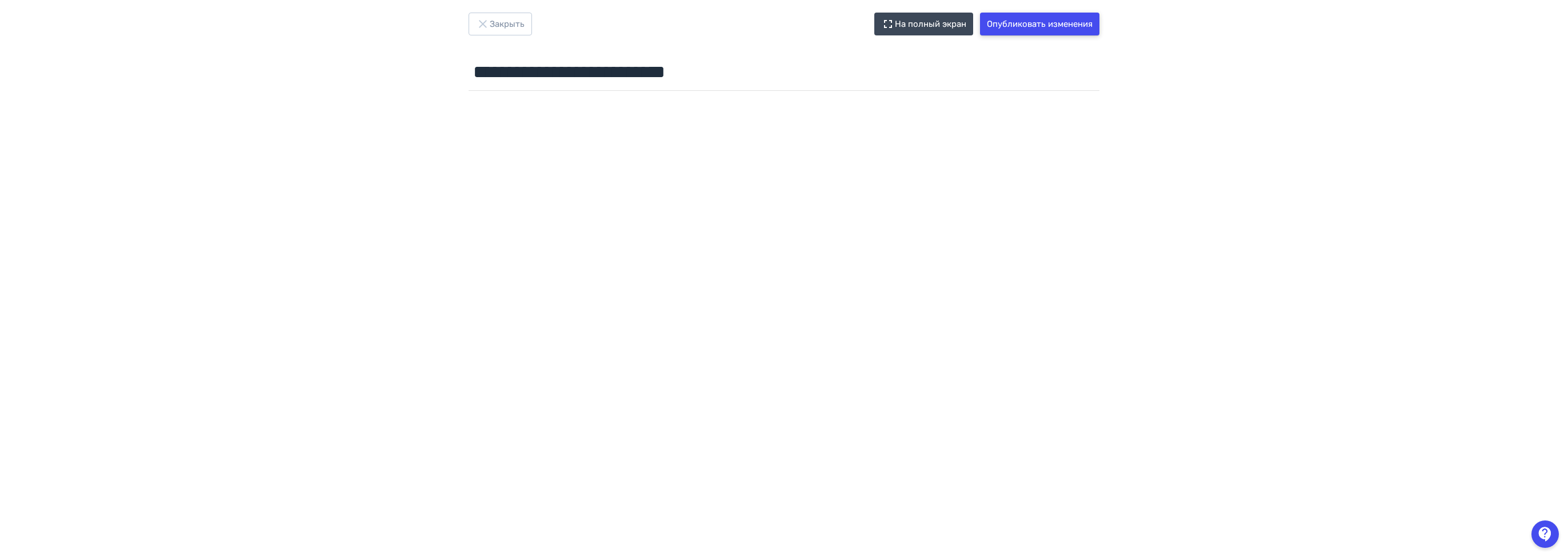
click at [1015, 23] on button "Опубликовать изменения" at bounding box center [1039, 23] width 119 height 23
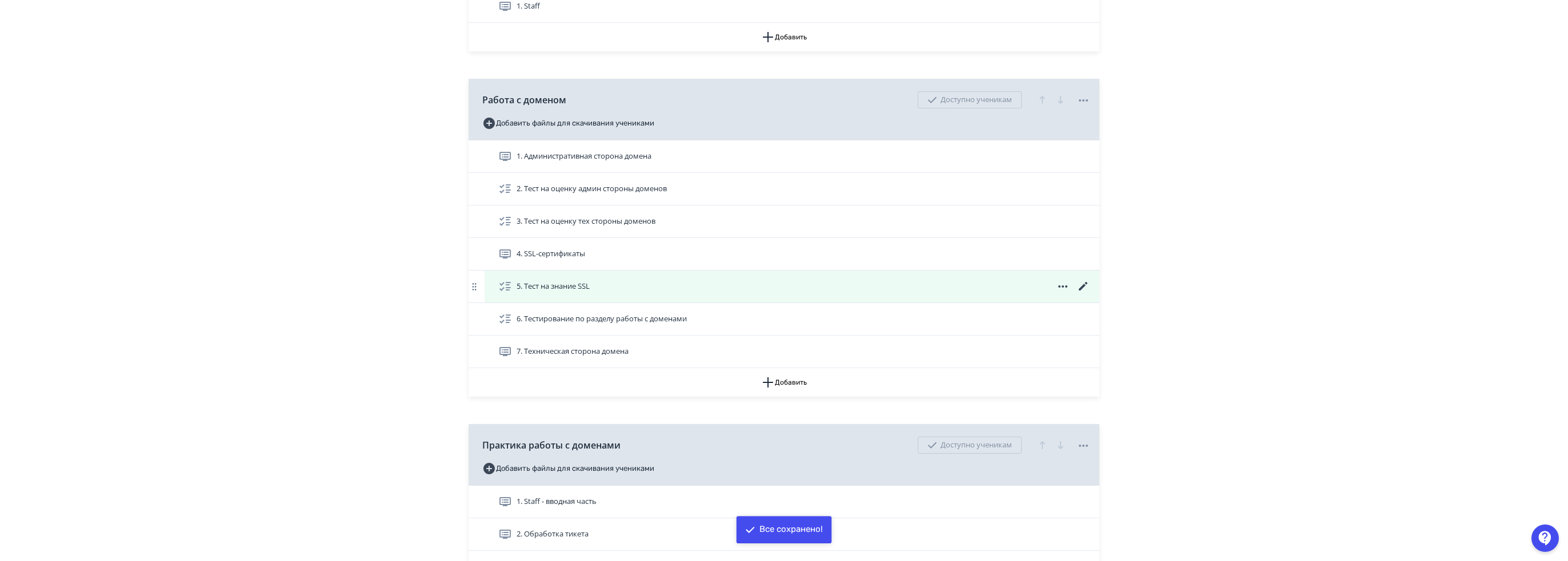
scroll to position [1313, 0]
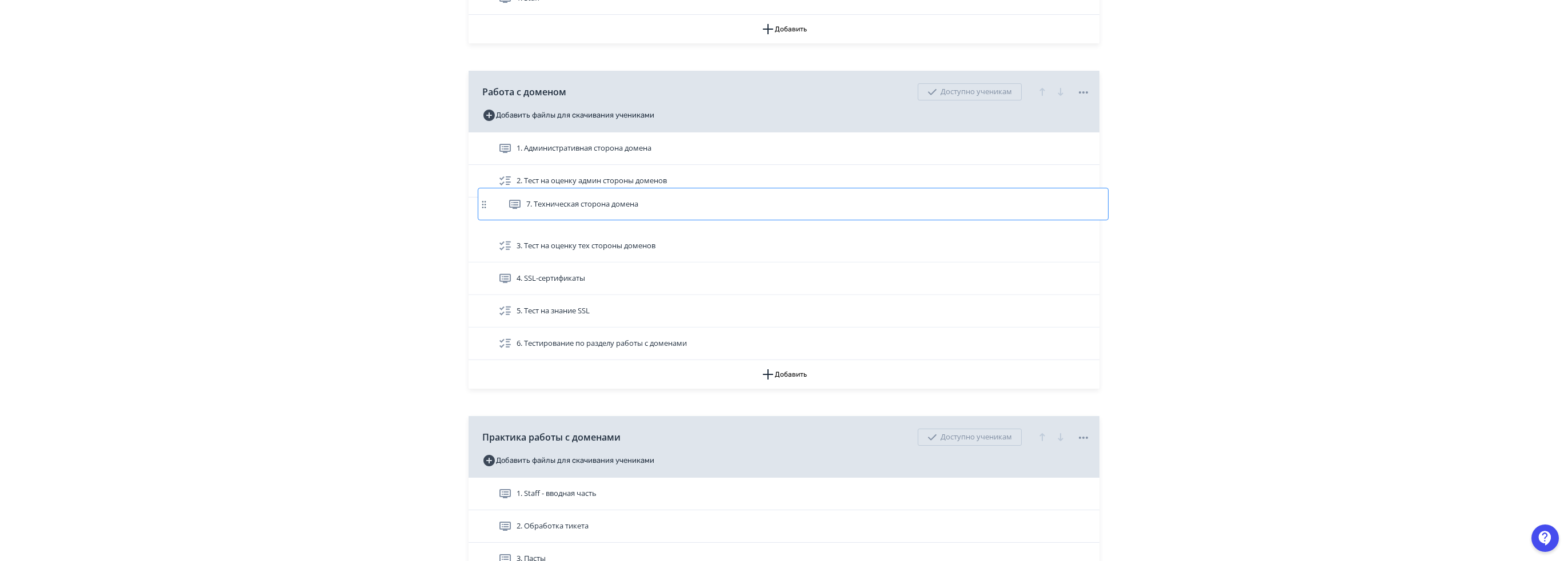
drag, startPoint x: 476, startPoint y: 337, endPoint x: 486, endPoint y: 201, distance: 136.4
click at [486, 201] on div "1. Административная сторона домена 2. Тест на оценку админ стороны доменов 3. Т…" at bounding box center [784, 247] width 631 height 228
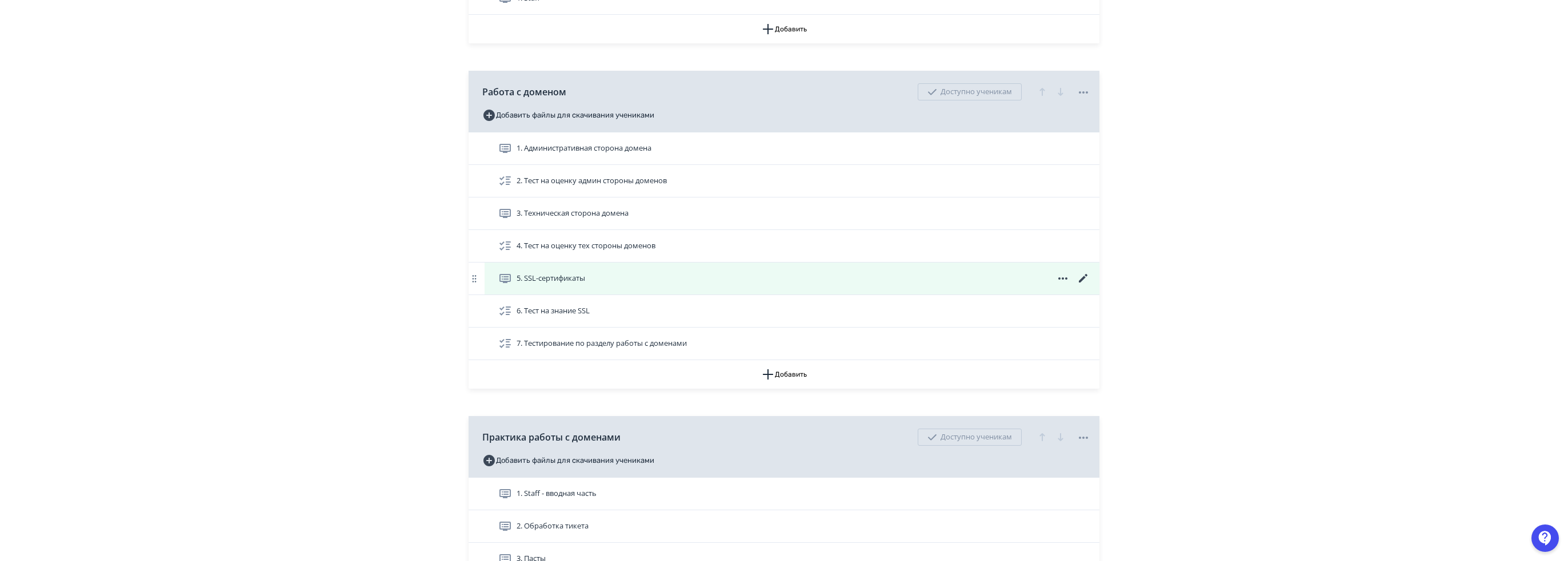
click at [1081, 278] on icon at bounding box center [1083, 279] width 9 height 9
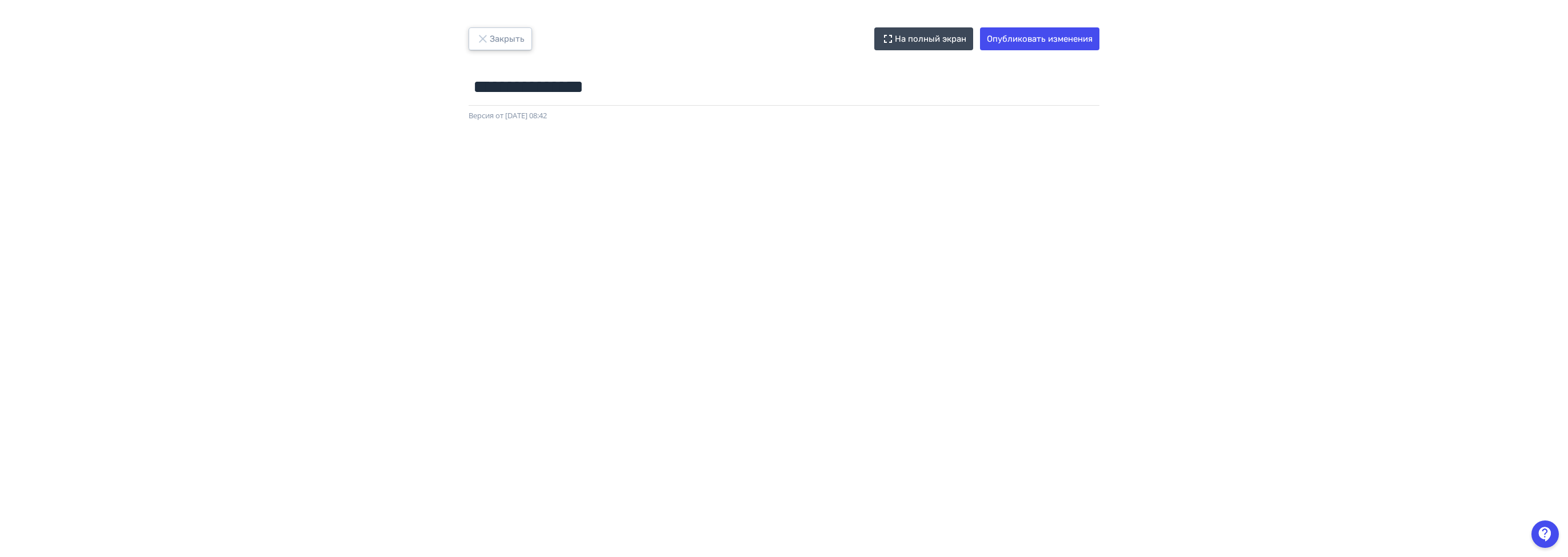
click at [486, 41] on icon "button" at bounding box center [482, 38] width 8 height 8
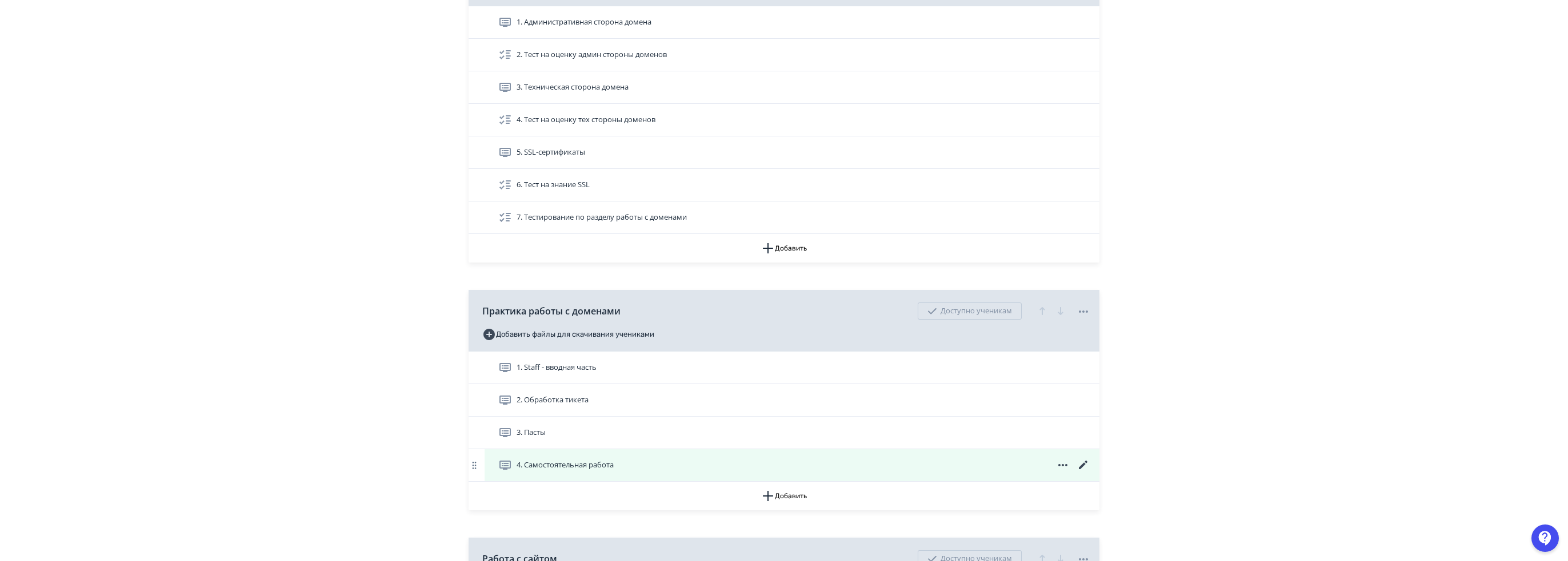
scroll to position [1370, 0]
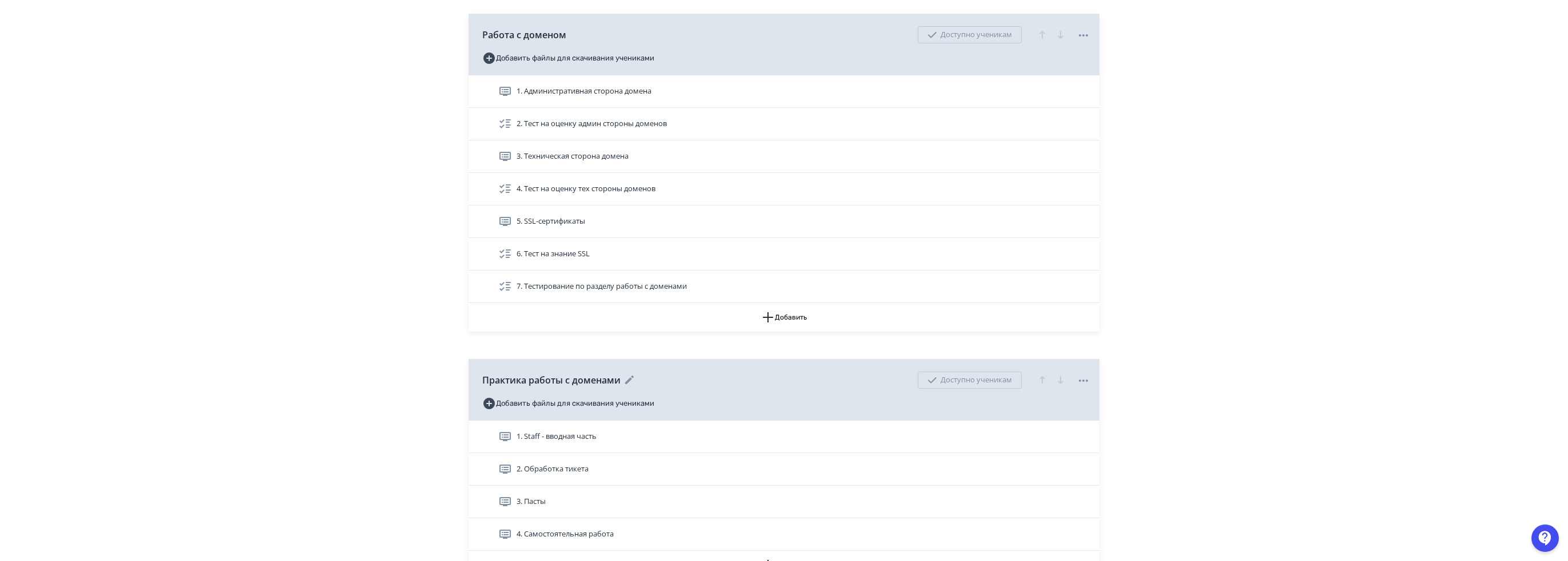
click at [627, 376] on icon at bounding box center [630, 380] width 14 height 14
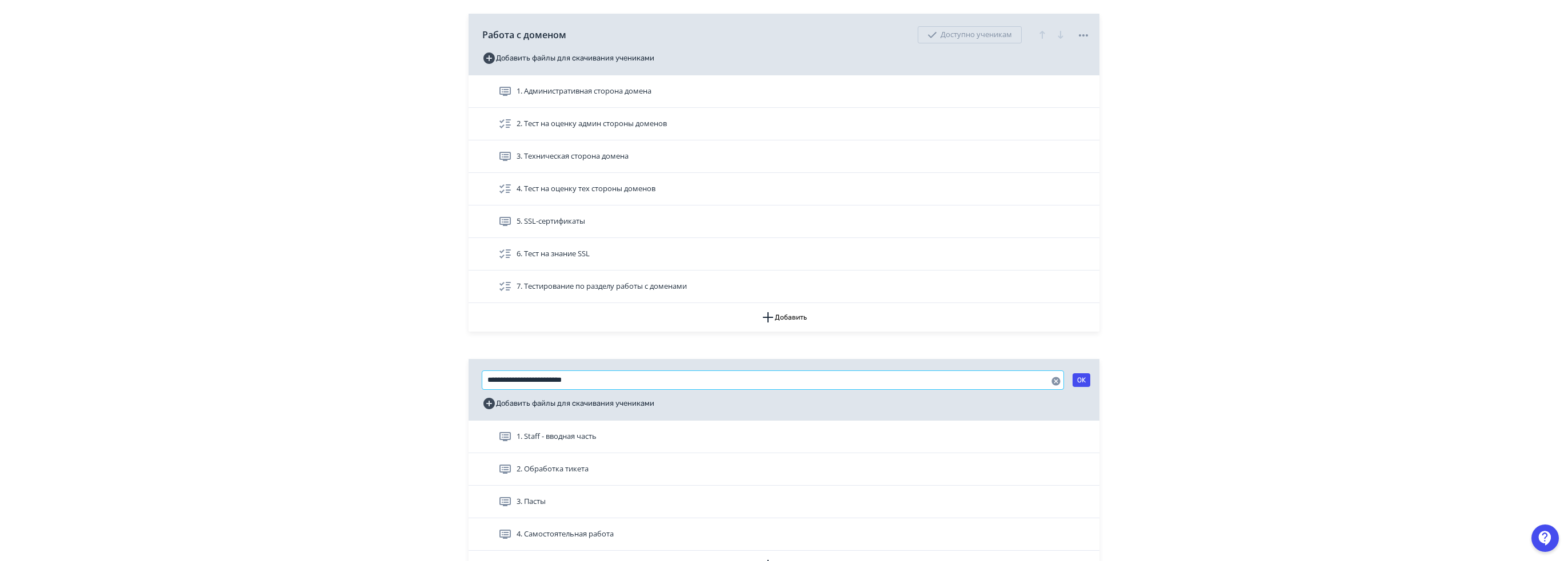
drag, startPoint x: 603, startPoint y: 378, endPoint x: 460, endPoint y: 373, distance: 143.1
type input "**********"
click at [1086, 379] on button "OK" at bounding box center [1081, 380] width 17 height 14
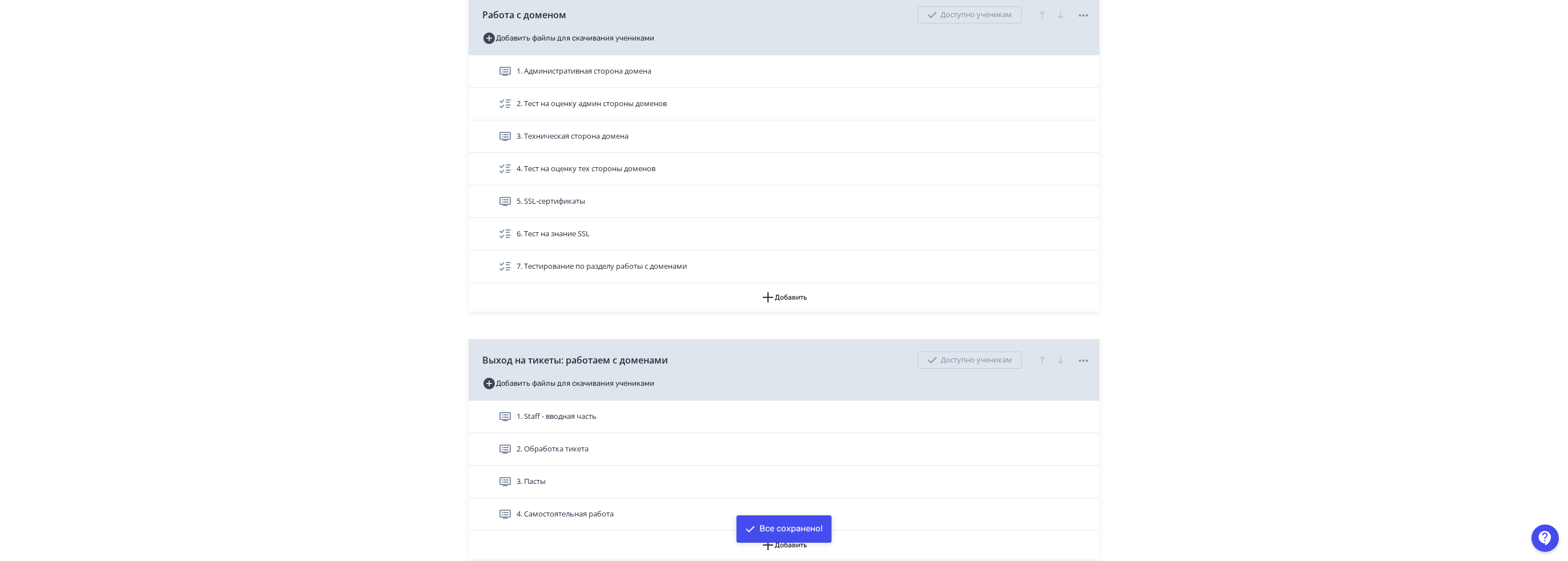
scroll to position [1541, 0]
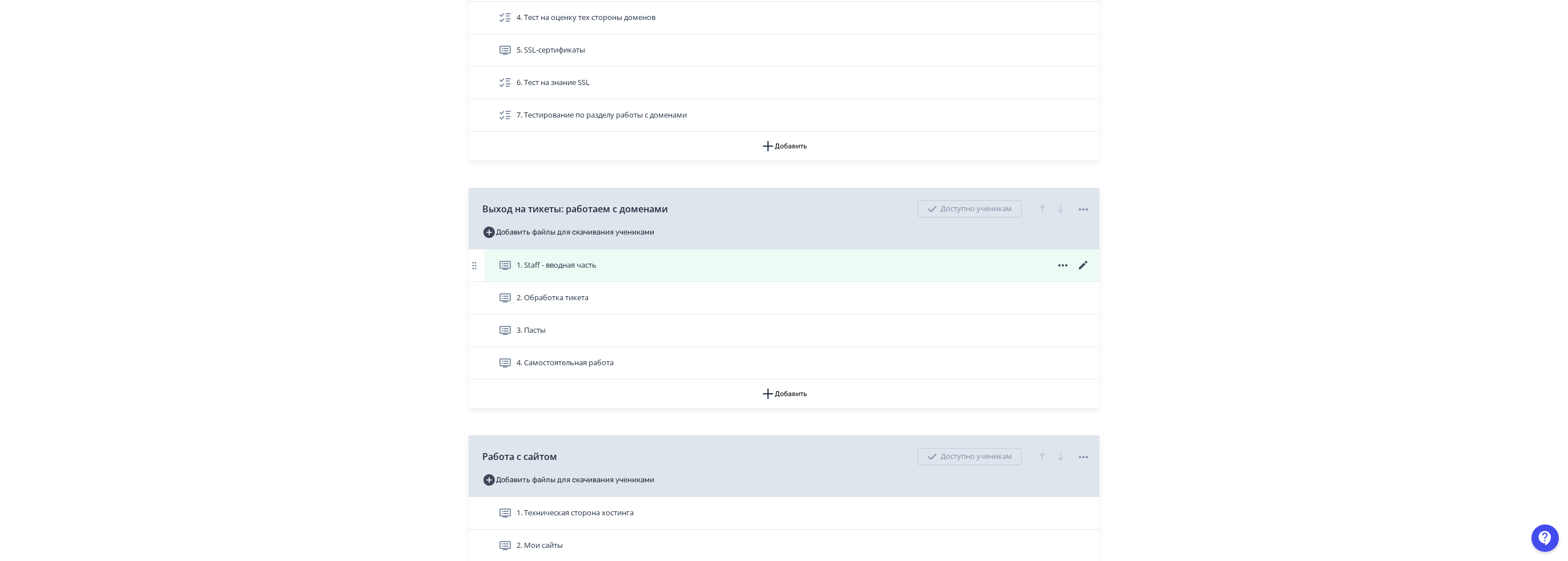
click at [997, 264] on div "1. Staff - вводная часть" at bounding box center [794, 266] width 592 height 14
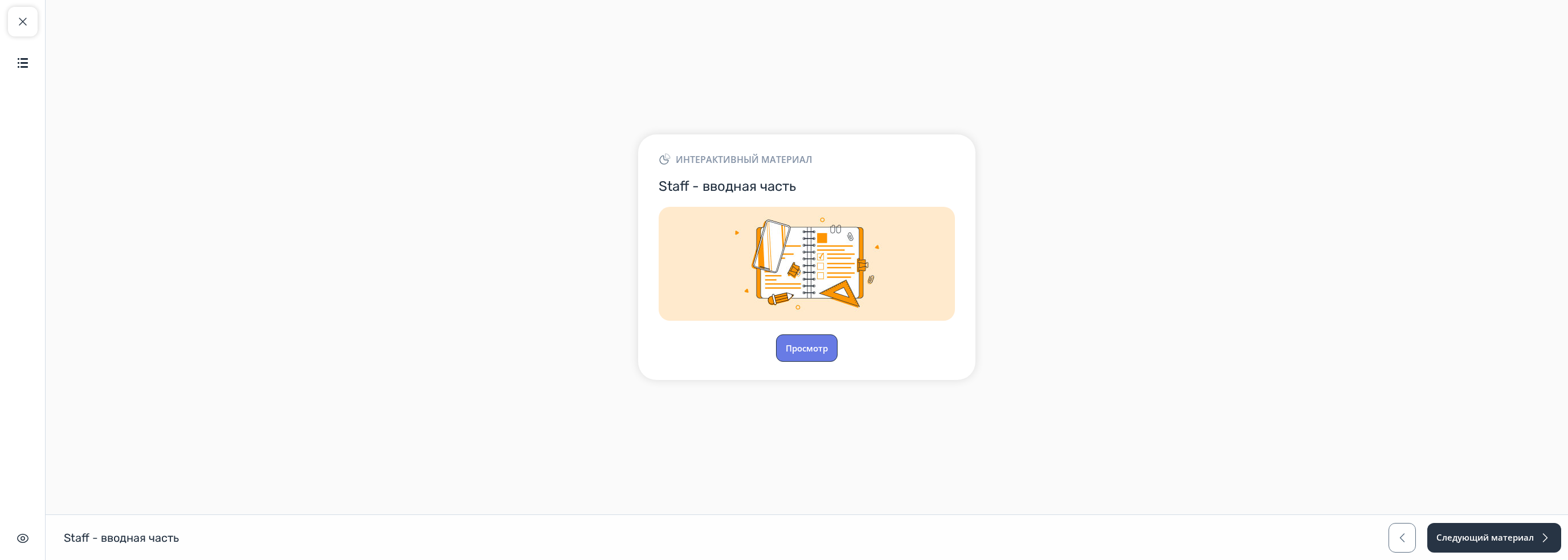
click at [803, 339] on button "Просмотр" at bounding box center [806, 348] width 62 height 28
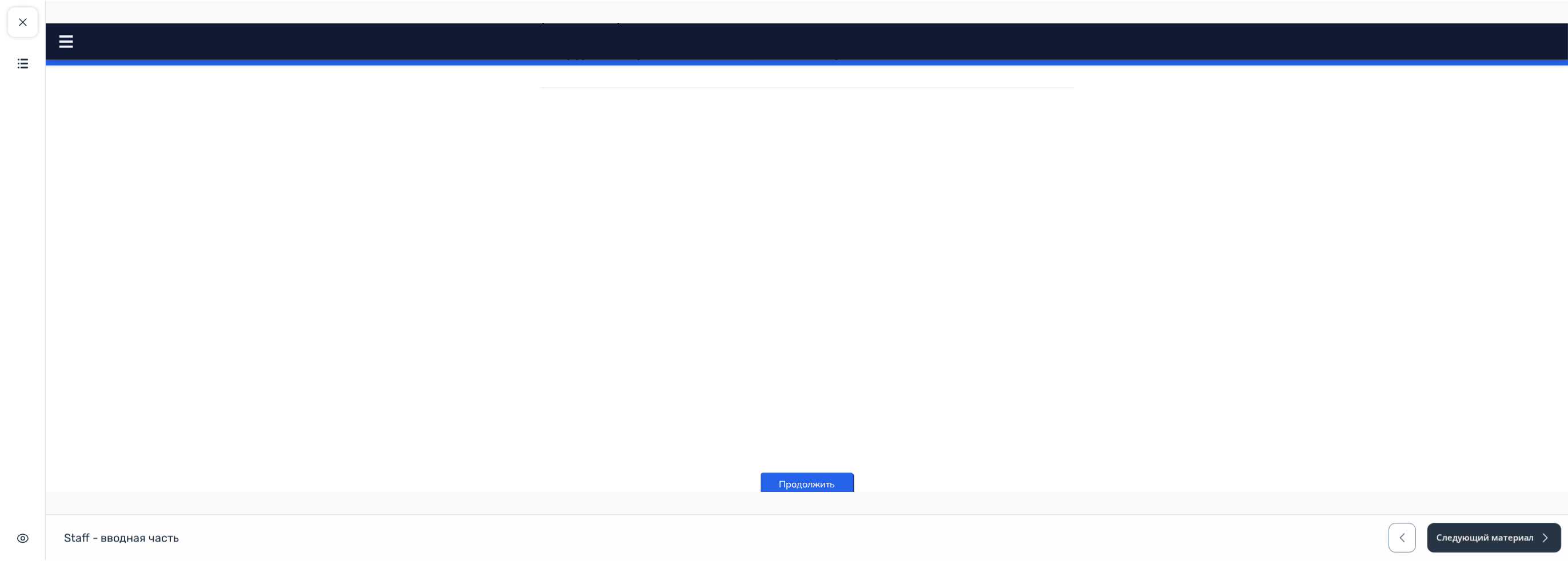
scroll to position [316, 0]
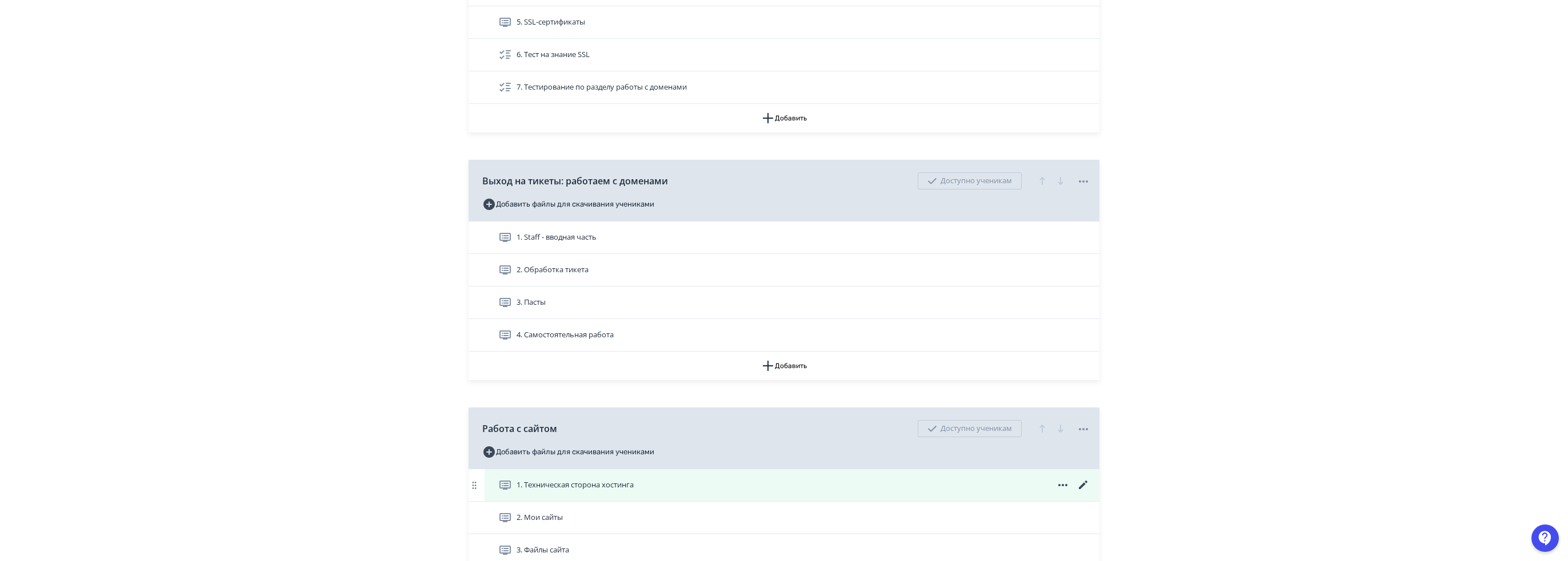
scroll to position [1534, 0]
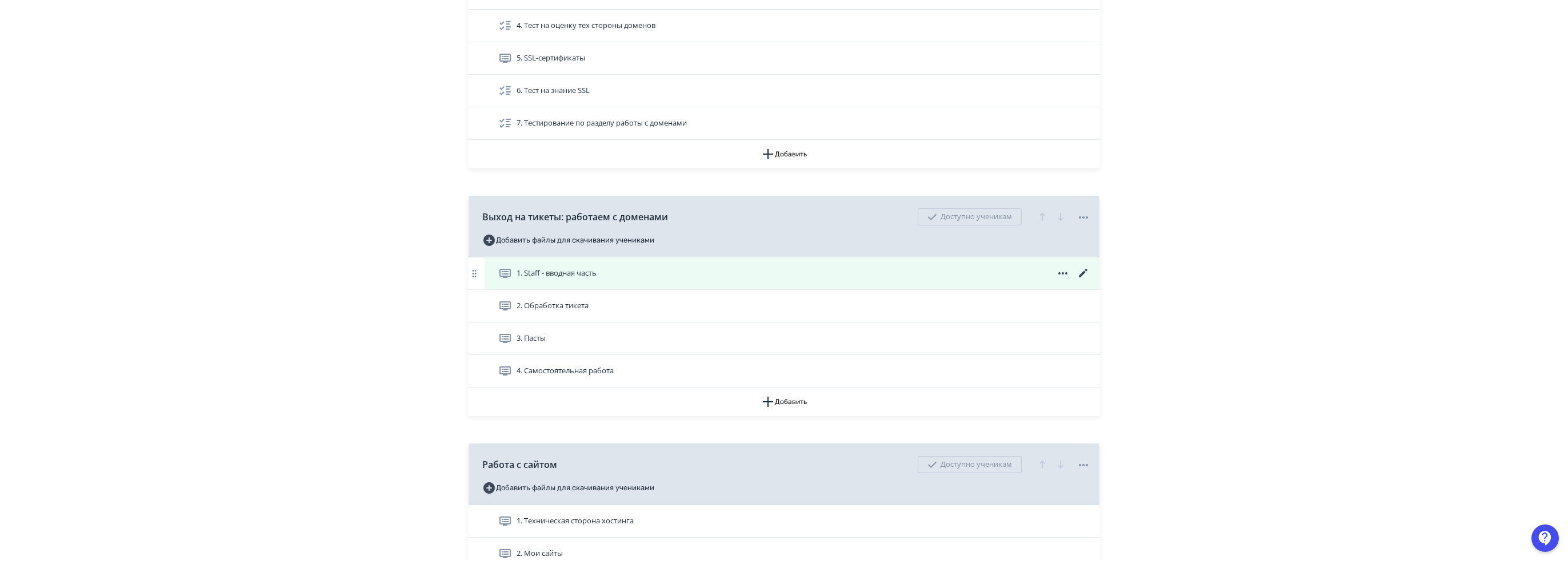
click at [1080, 267] on icon at bounding box center [1084, 274] width 14 height 14
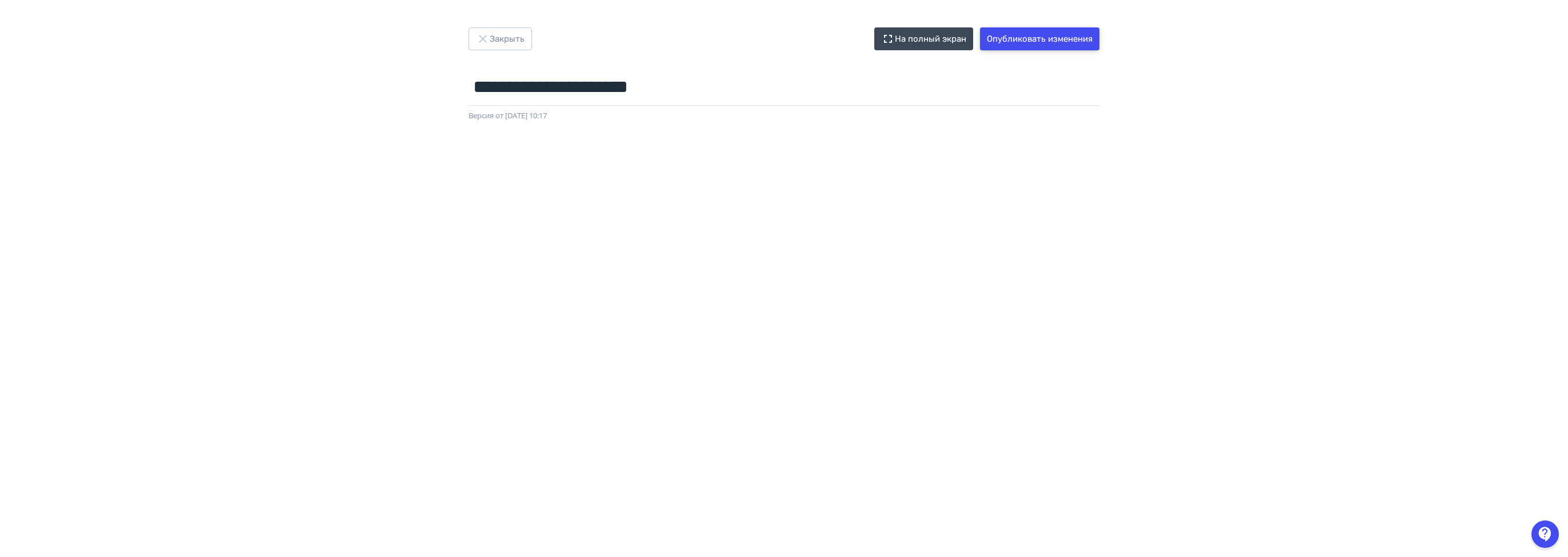
click at [1040, 38] on button "Опубликовать изменения" at bounding box center [1039, 39] width 119 height 23
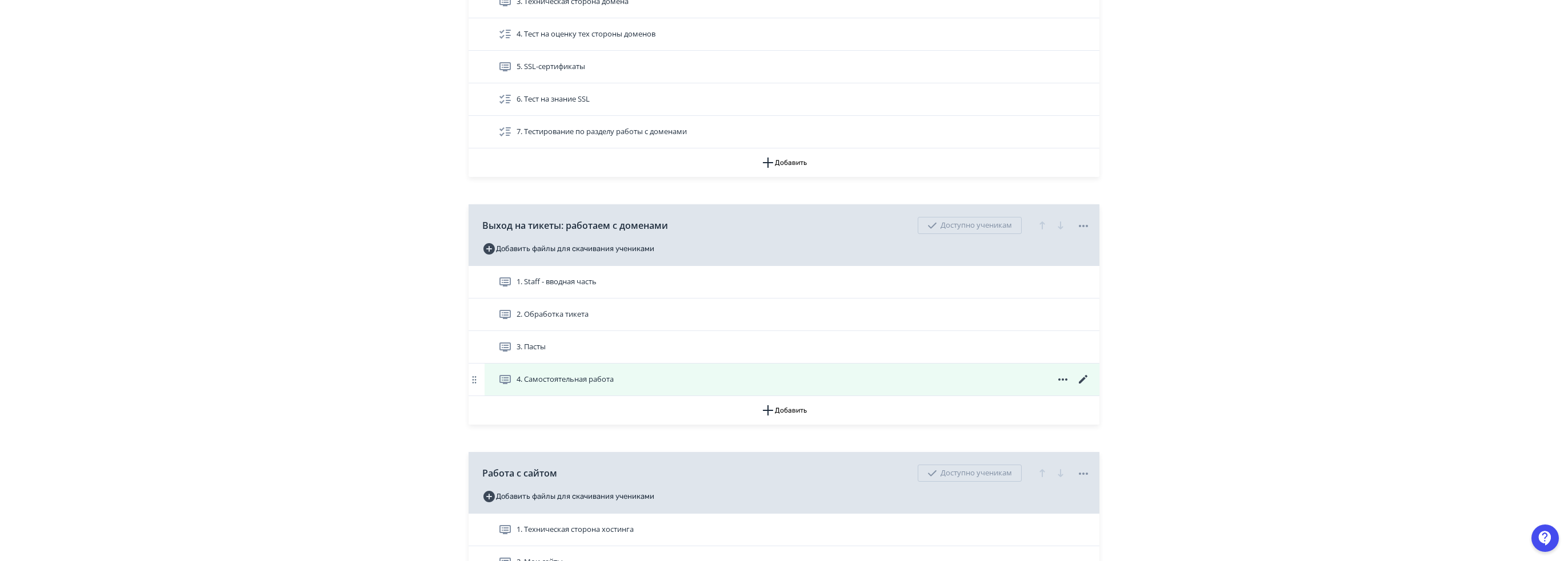
scroll to position [1541, 0]
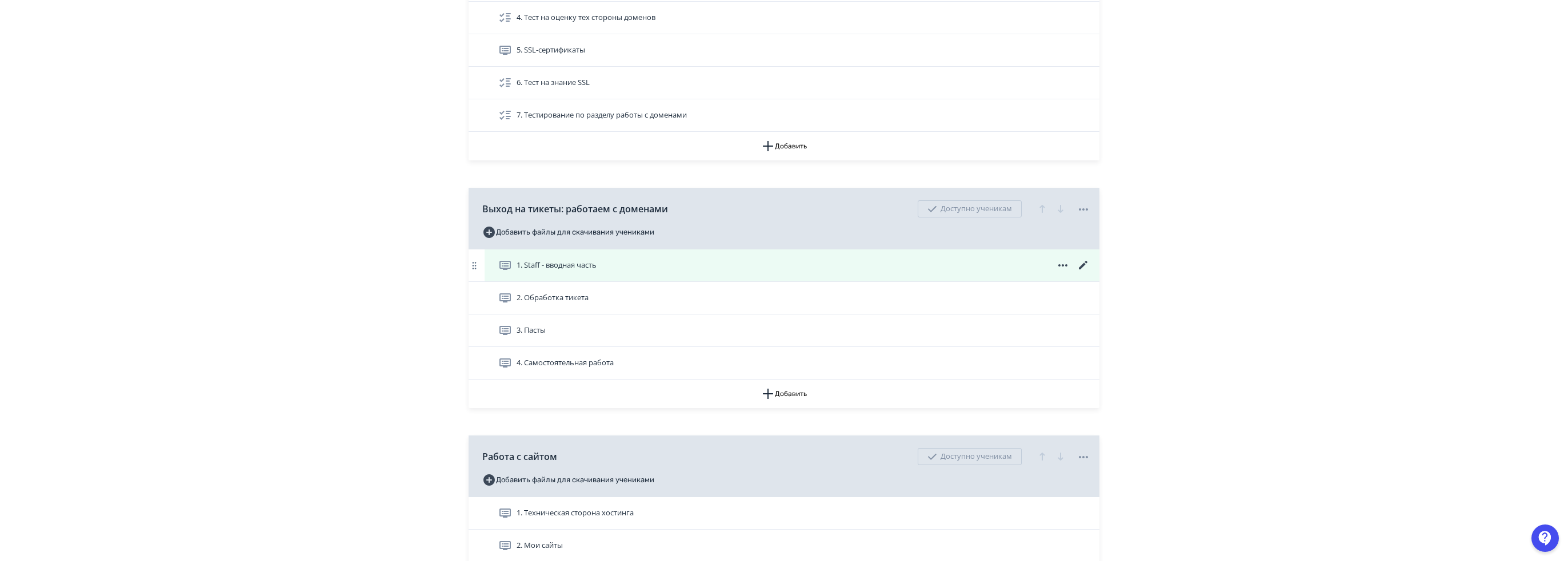
click at [1077, 266] on icon at bounding box center [1084, 266] width 14 height 14
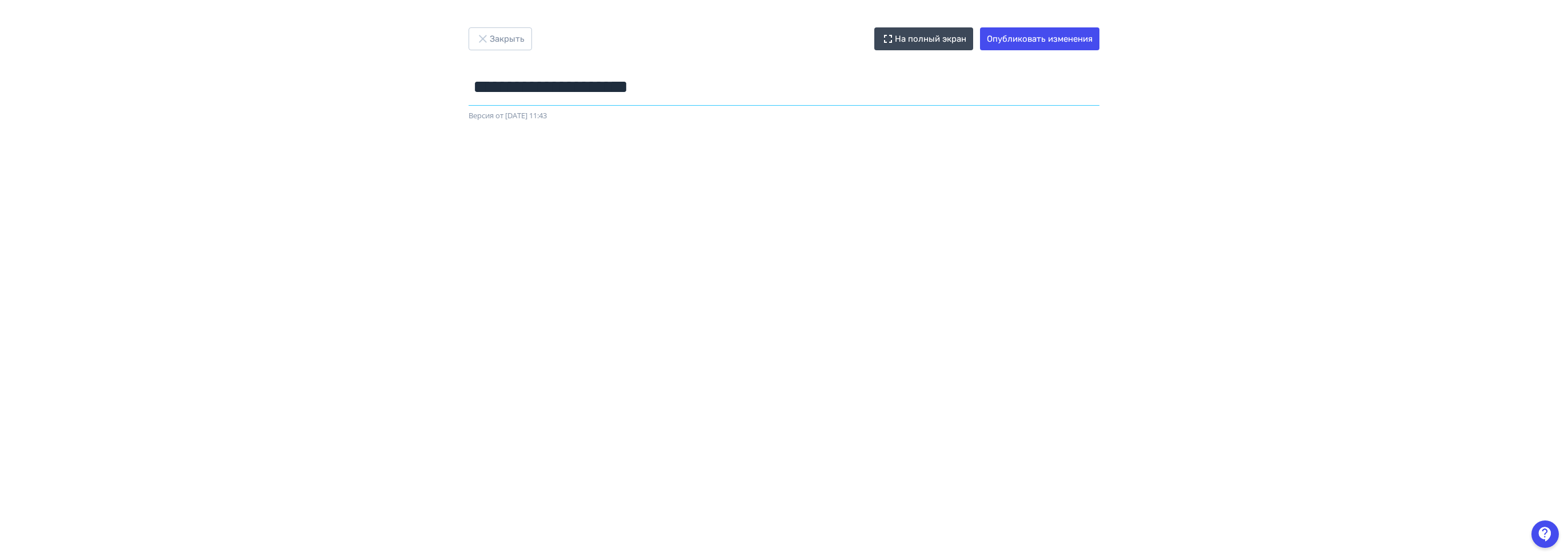
drag, startPoint x: 683, startPoint y: 88, endPoint x: 345, endPoint y: 81, distance: 338.1
click at [344, 81] on div "**********" at bounding box center [784, 279] width 1568 height 502
type input "**********"
click at [1046, 43] on button "Опубликовать изменения" at bounding box center [1039, 39] width 119 height 23
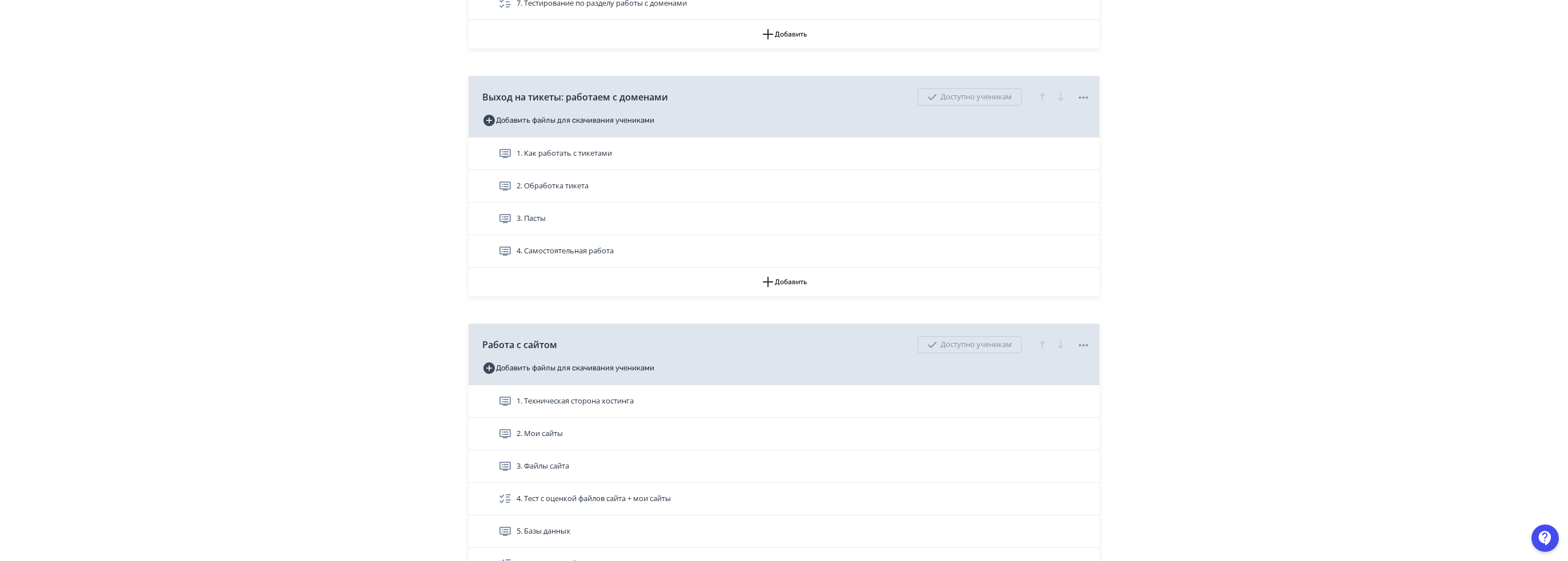
scroll to position [1656, 0]
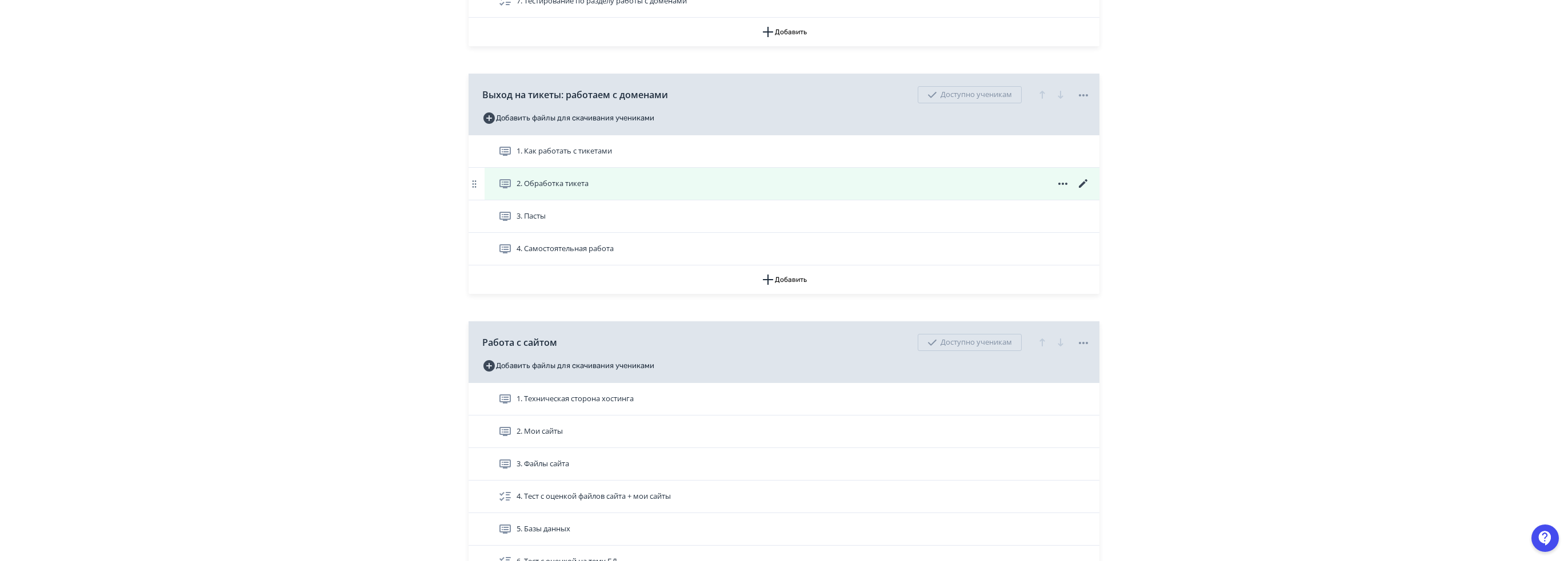
click at [1083, 177] on icon at bounding box center [1084, 184] width 14 height 14
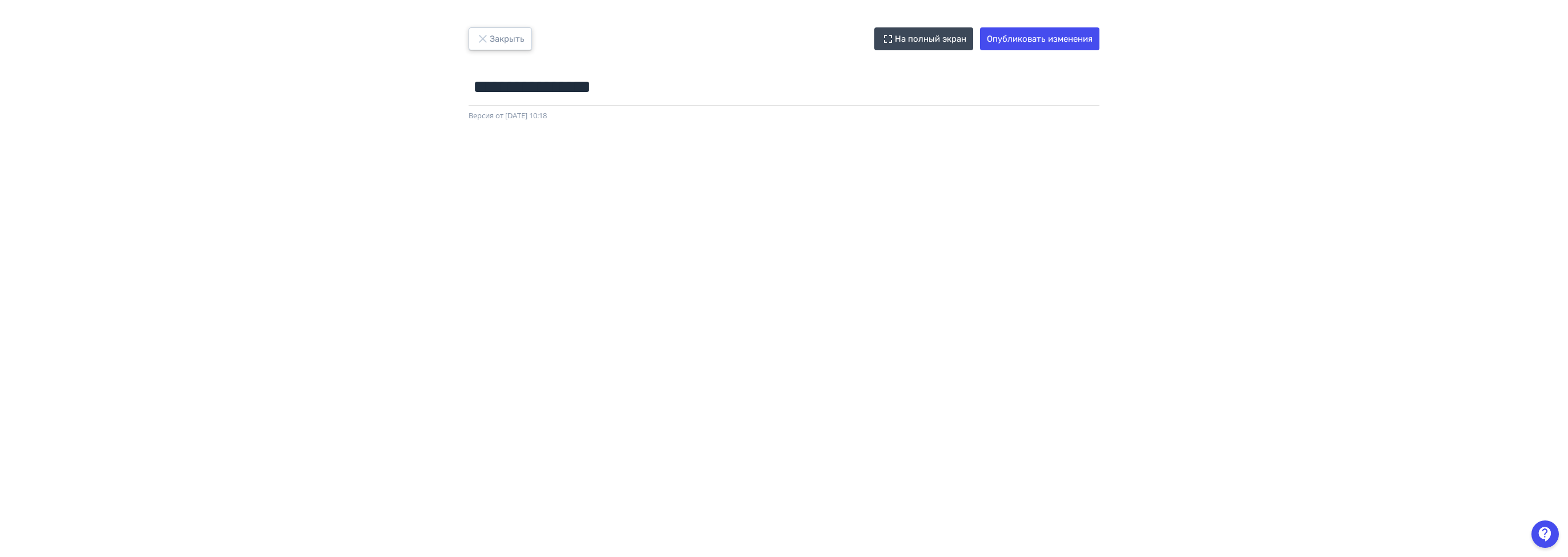
click at [523, 48] on button "Закрыть" at bounding box center [500, 39] width 63 height 23
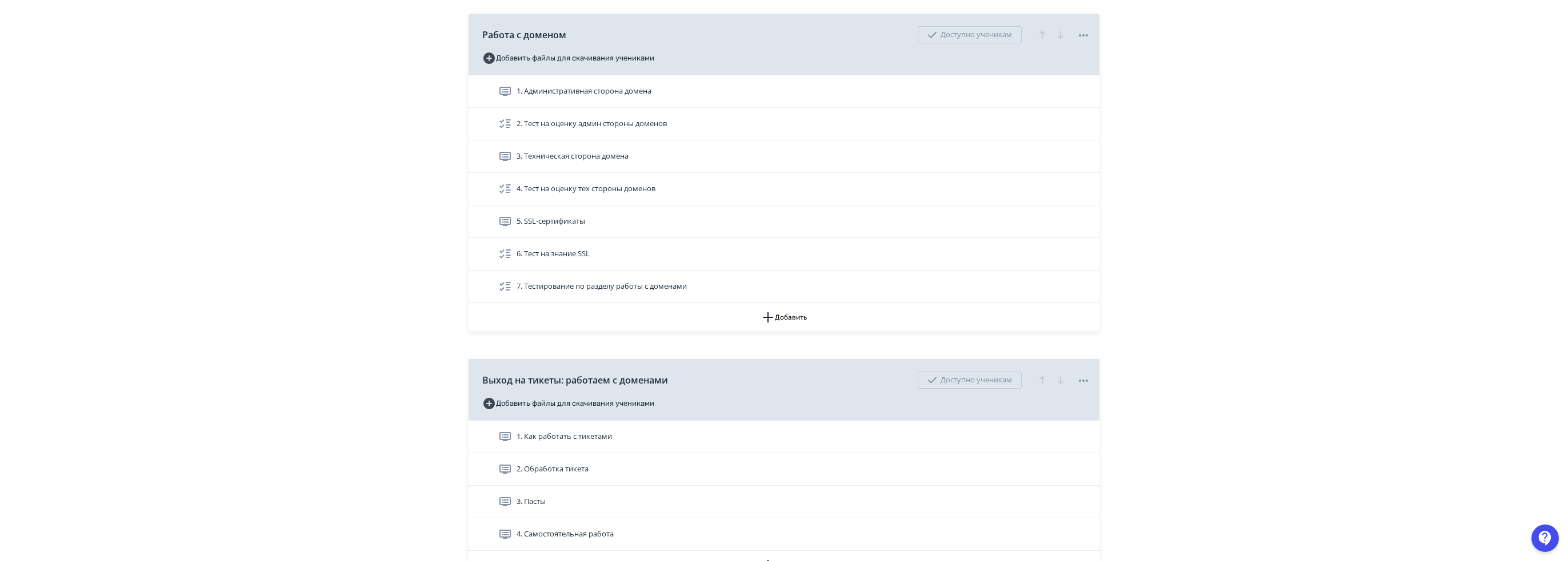
scroll to position [1656, 0]
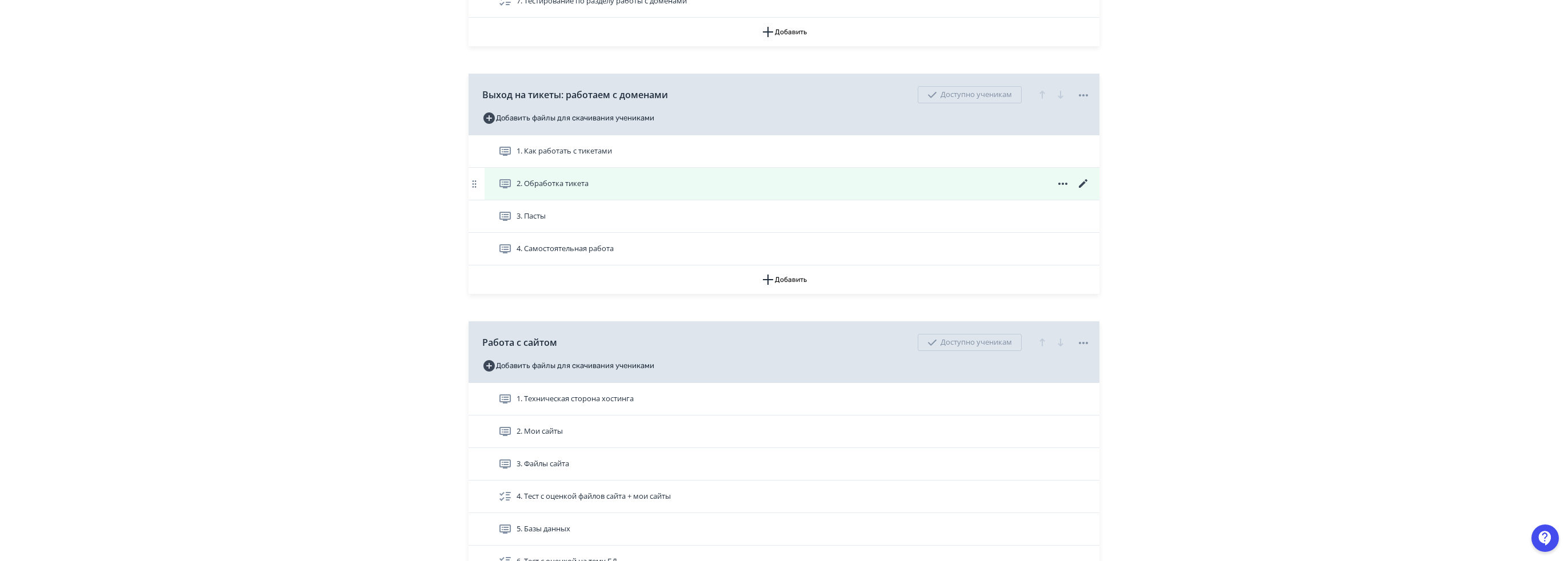
click at [1059, 182] on icon at bounding box center [1063, 183] width 10 height 3
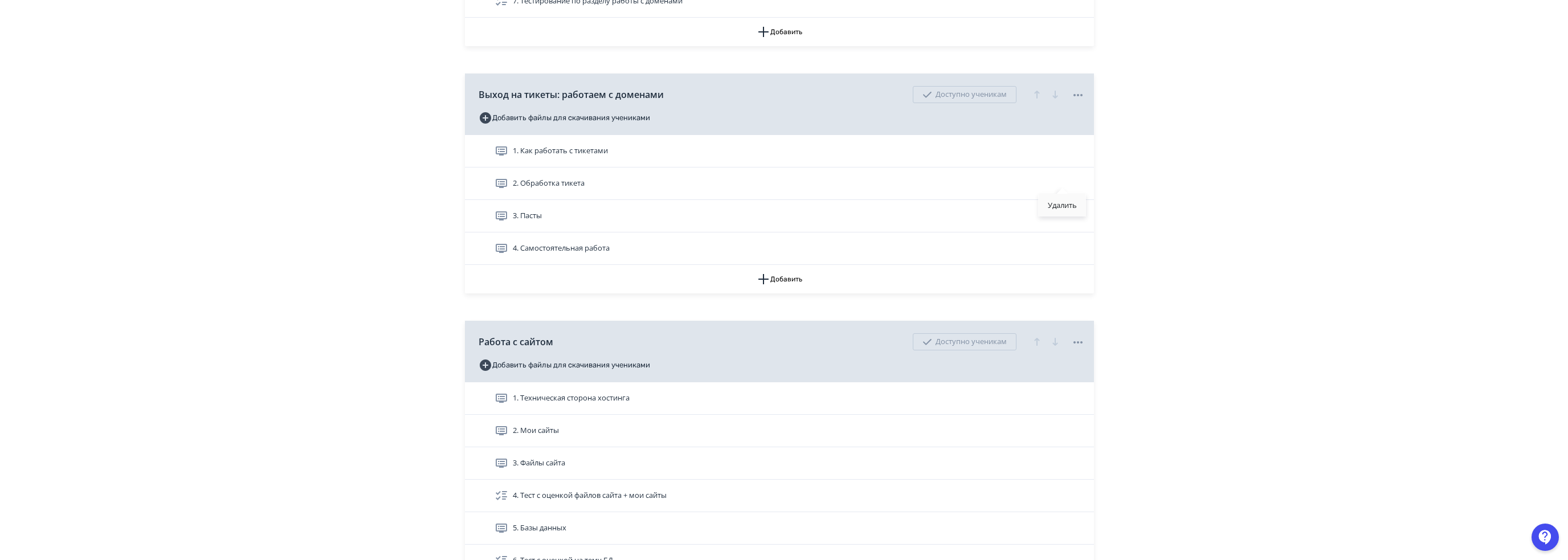
click at [1069, 207] on div "Удалить" at bounding box center [1062, 205] width 48 height 23
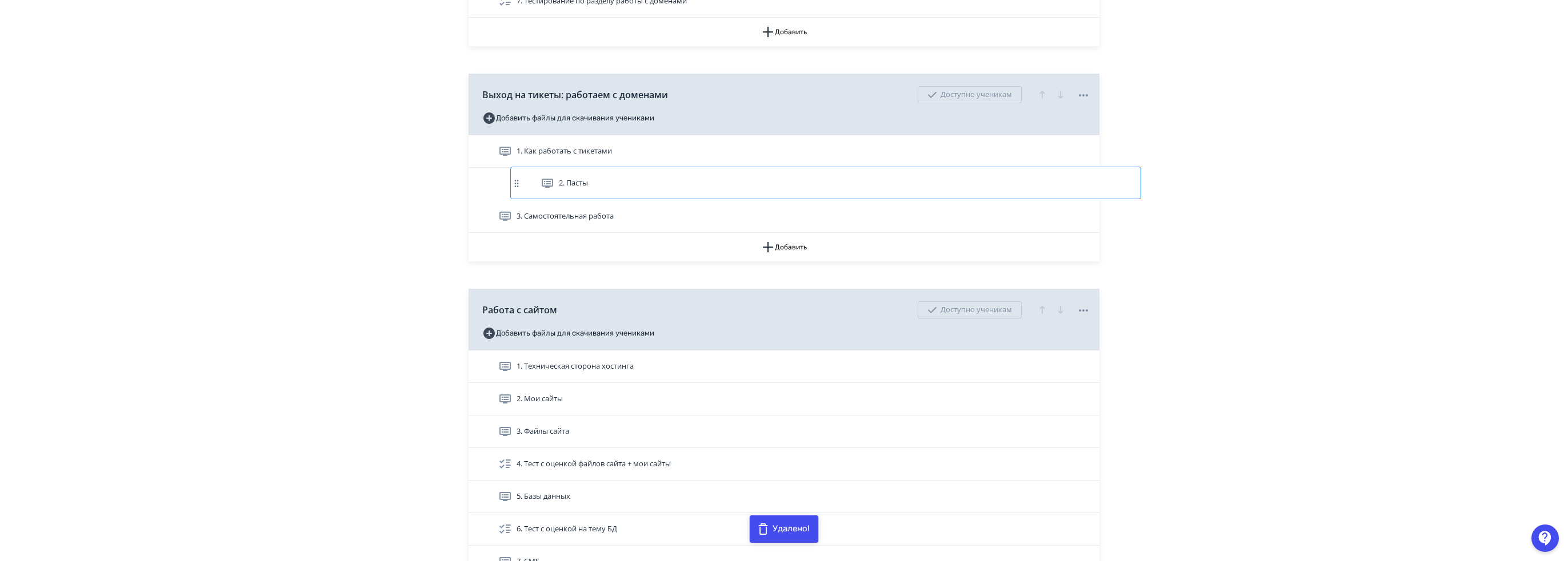
drag, startPoint x: 821, startPoint y: 184, endPoint x: 1026, endPoint y: 187, distance: 205.0
click at [1024, 187] on div "1. Как работать с тикетами 2. Пасты 3. Самостоятельная работа" at bounding box center [784, 184] width 631 height 97
click at [1061, 206] on div "Удалить" at bounding box center [1065, 206] width 48 height 23
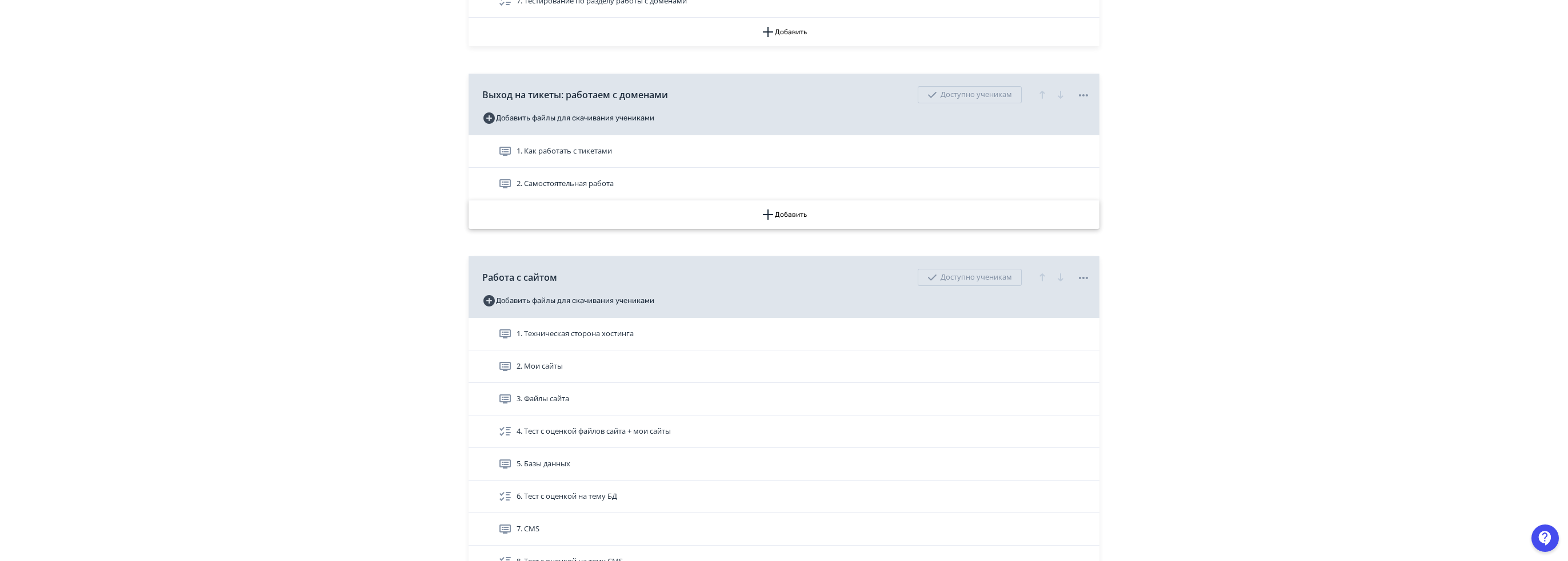
click at [804, 211] on button "Добавить" at bounding box center [784, 214] width 631 height 29
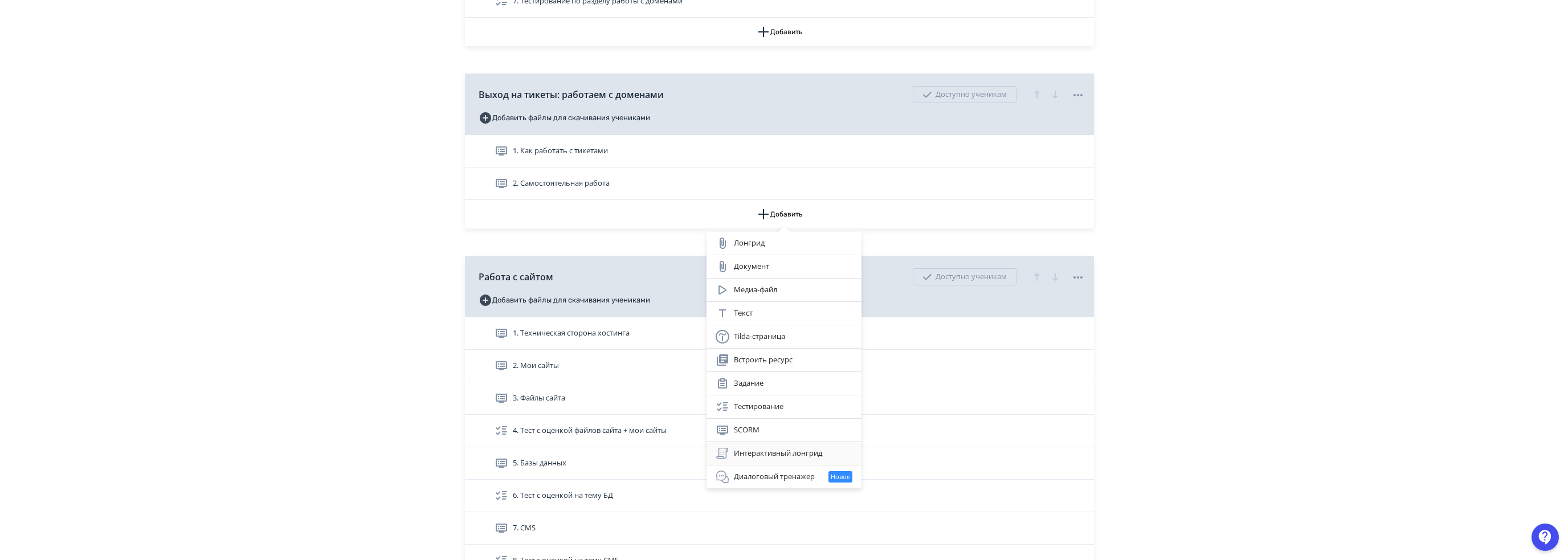
click at [774, 453] on div "Интерактивный лонгрид" at bounding box center [784, 453] width 137 height 14
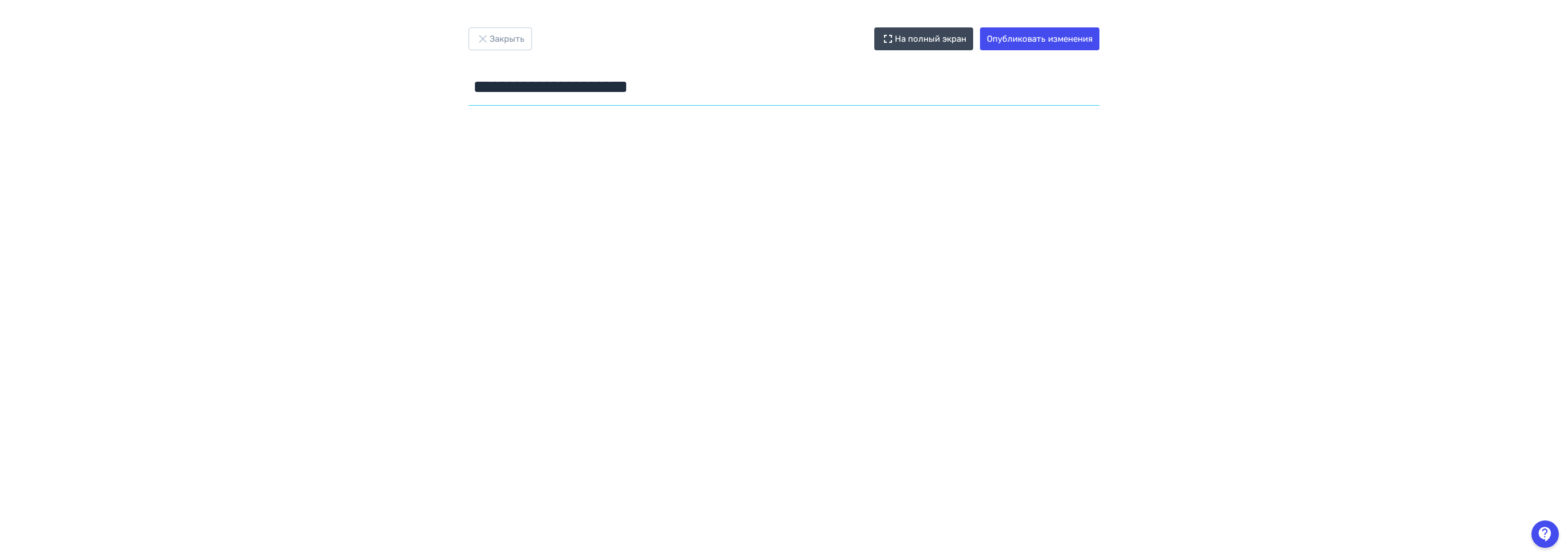
drag, startPoint x: 631, startPoint y: 84, endPoint x: 298, endPoint y: 83, distance: 333.0
click at [289, 83] on div "**********" at bounding box center [784, 279] width 1568 height 502
type input "**********"
click at [1080, 38] on button "Опубликовать изменения" at bounding box center [1039, 39] width 119 height 23
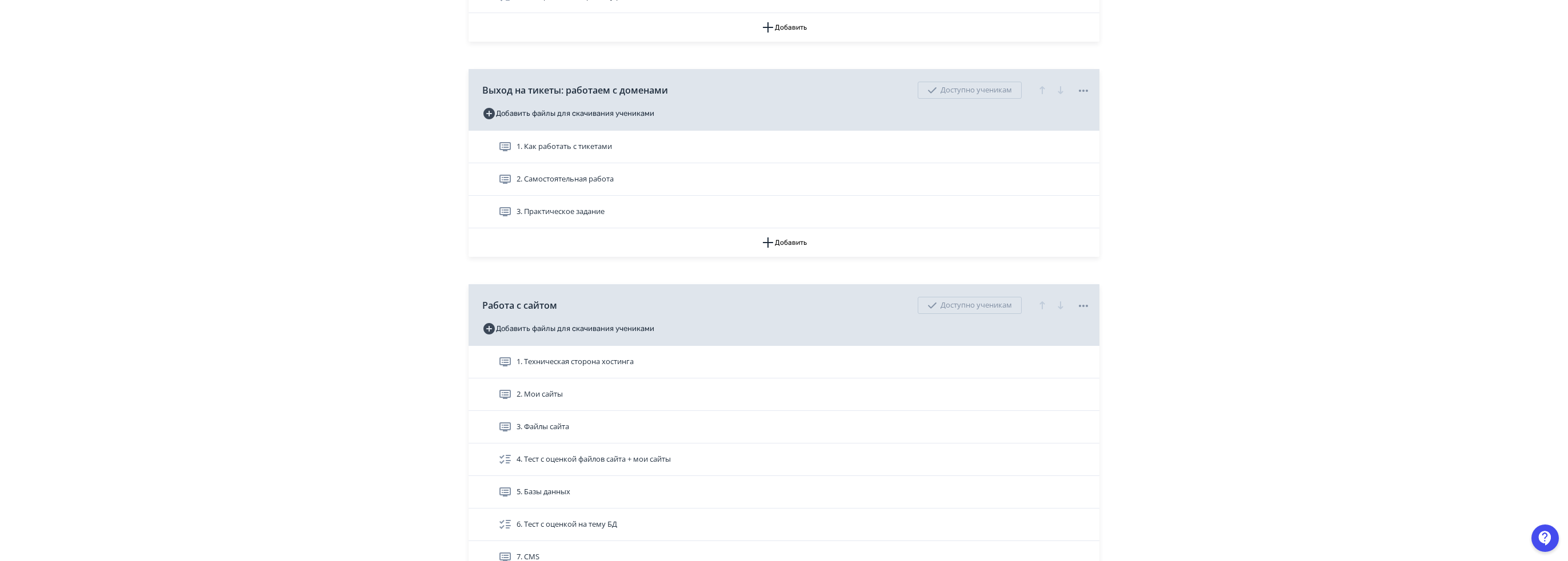
scroll to position [1656, 0]
drag, startPoint x: 473, startPoint y: 211, endPoint x: 487, endPoint y: 171, distance: 42.4
click at [487, 171] on div "1. Как работать с тикетами 2. Самостоятельная работа 3. Практическое задание" at bounding box center [784, 184] width 631 height 97
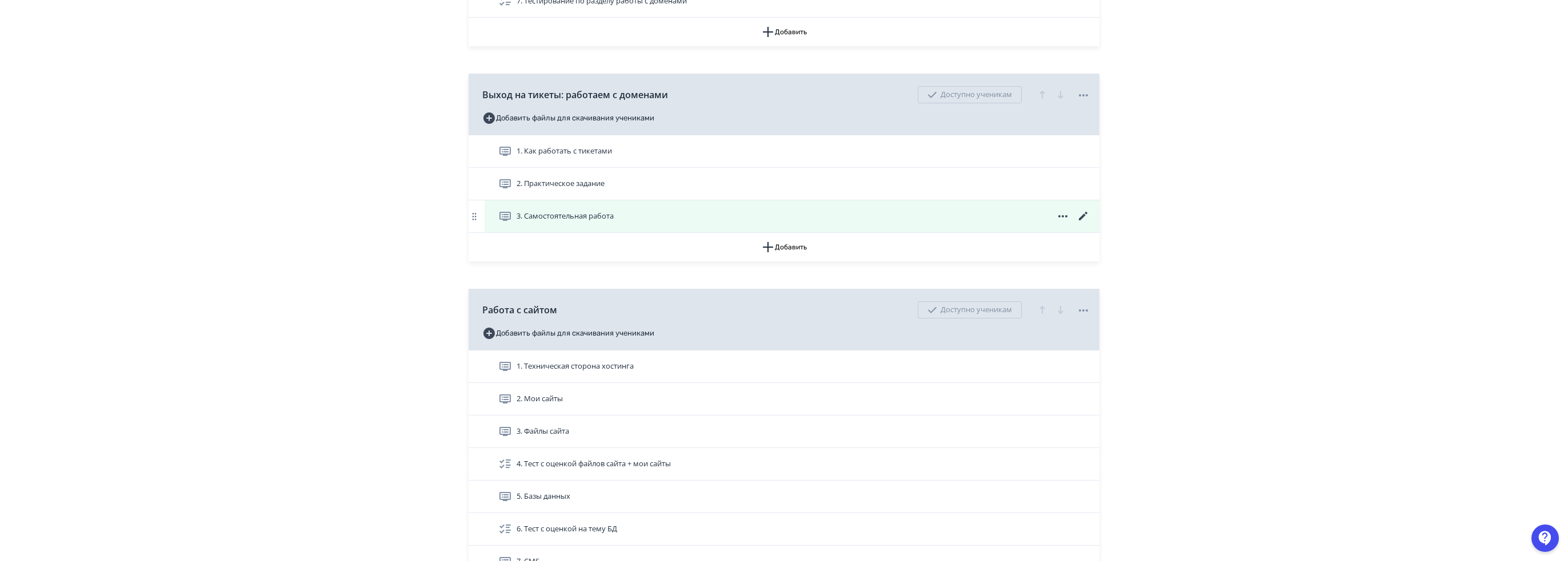
click at [1082, 209] on icon at bounding box center [1084, 216] width 14 height 14
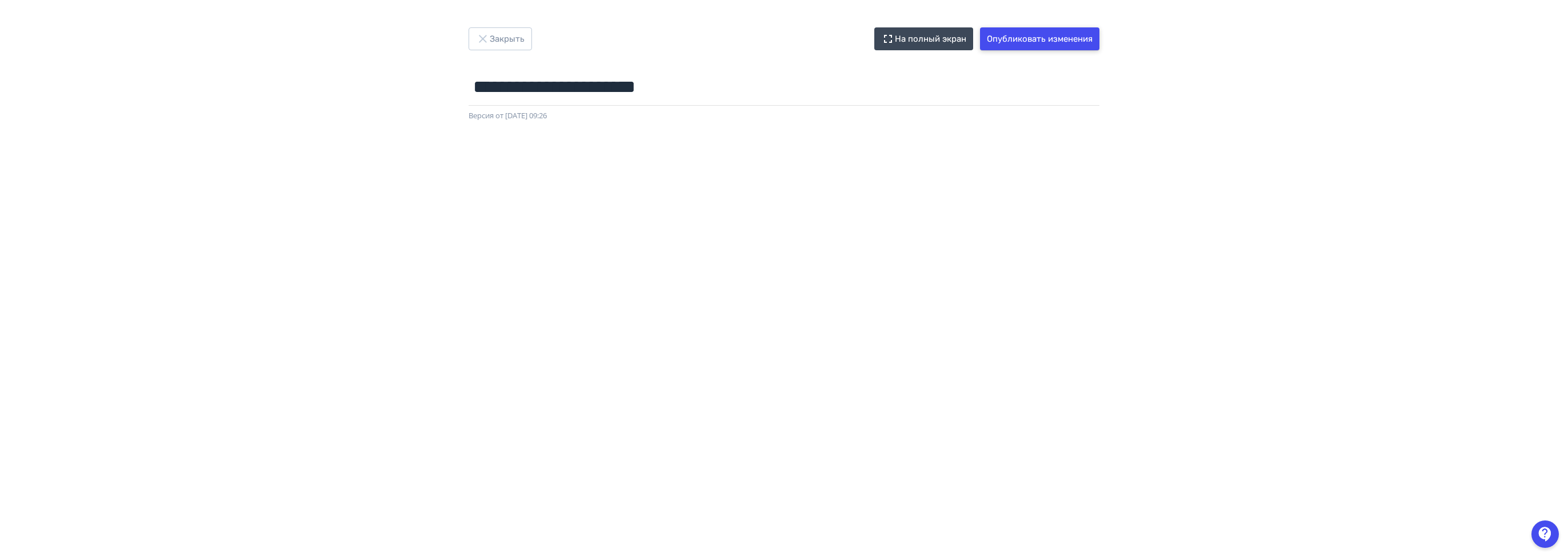
click at [1046, 45] on button "Опубликовать изменения" at bounding box center [1039, 39] width 119 height 23
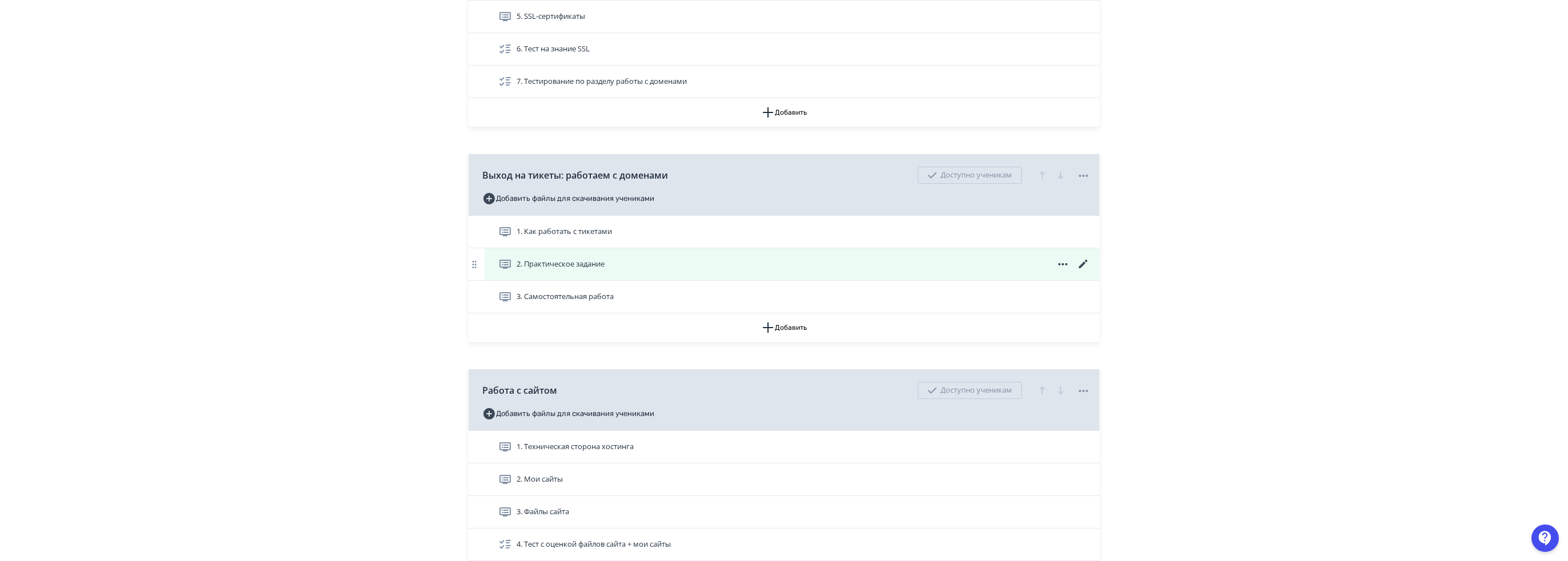
scroll to position [1770, 0]
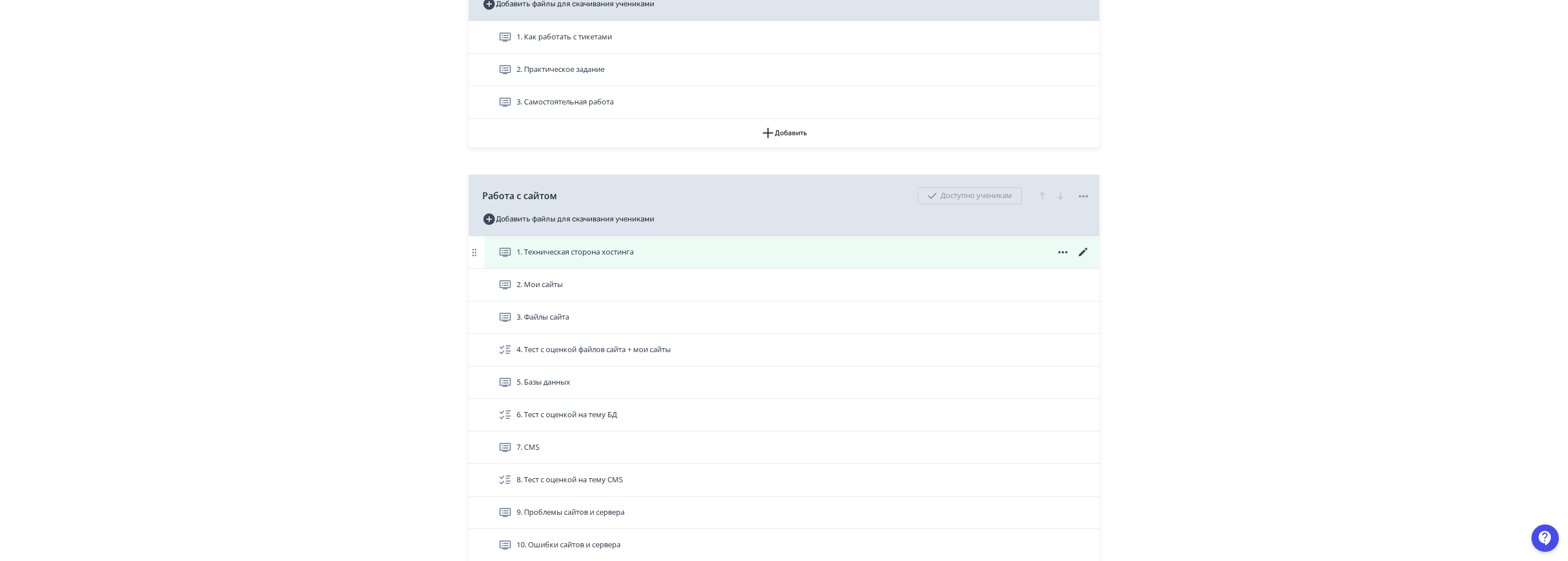
click at [1081, 248] on icon at bounding box center [1084, 253] width 14 height 14
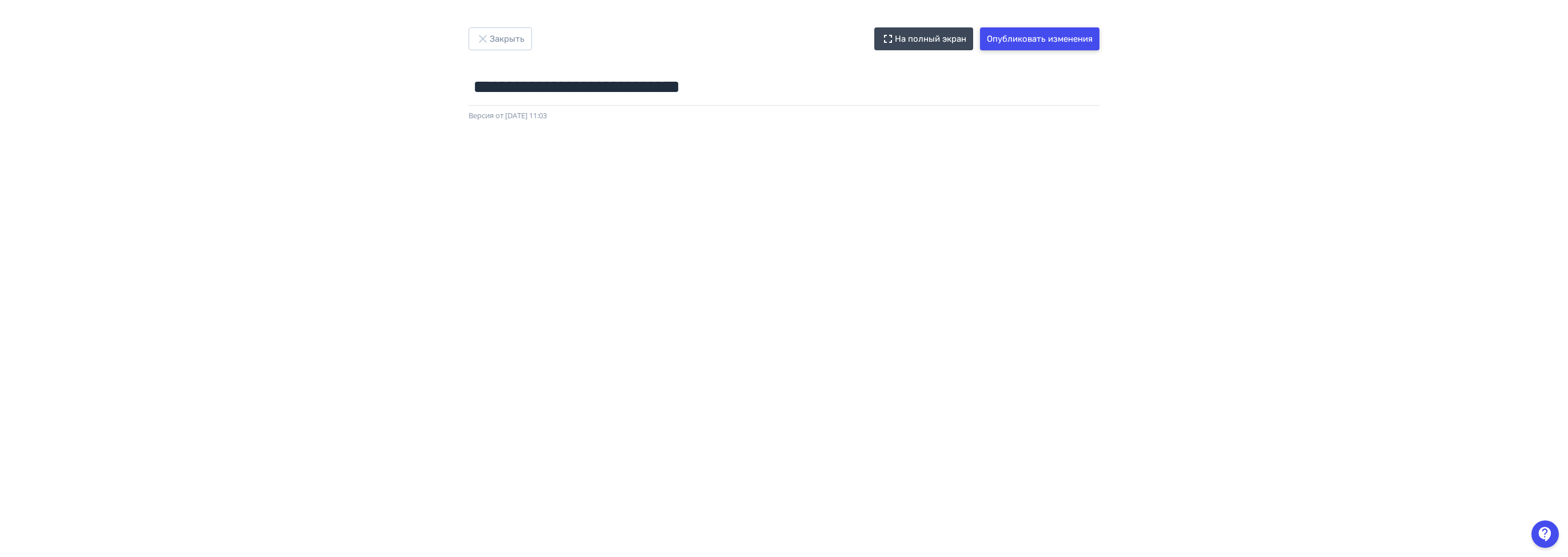
click at [1044, 36] on button "Опубликовать изменения" at bounding box center [1039, 39] width 119 height 23
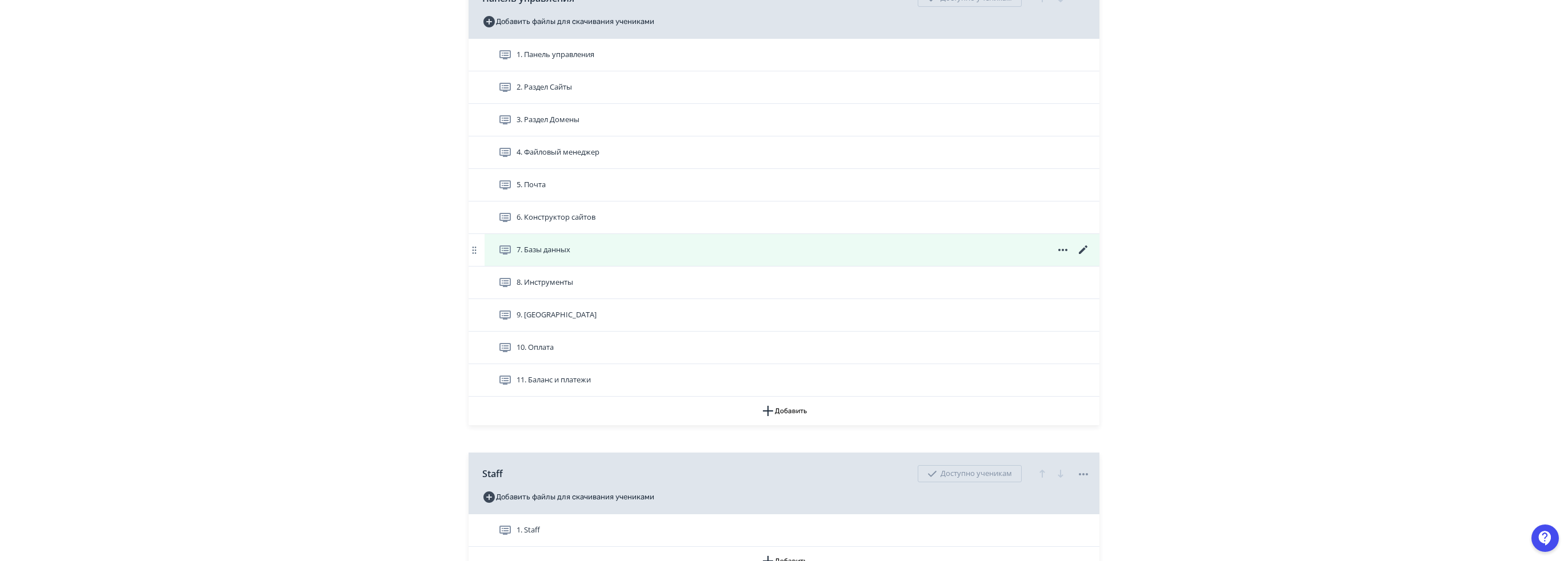
scroll to position [914, 0]
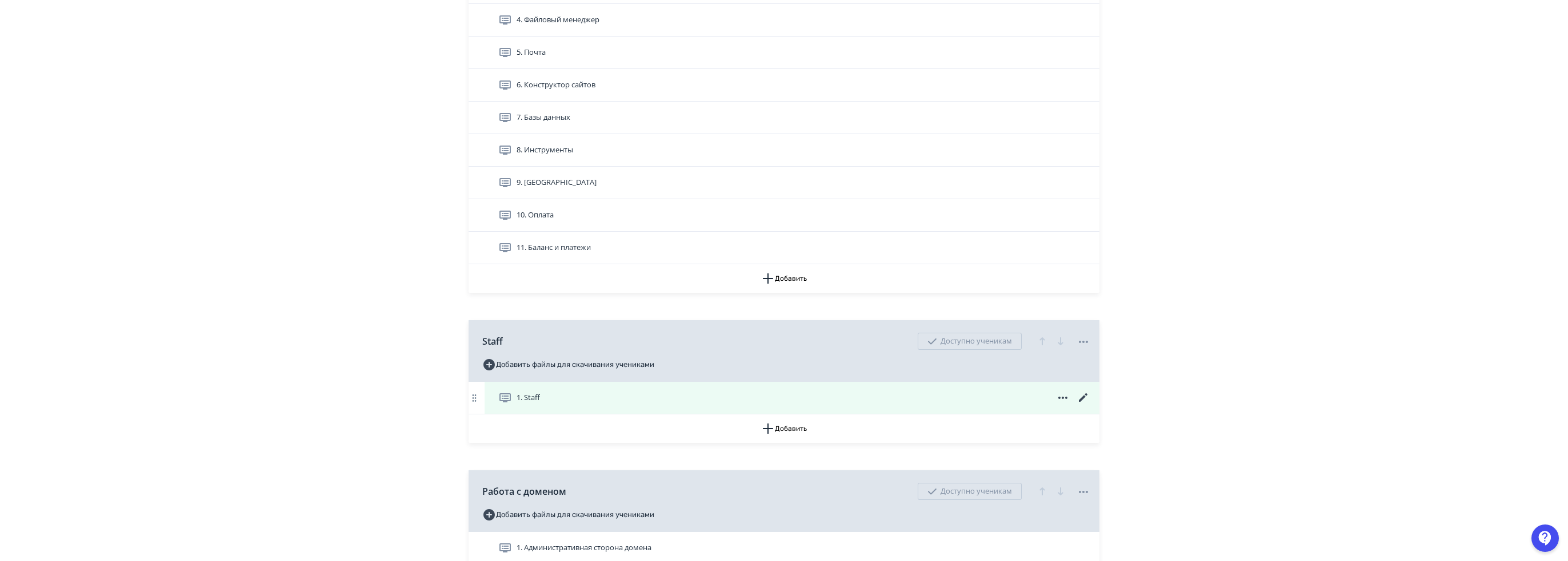
click at [1083, 394] on icon at bounding box center [1083, 398] width 9 height 9
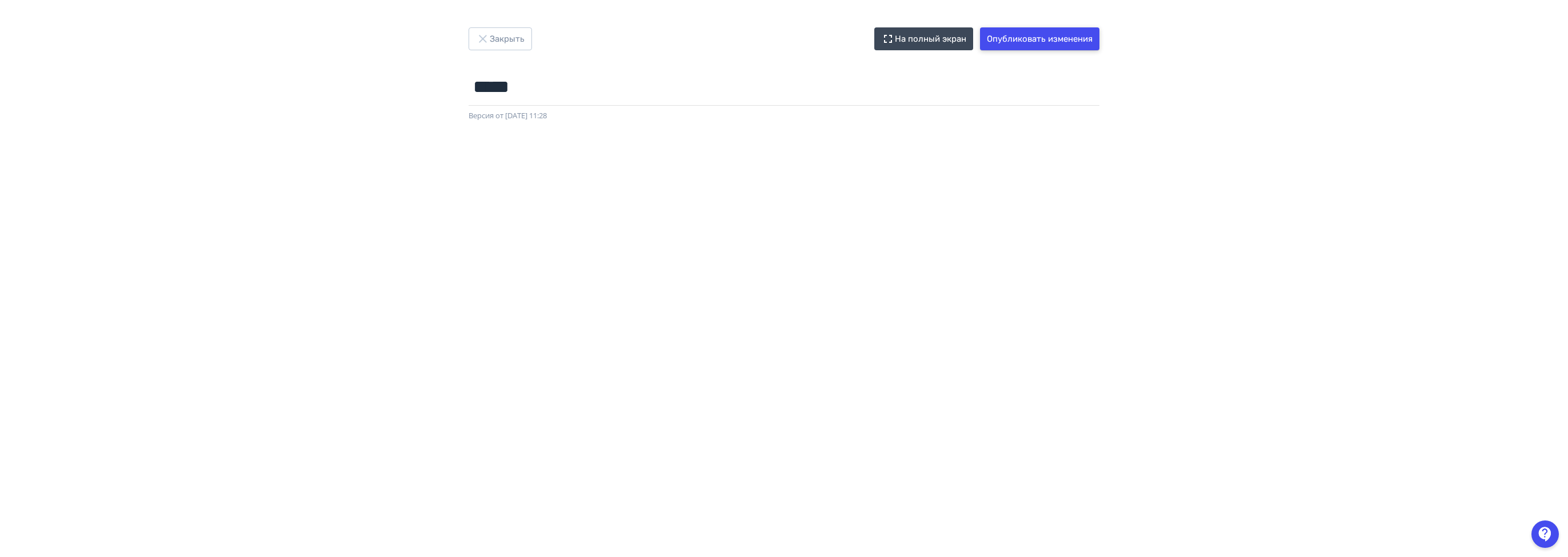
click at [1030, 43] on button "Опубликовать изменения" at bounding box center [1039, 39] width 119 height 23
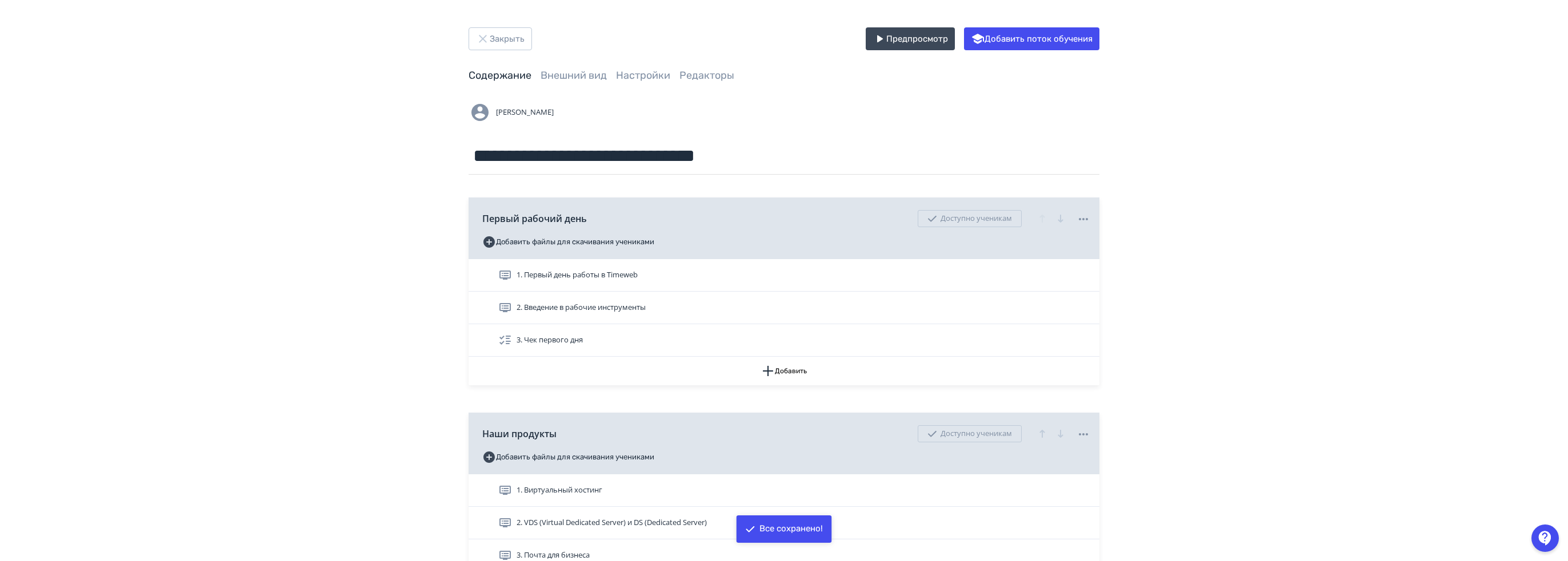
click at [525, 108] on span "[PERSON_NAME]" at bounding box center [525, 112] width 57 height 11
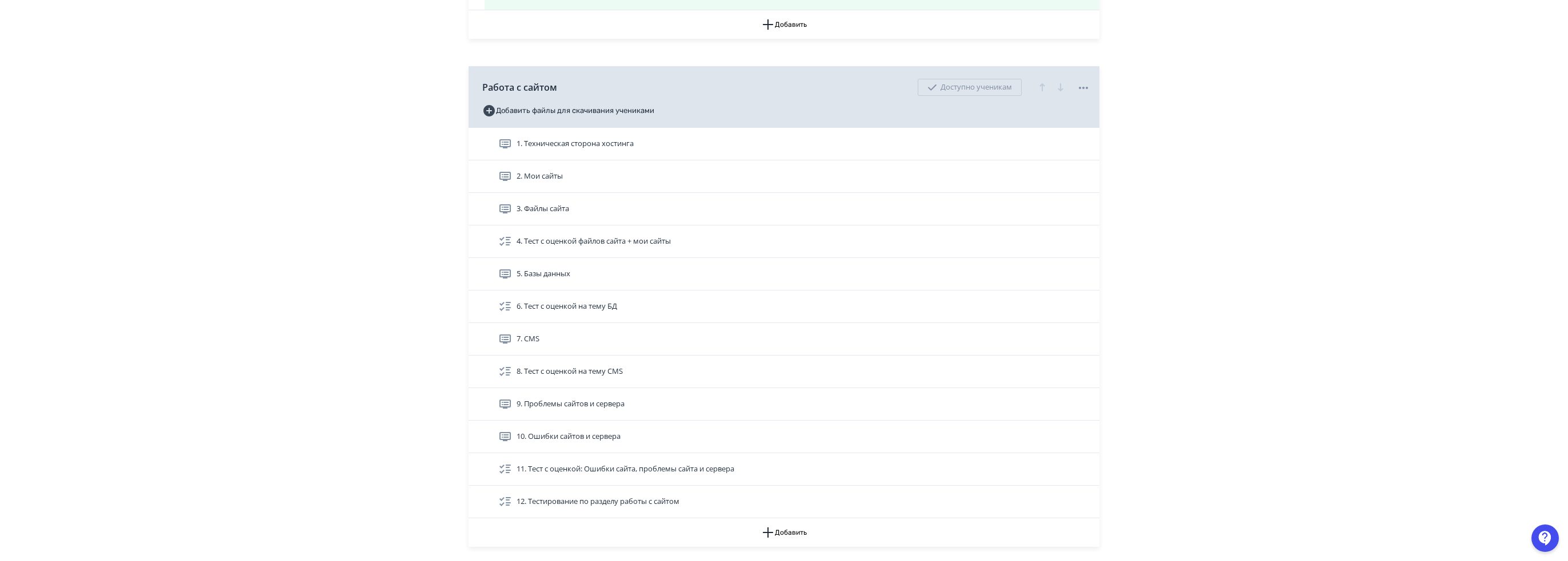
scroll to position [1884, 0]
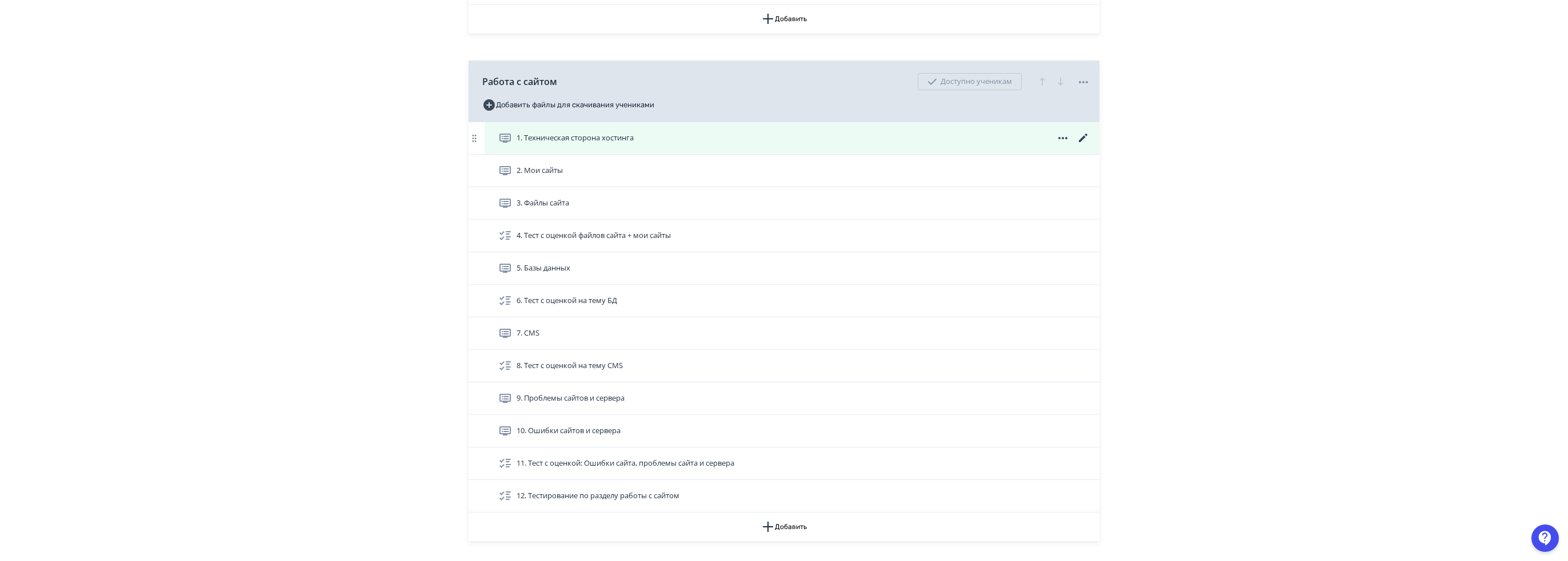
click at [1081, 131] on icon at bounding box center [1084, 138] width 14 height 14
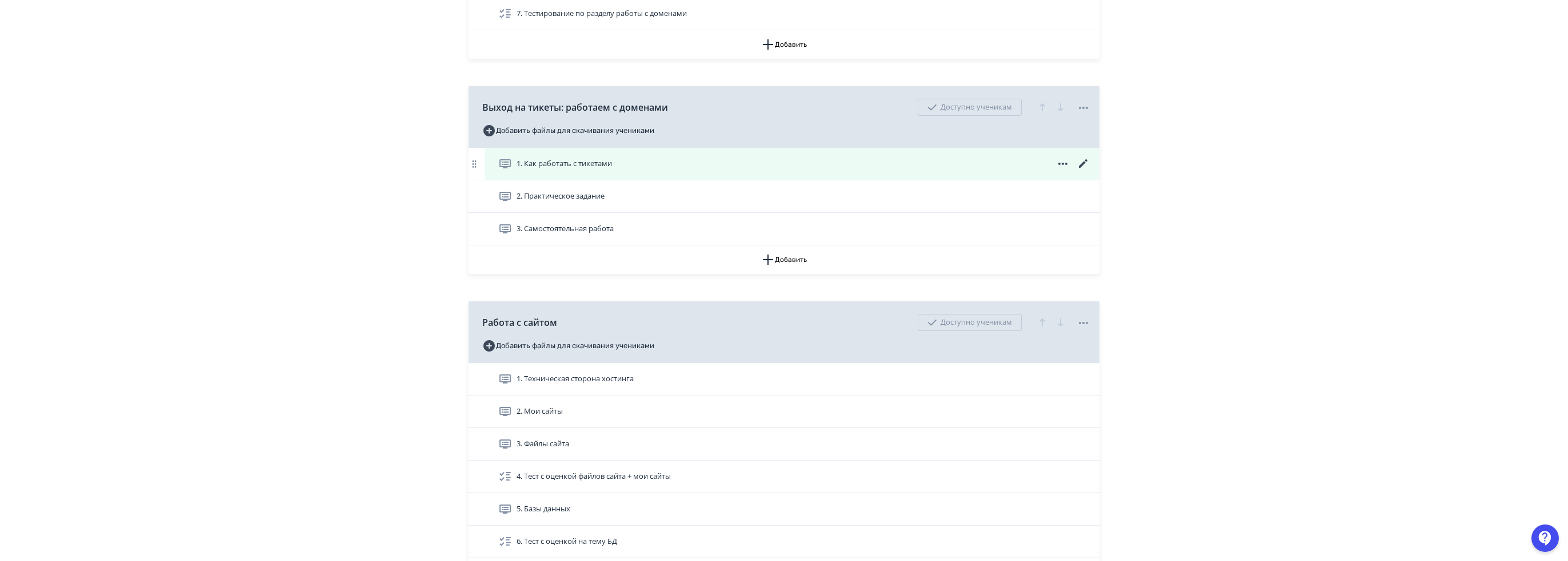
scroll to position [1827, 0]
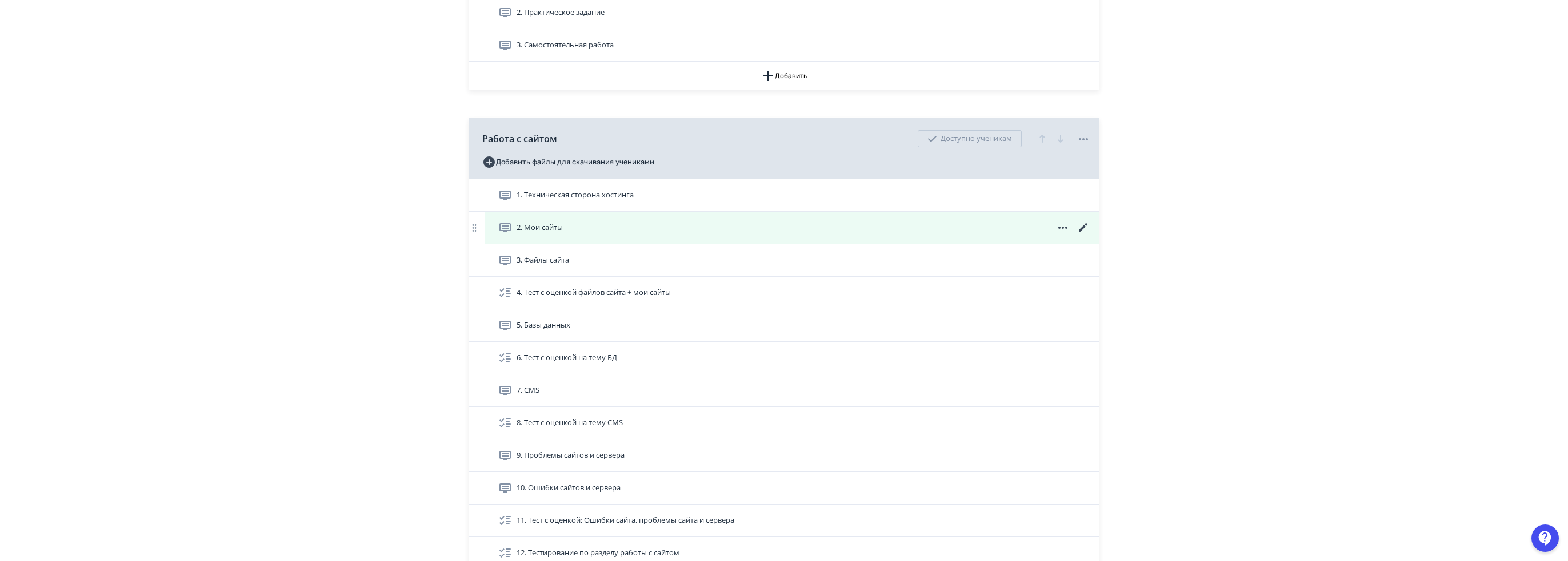
click at [1080, 218] on div "2. Мои сайты" at bounding box center [792, 228] width 615 height 32
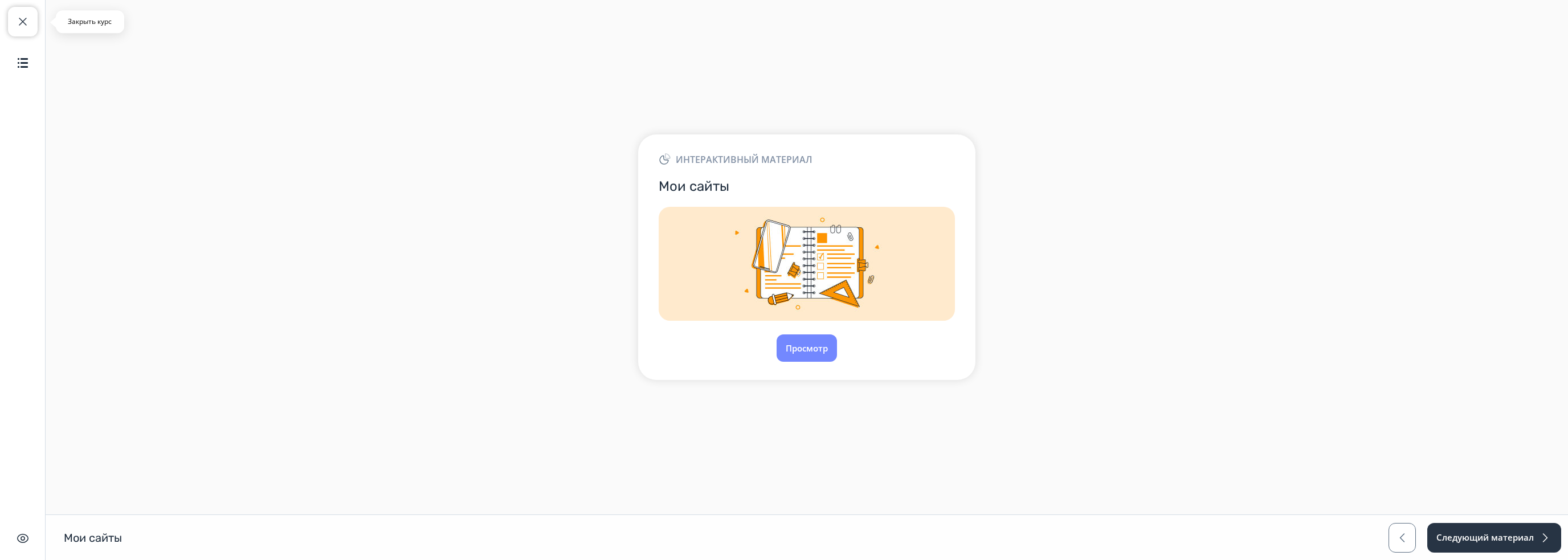
click at [26, 28] on span "button" at bounding box center [23, 22] width 14 height 14
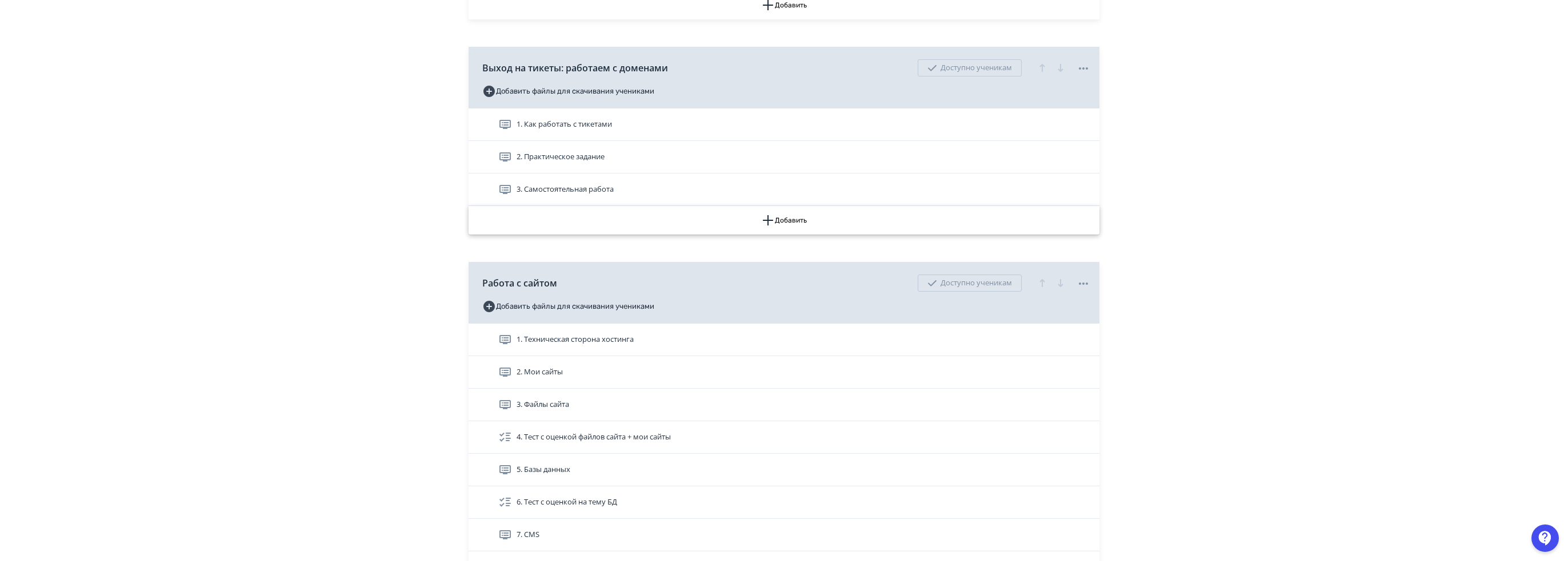
scroll to position [1827, 0]
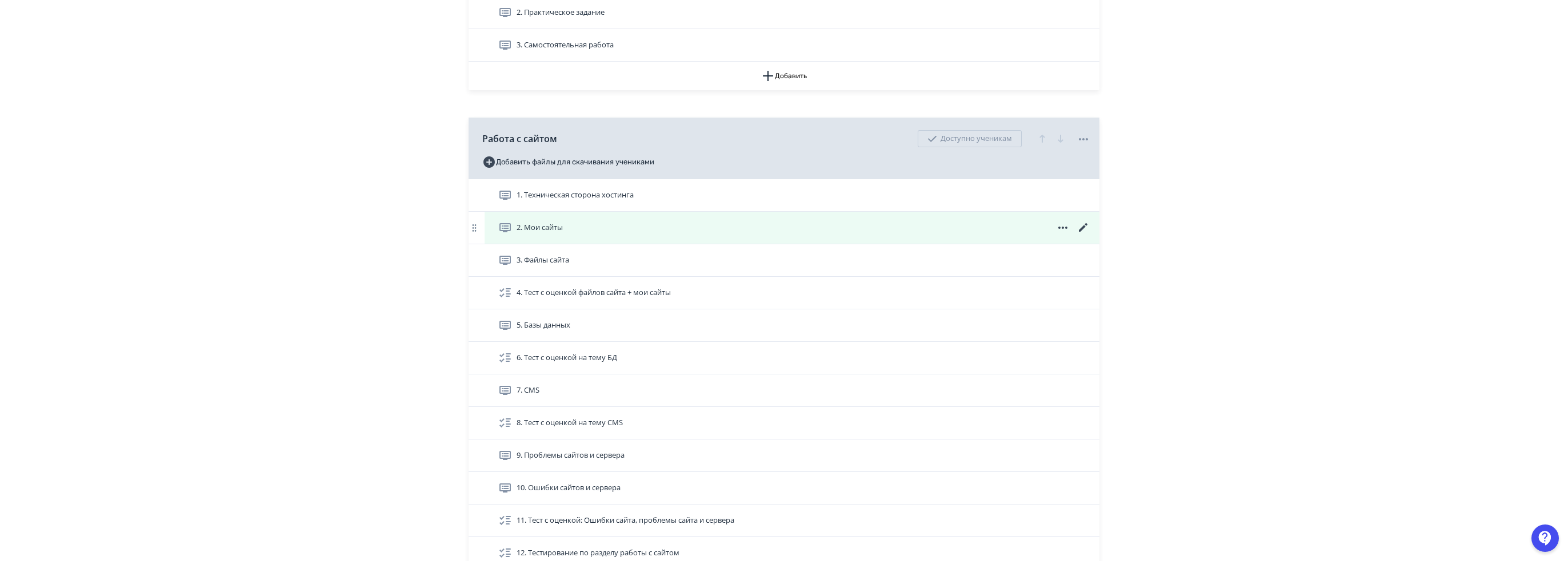
click at [1082, 226] on icon at bounding box center [1083, 228] width 9 height 9
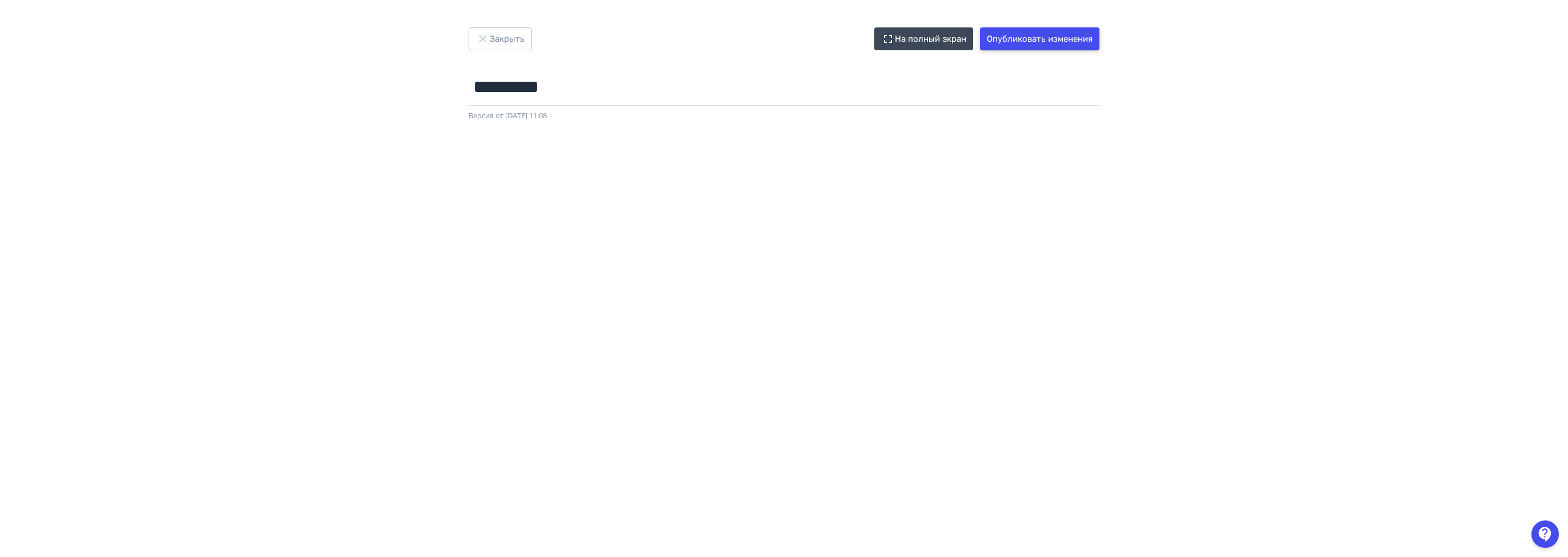
click at [1070, 36] on button "Опубликовать изменения" at bounding box center [1039, 39] width 119 height 23
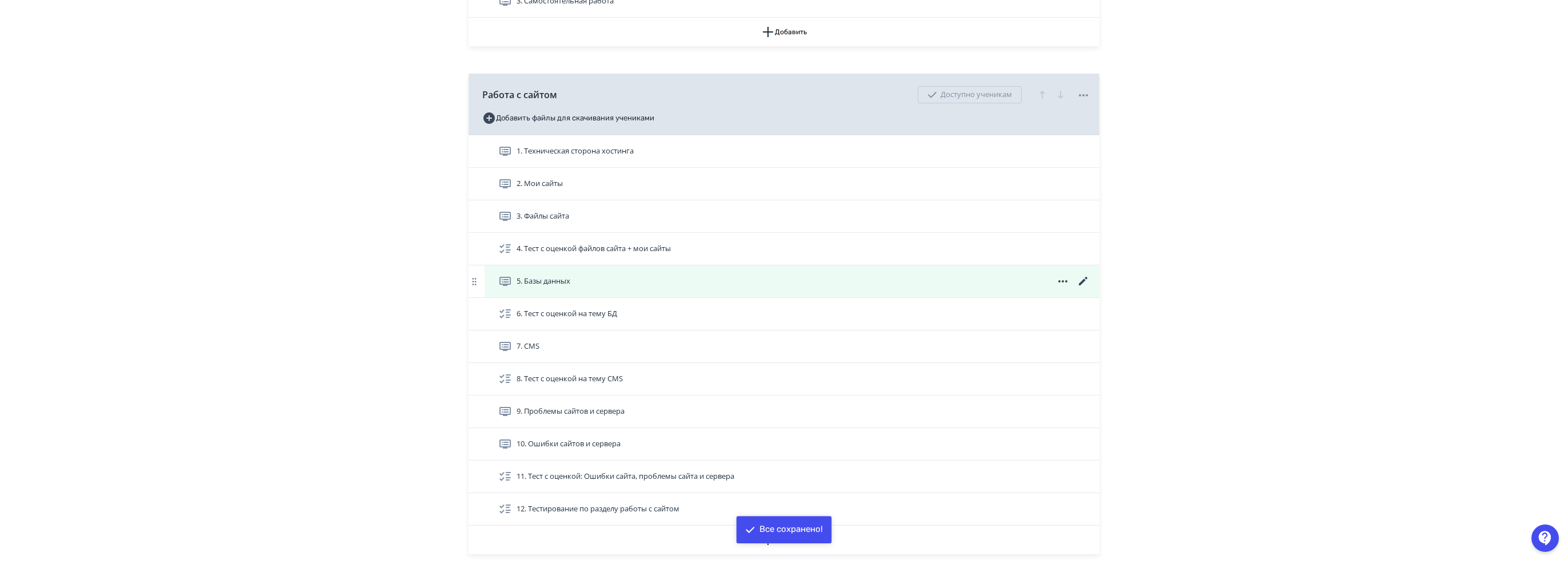
scroll to position [1884, 0]
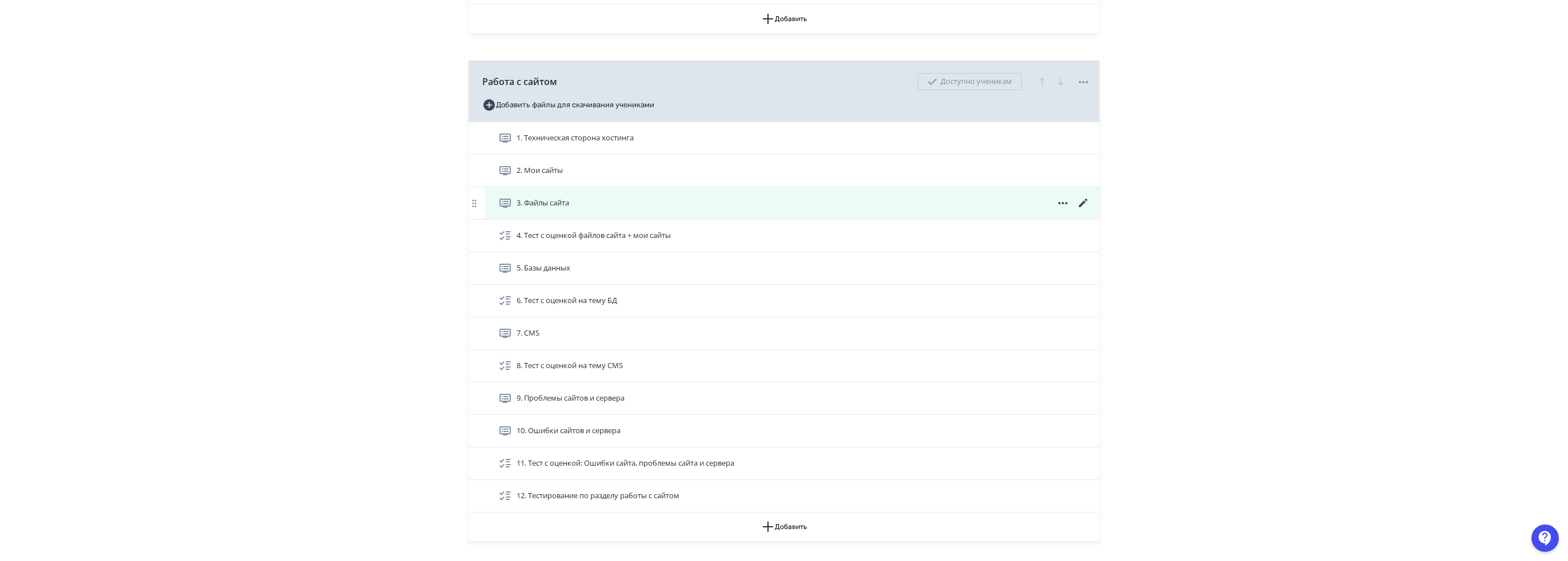
click at [1080, 197] on icon at bounding box center [1084, 203] width 14 height 14
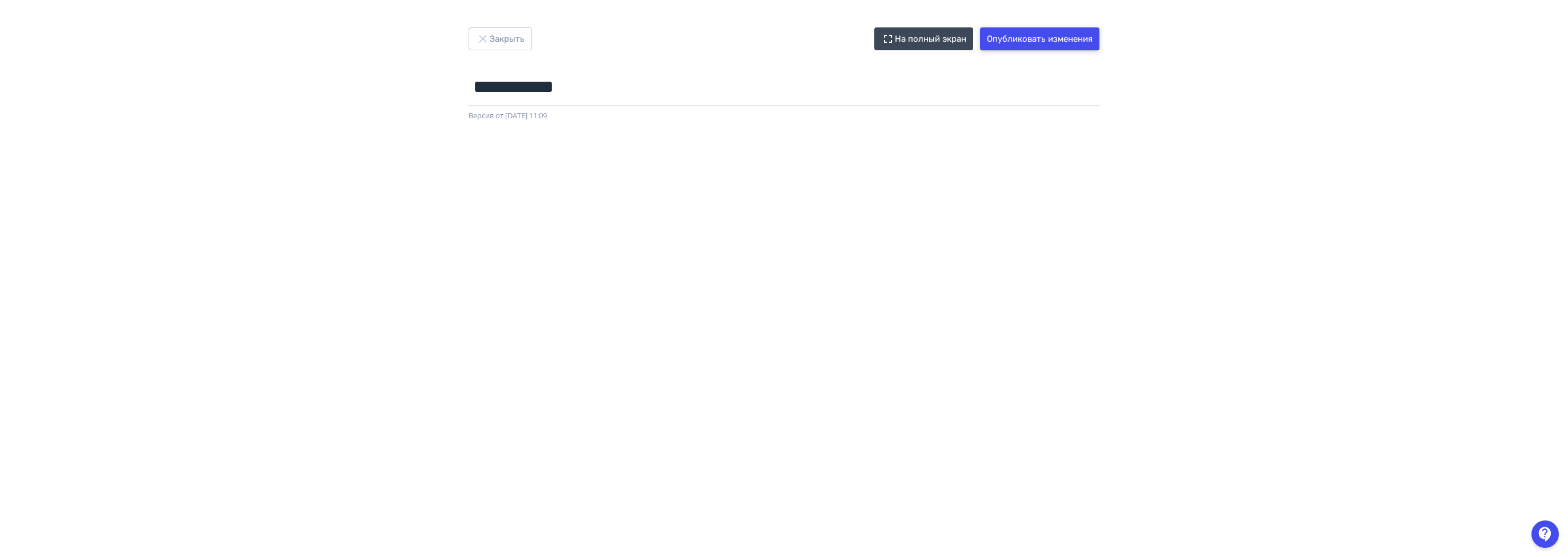
click at [1046, 35] on button "Опубликовать изменения" at bounding box center [1039, 39] width 119 height 23
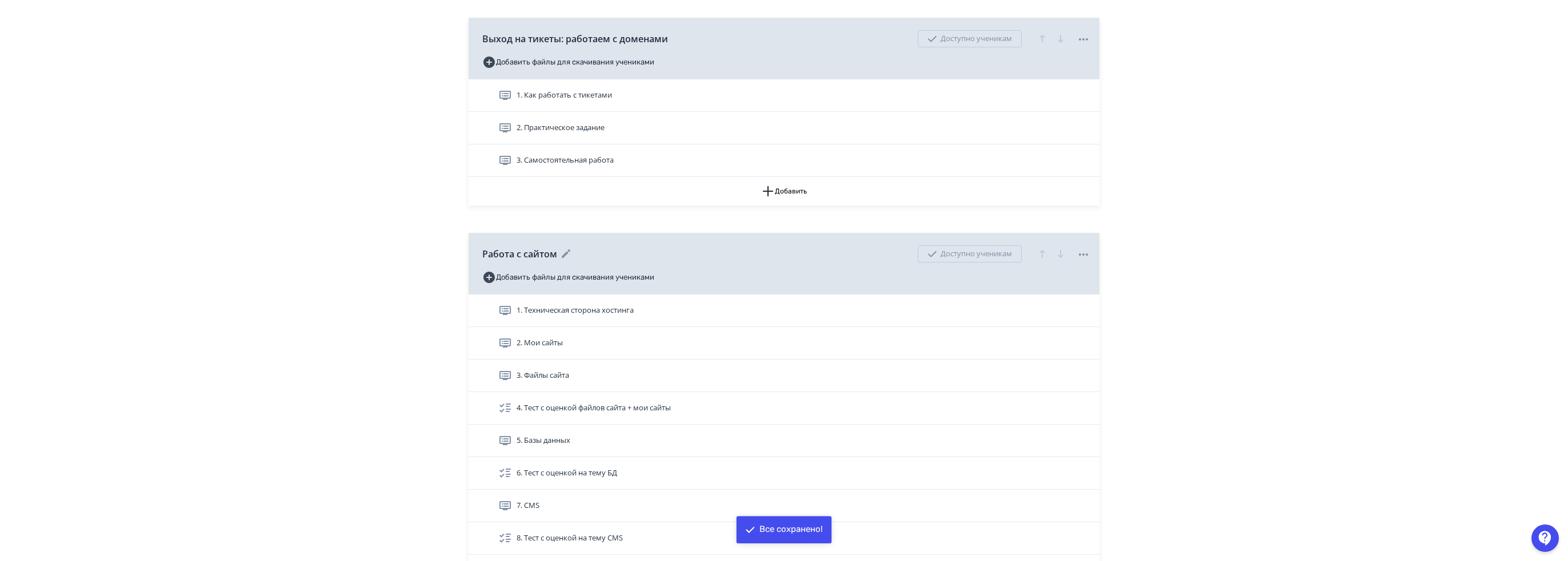
scroll to position [1713, 0]
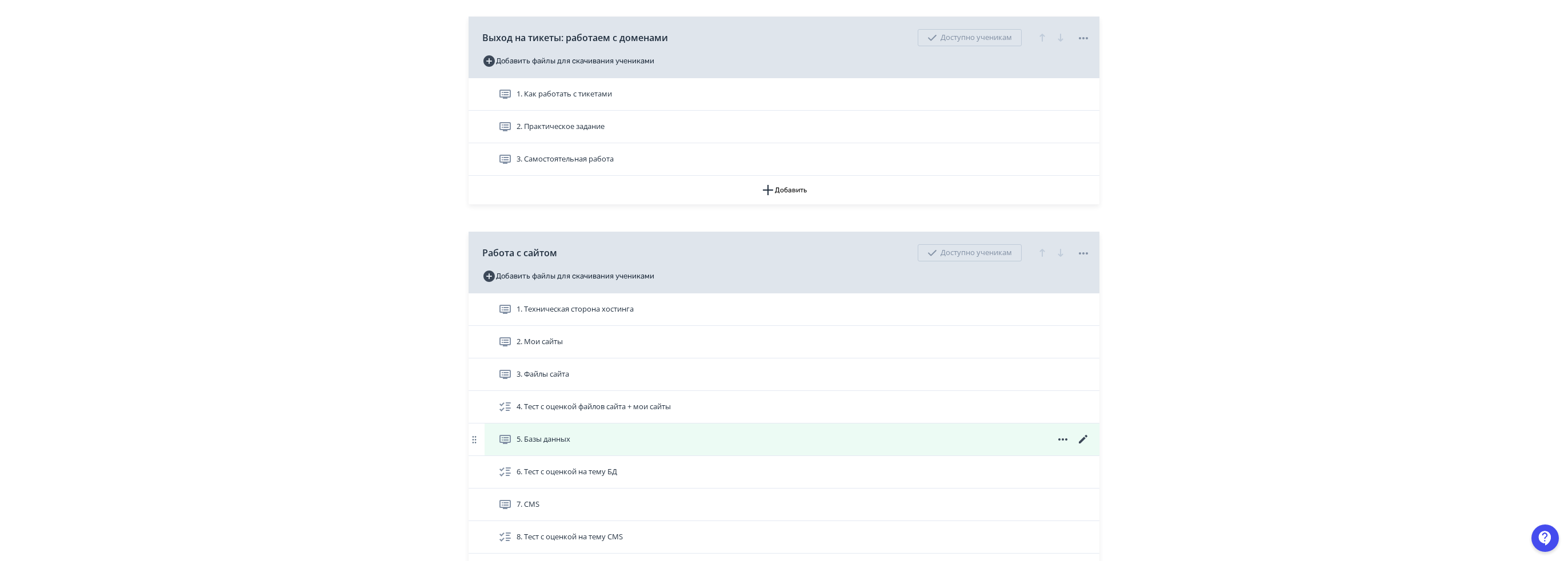
click at [1086, 435] on icon at bounding box center [1083, 439] width 9 height 9
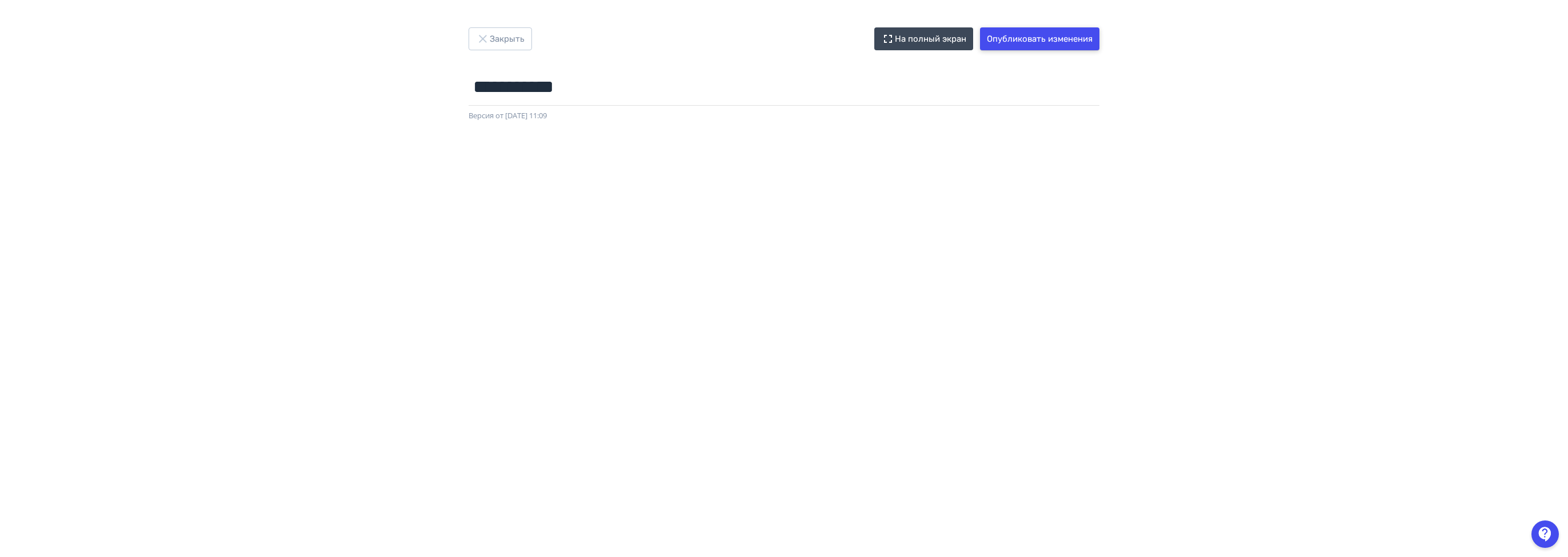
click at [1032, 41] on button "Опубликовать изменения" at bounding box center [1039, 39] width 119 height 23
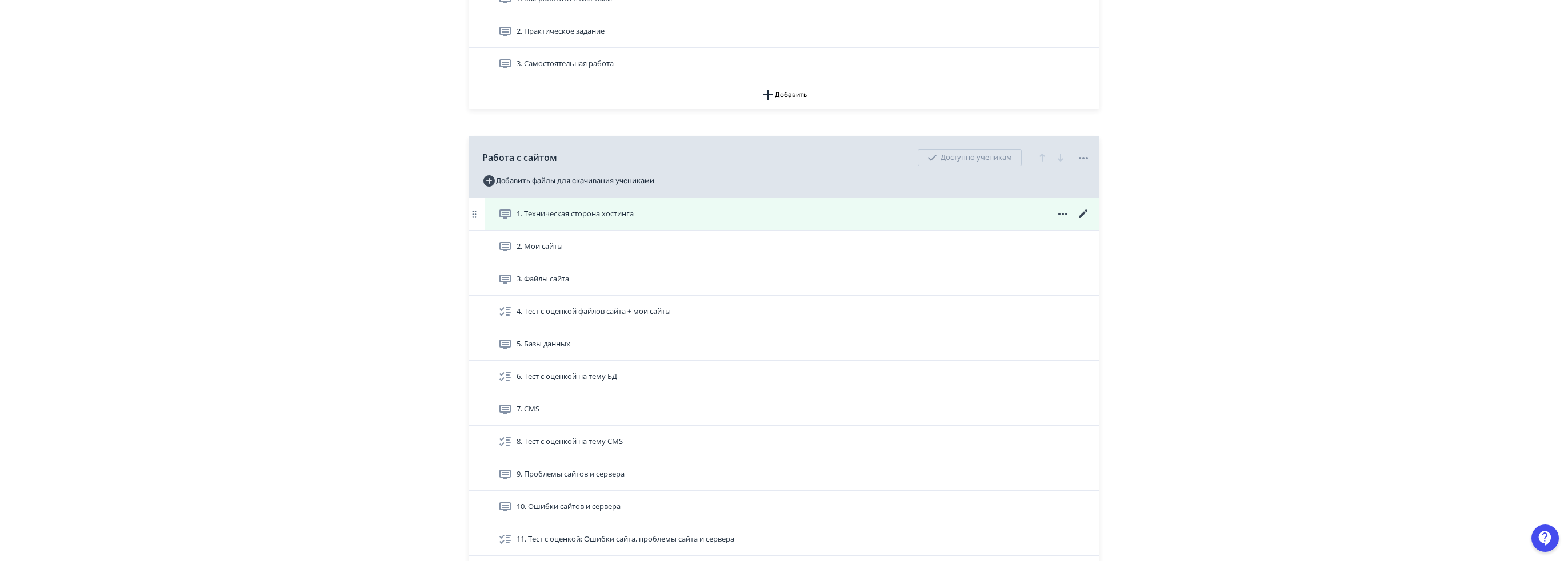
scroll to position [1786, 0]
